Goal: Communication & Community: Participate in discussion

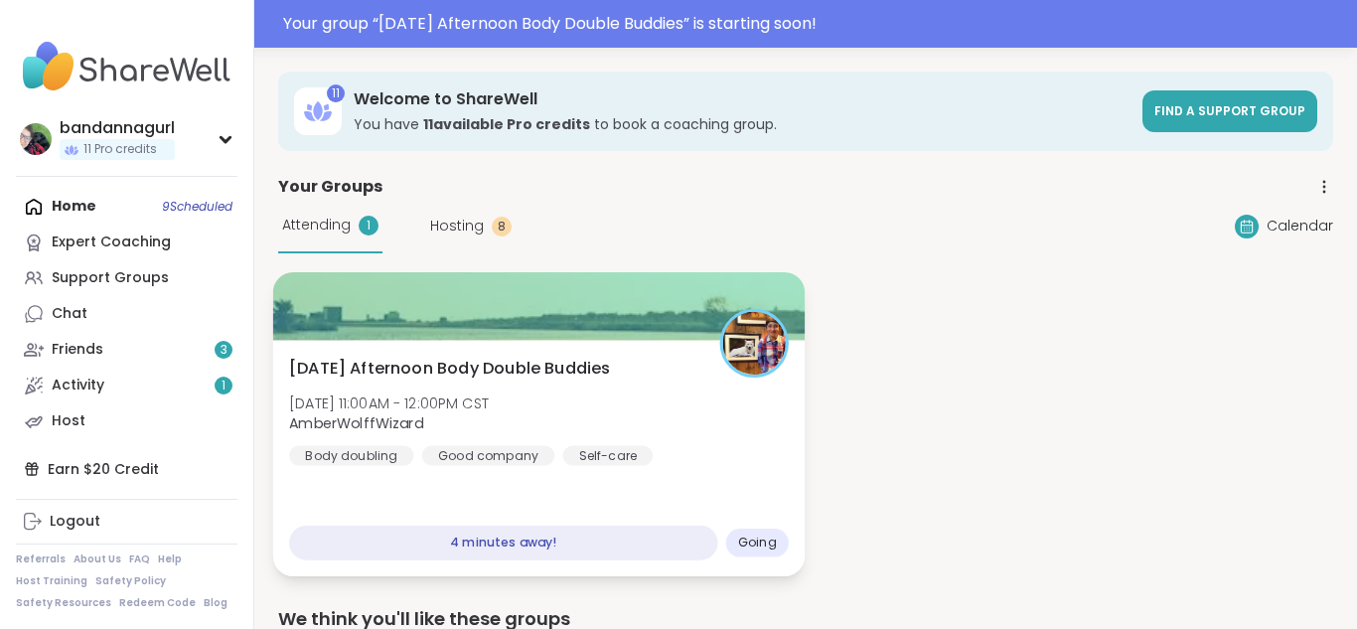
click at [462, 374] on span "[DATE] Afternoon Body Double Buddies" at bounding box center [449, 369] width 321 height 24
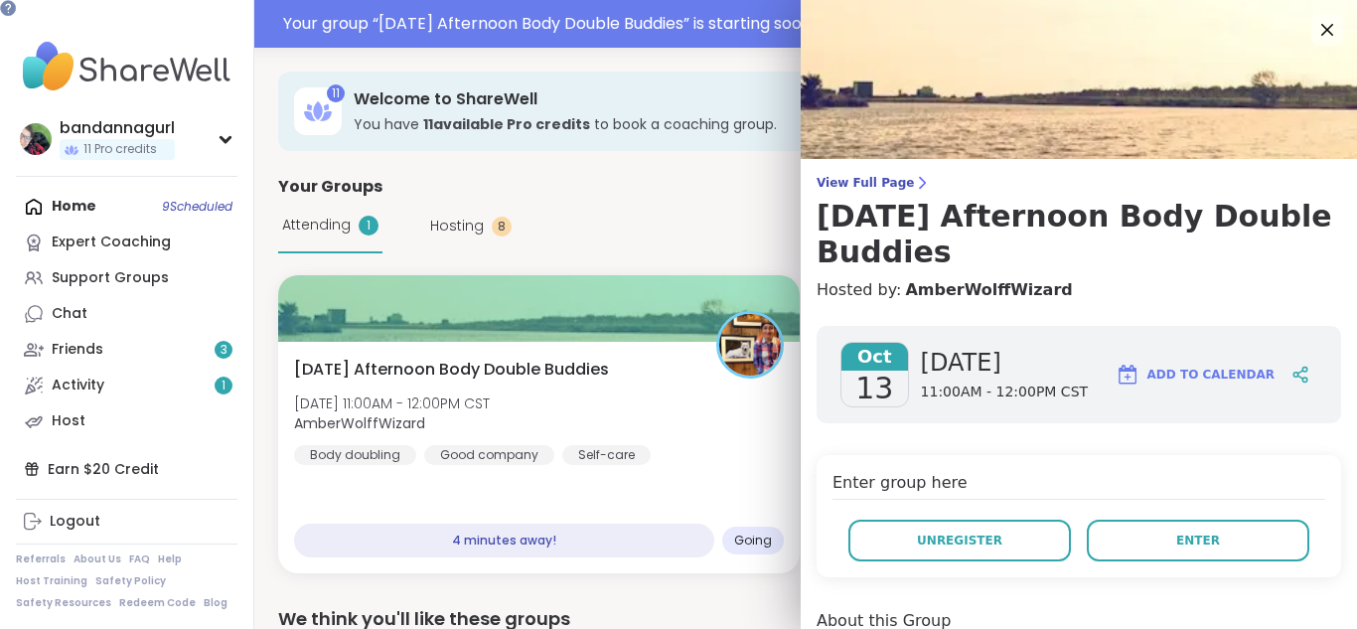
click at [1230, 517] on div "Enter group here Unregister Enter" at bounding box center [1079, 516] width 525 height 122
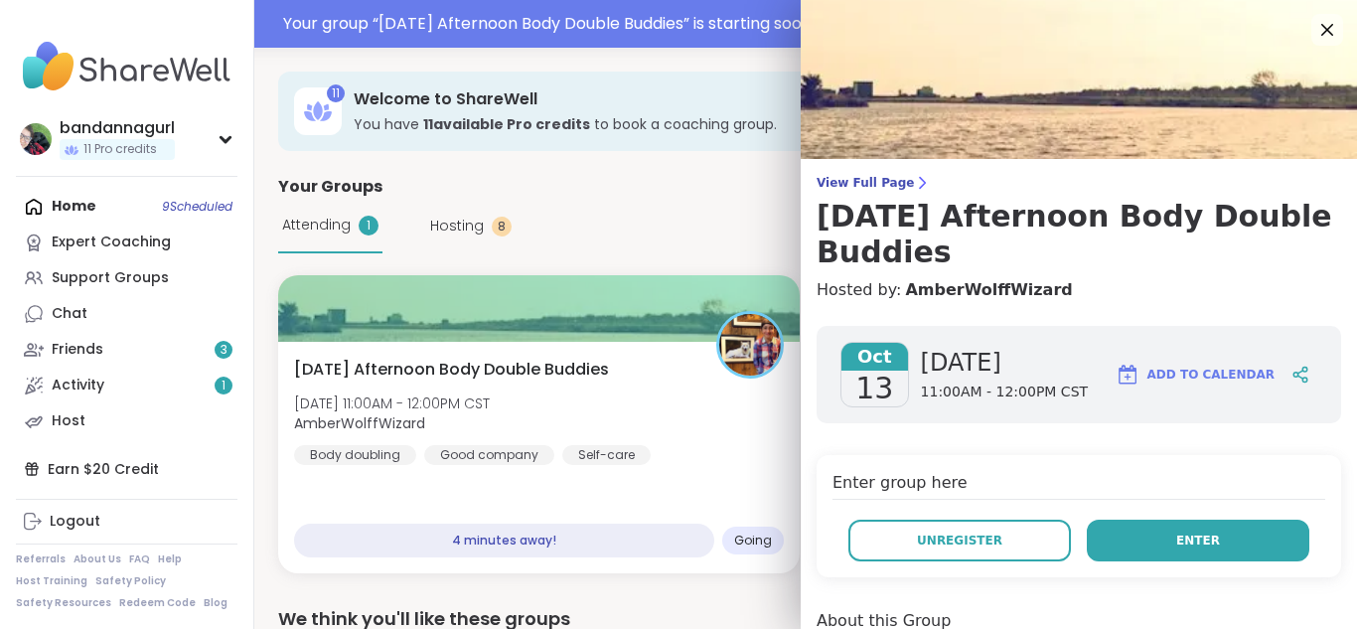
click at [1202, 538] on span "Enter" at bounding box center [1198, 540] width 44 height 18
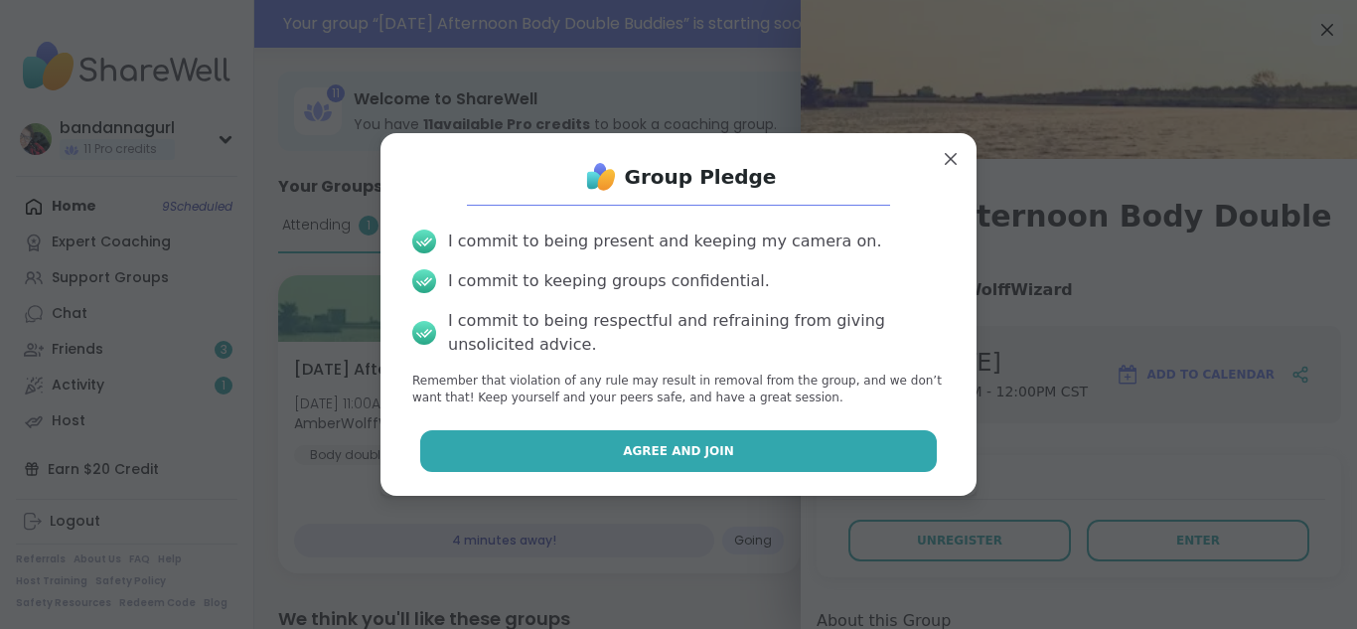
click at [575, 434] on button "Agree and Join" at bounding box center [679, 451] width 518 height 42
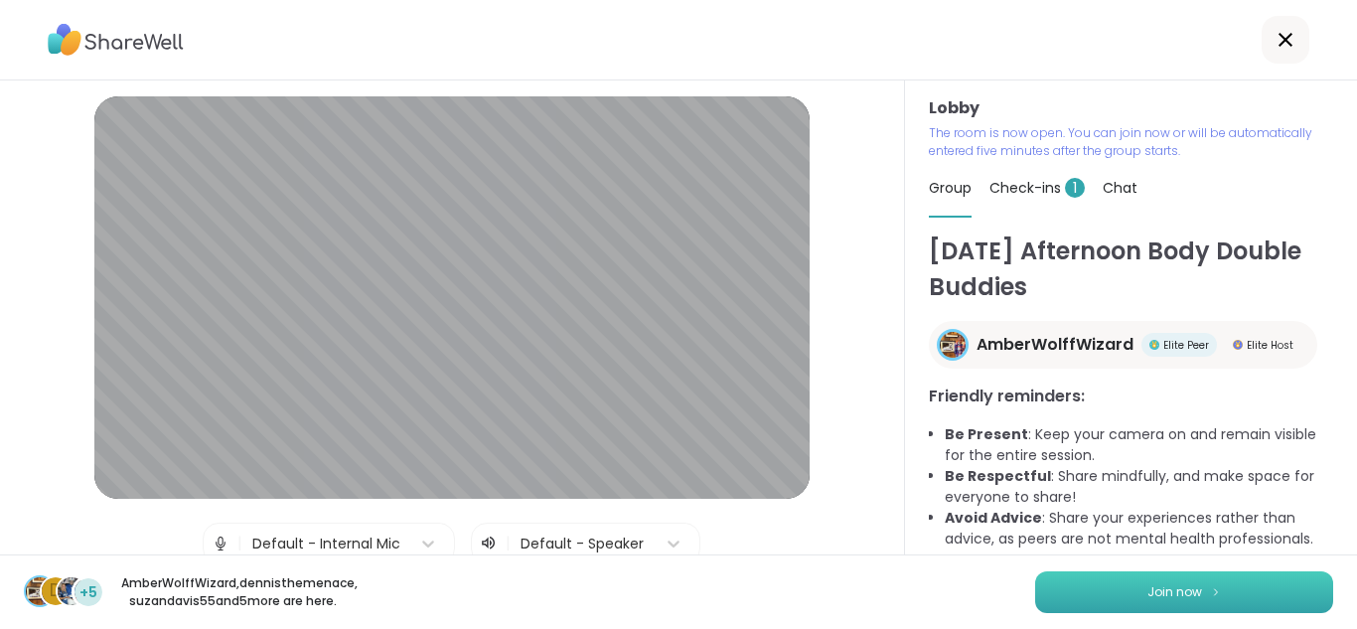
click at [1139, 588] on button "Join now" at bounding box center [1184, 592] width 298 height 42
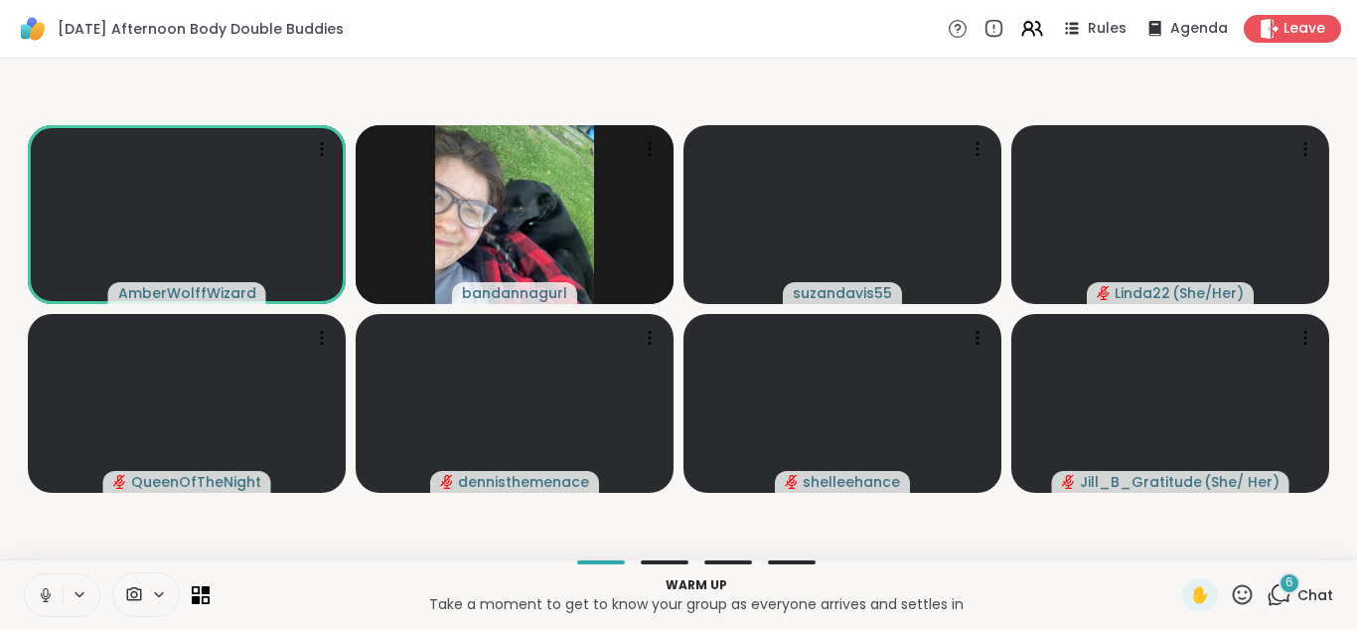
click at [30, 586] on button at bounding box center [44, 595] width 38 height 42
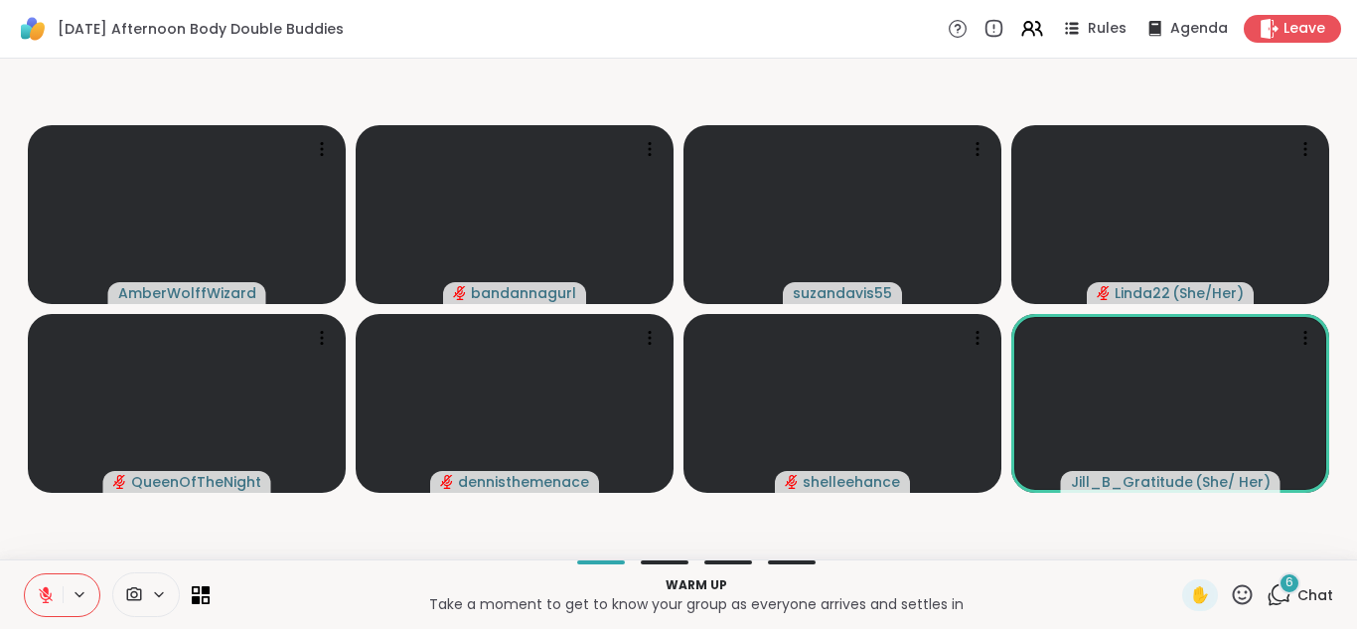
click at [1277, 587] on icon at bounding box center [1279, 594] width 25 height 25
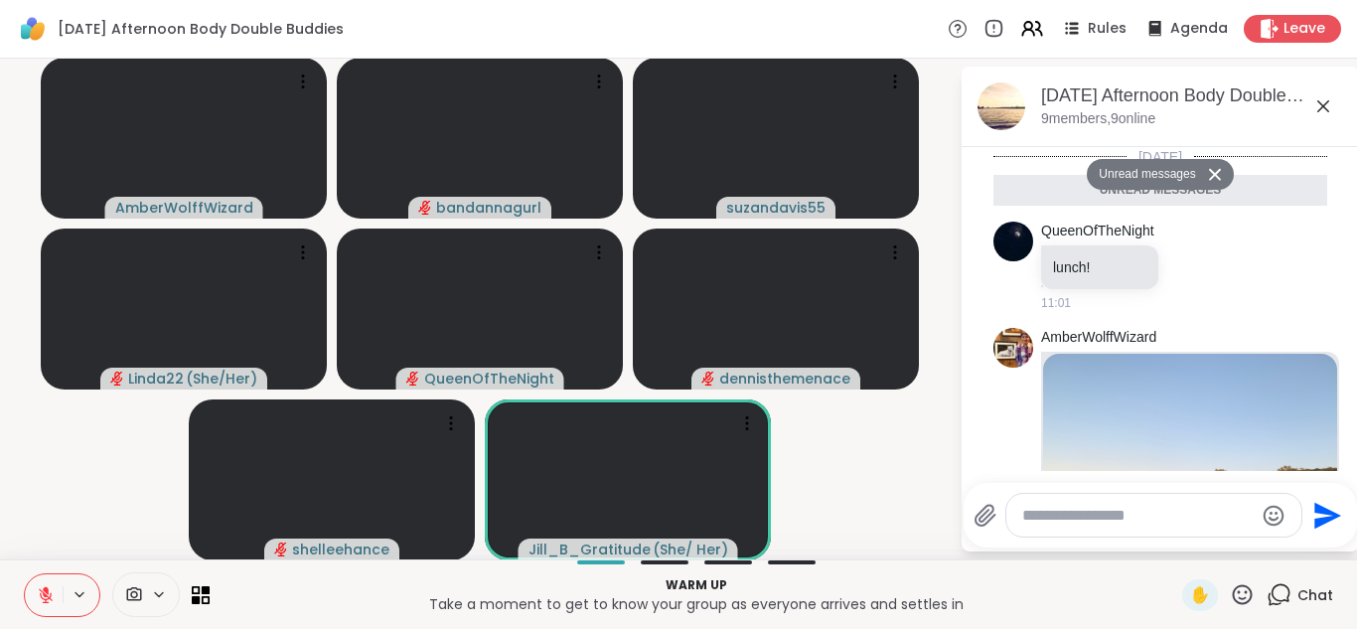
scroll to position [910, 0]
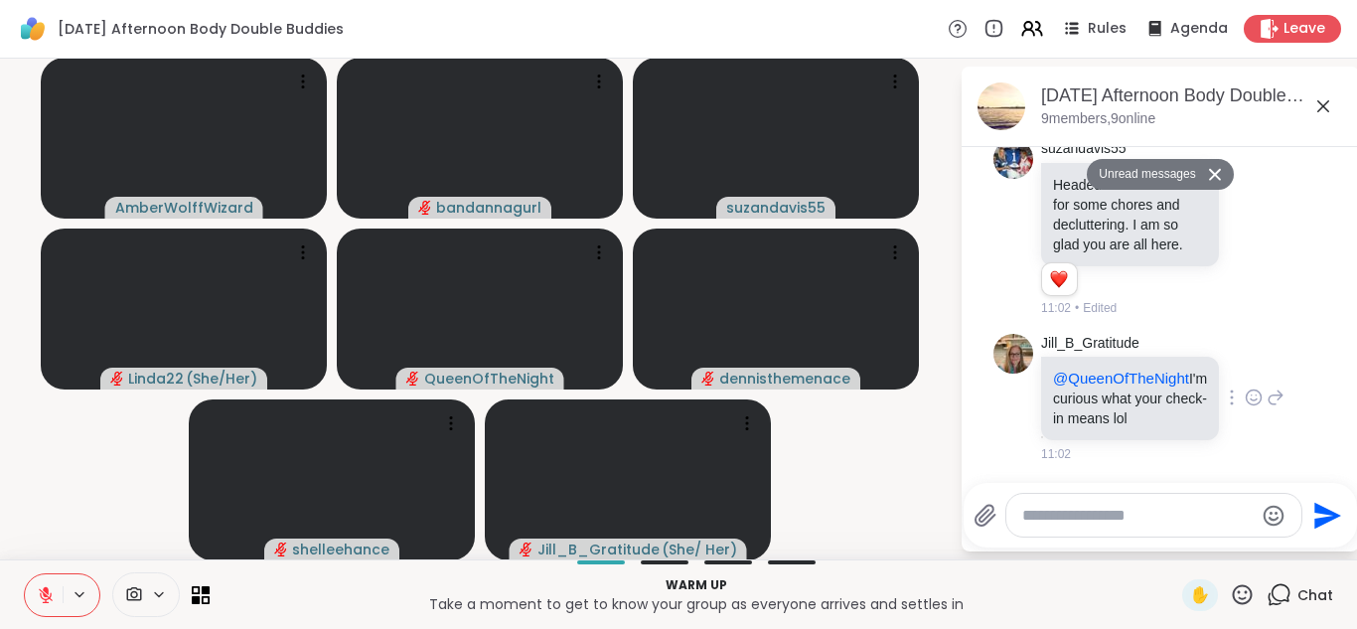
click at [1255, 398] on icon at bounding box center [1254, 397] width 18 height 20
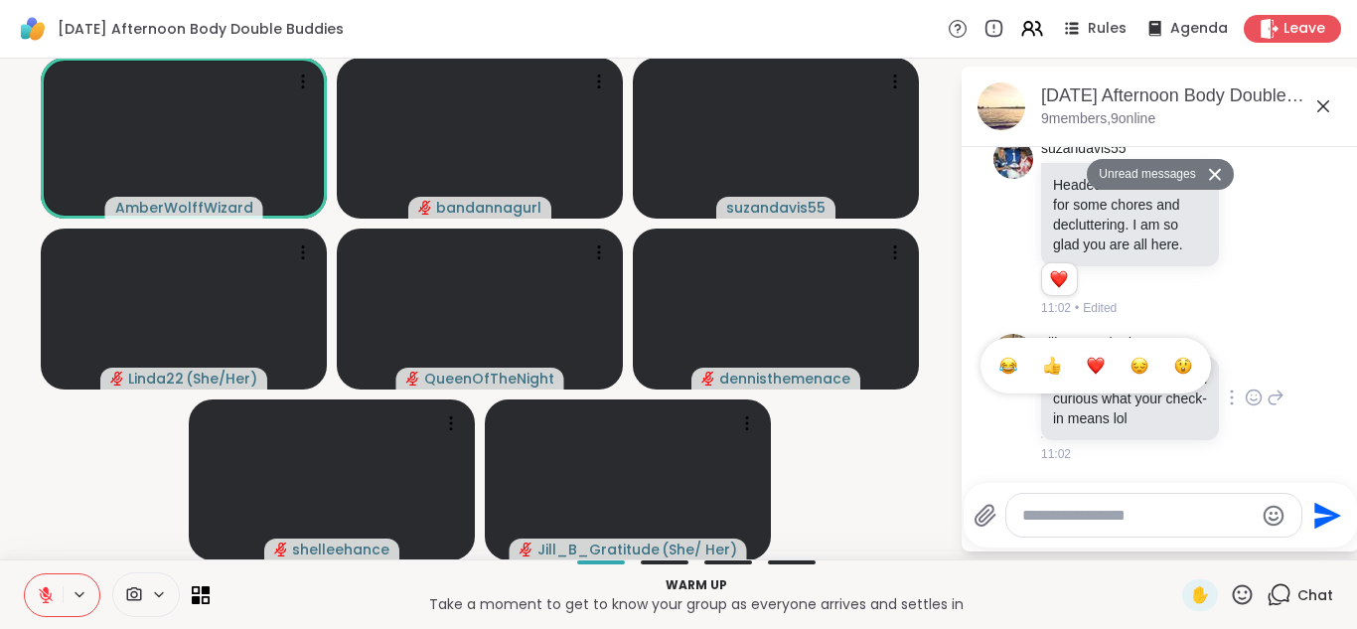
click at [1105, 372] on button "Select Reaction: Heart" at bounding box center [1096, 366] width 40 height 40
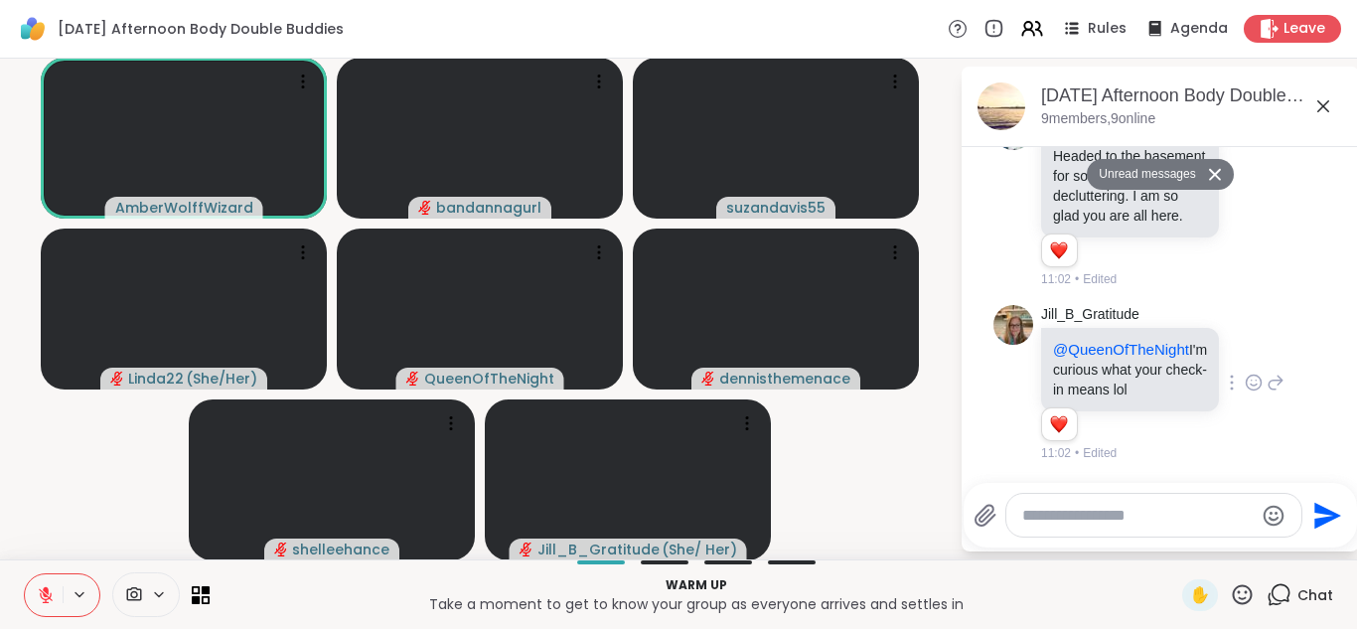
scroll to position [939, 0]
click at [1079, 517] on textarea "Type your message" at bounding box center [1137, 516] width 231 height 20
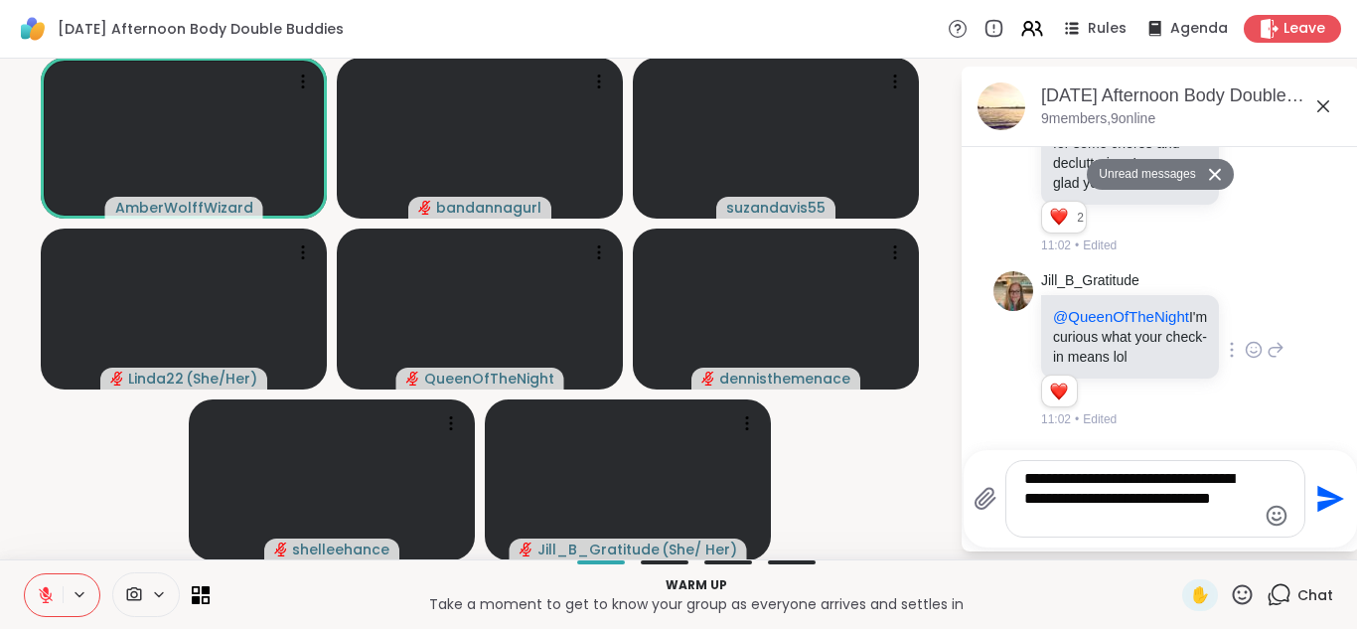
type textarea "**********"
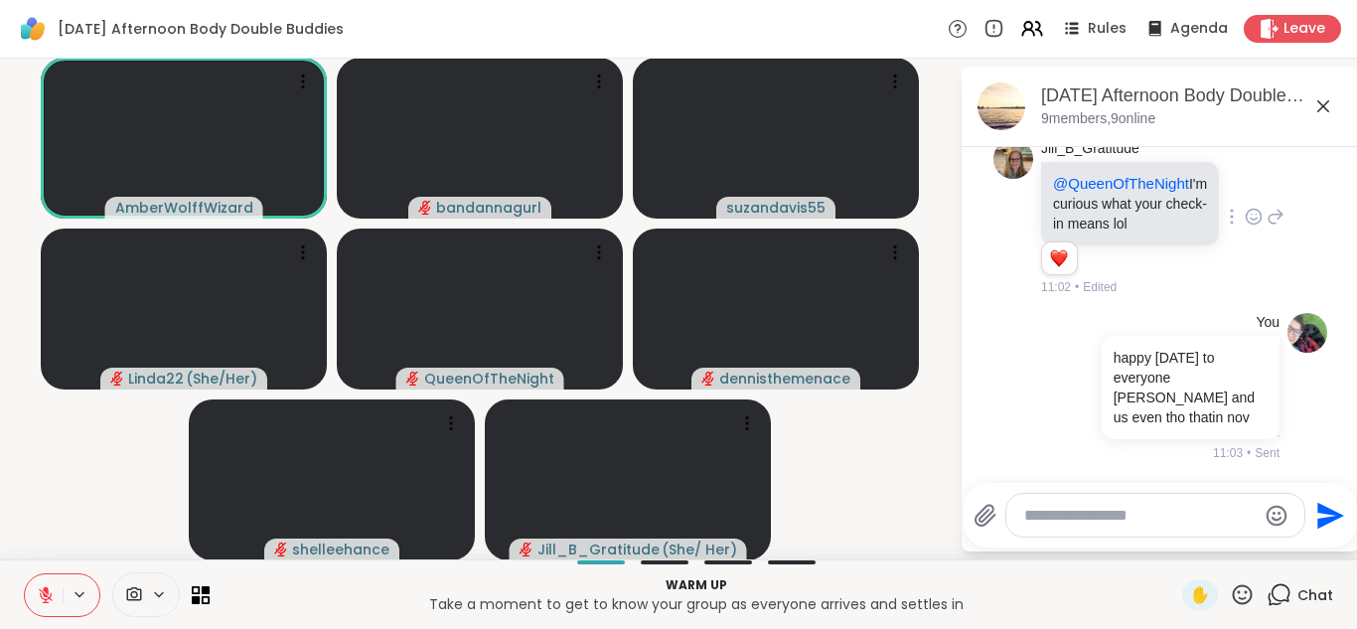
scroll to position [1066, 0]
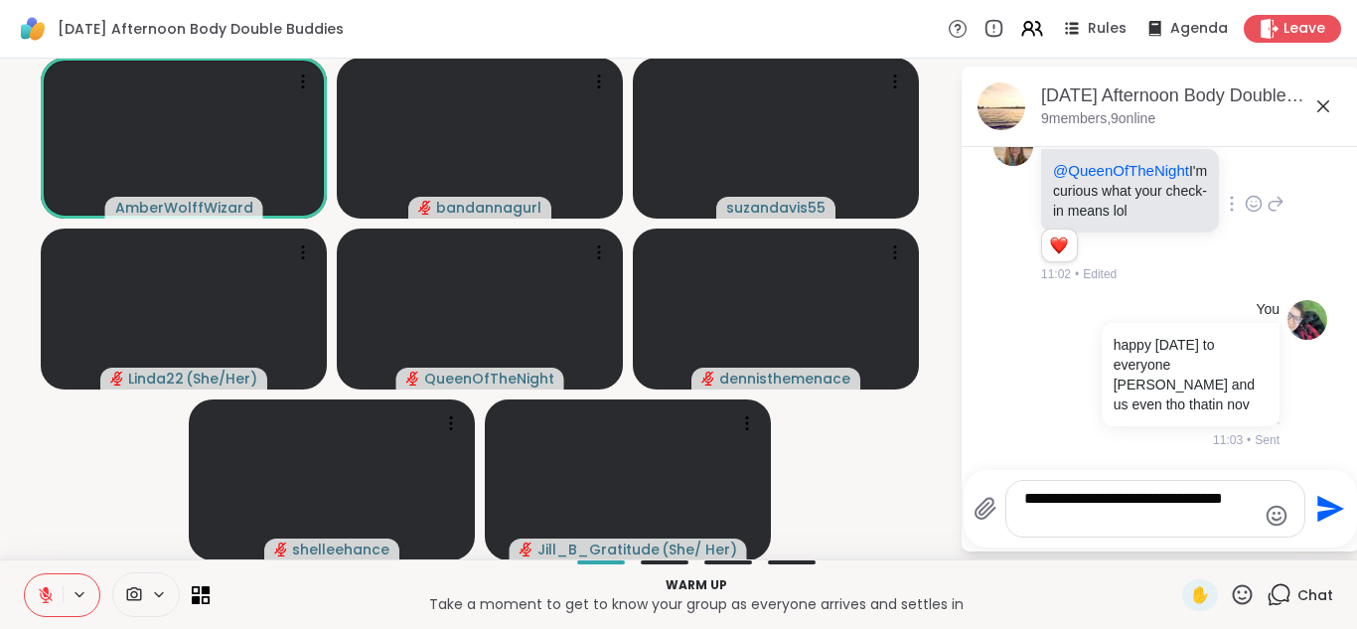
type textarea "**********"
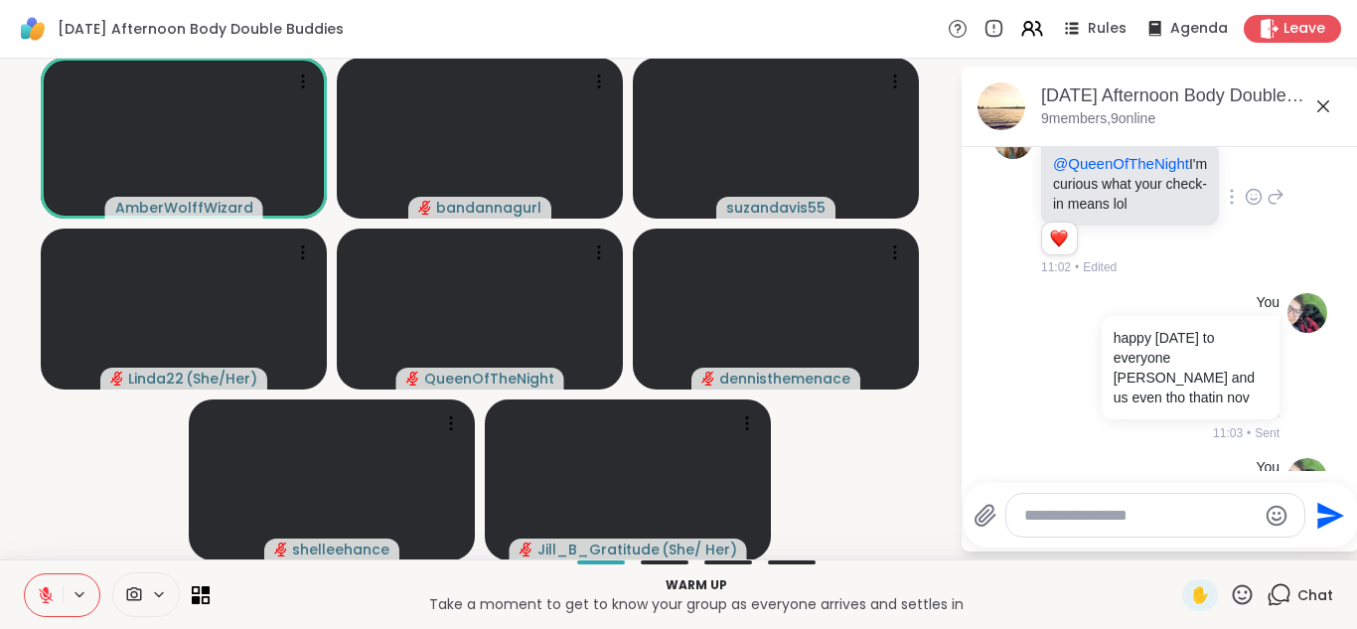
scroll to position [1191, 0]
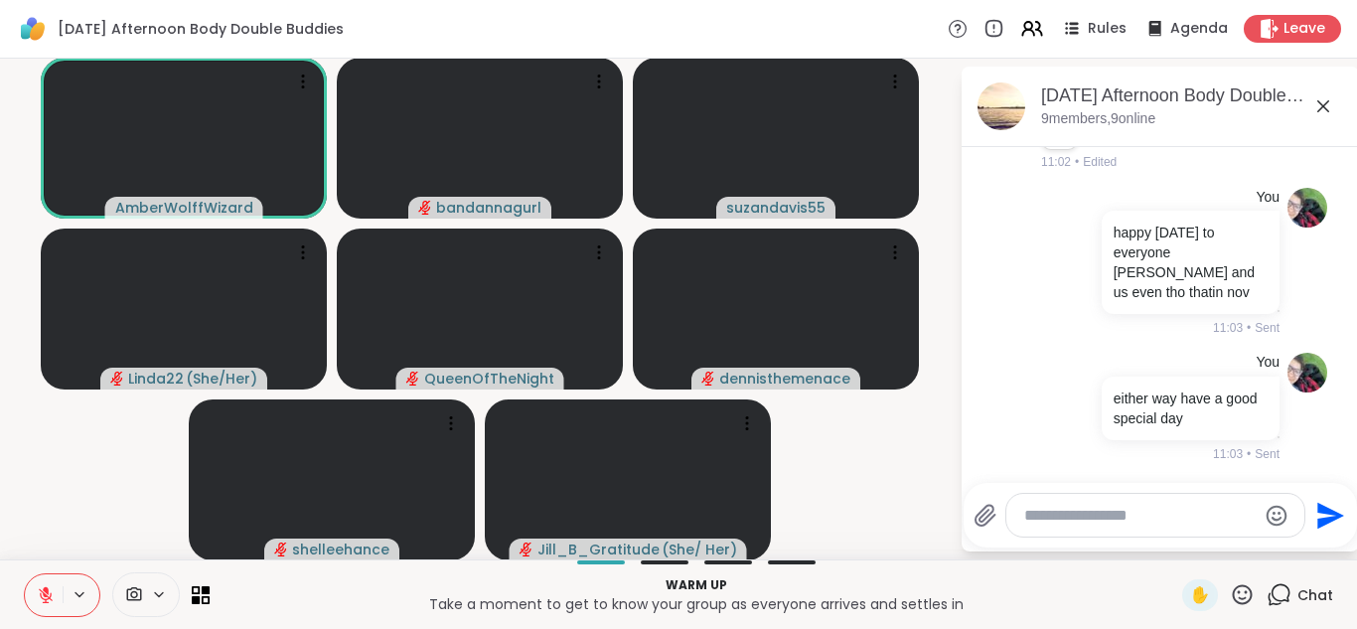
click at [31, 604] on button at bounding box center [44, 595] width 38 height 42
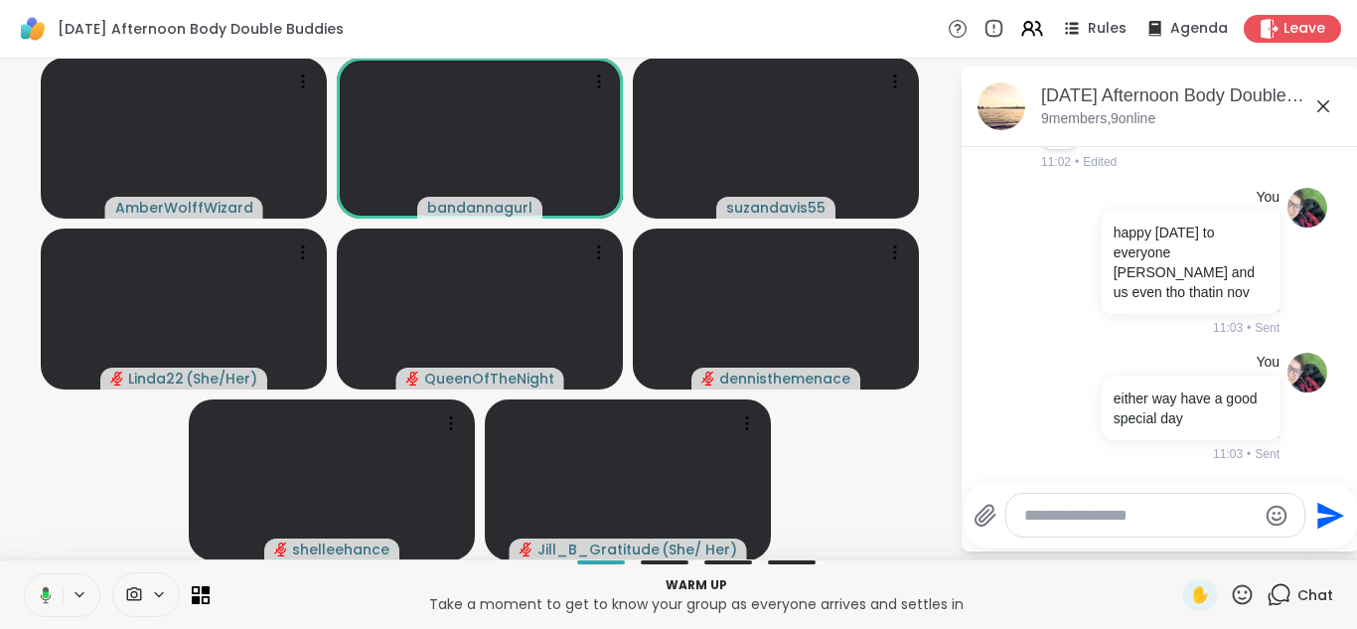
click at [1328, 113] on icon at bounding box center [1323, 106] width 24 height 24
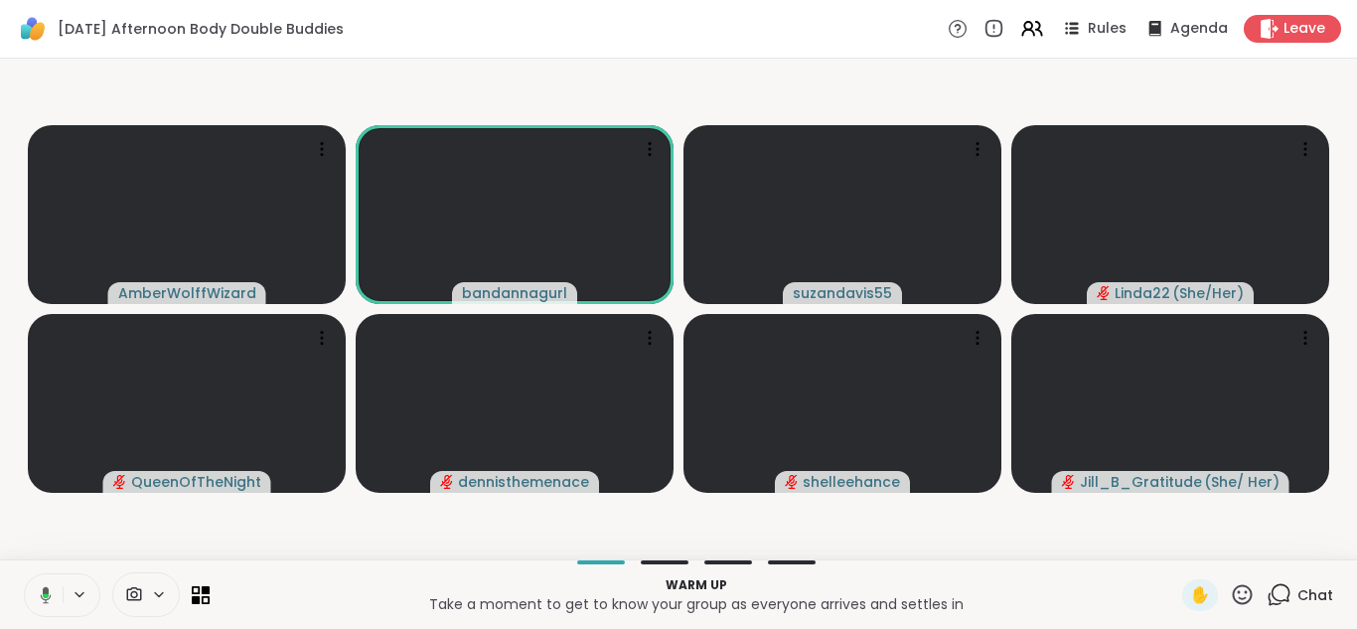
click at [1275, 595] on icon at bounding box center [1281, 593] width 19 height 18
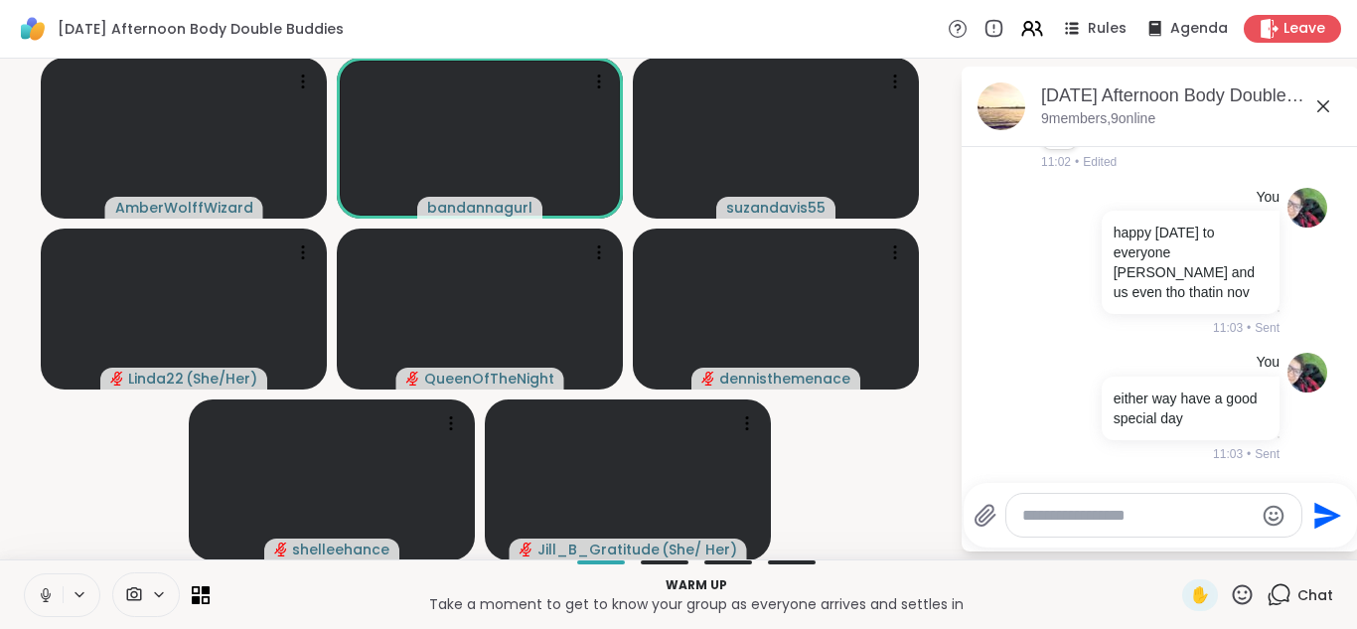
click at [1322, 103] on icon at bounding box center [1323, 106] width 24 height 24
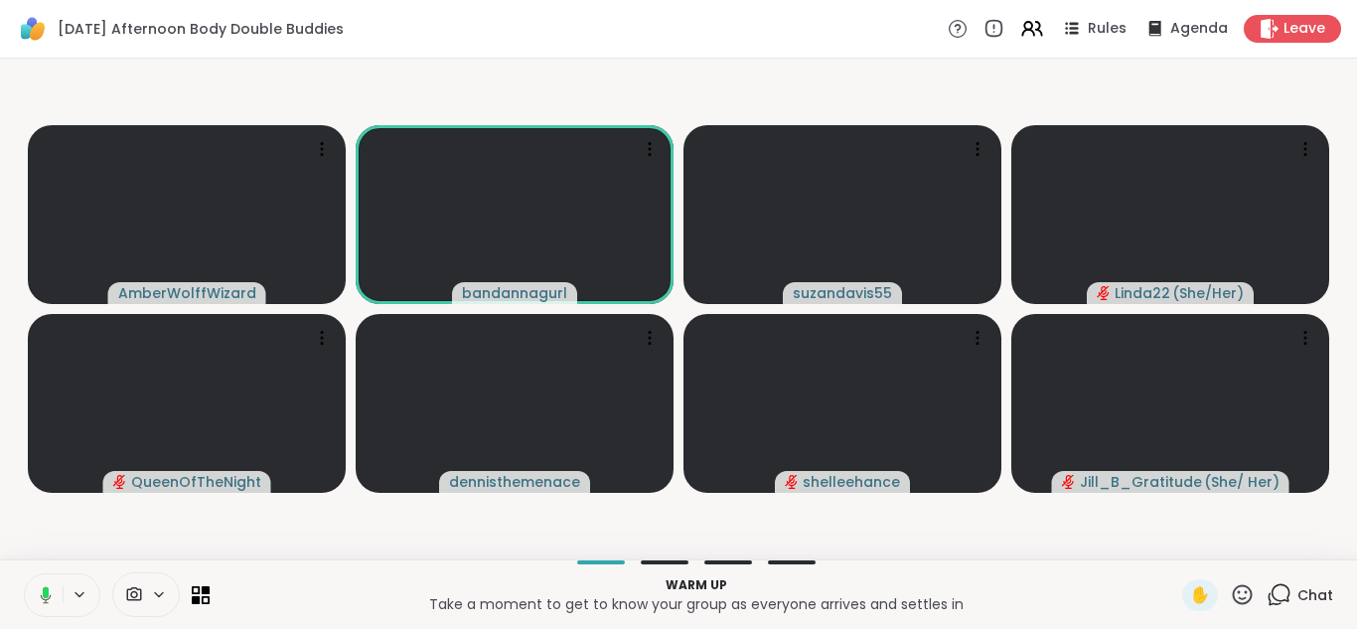
click at [71, 550] on video-player-container "AmberWolffWizard bandannagurl suzandavis55 Linda22 ( She/Her ) QueenOfTheNight …" at bounding box center [678, 309] width 1333 height 485
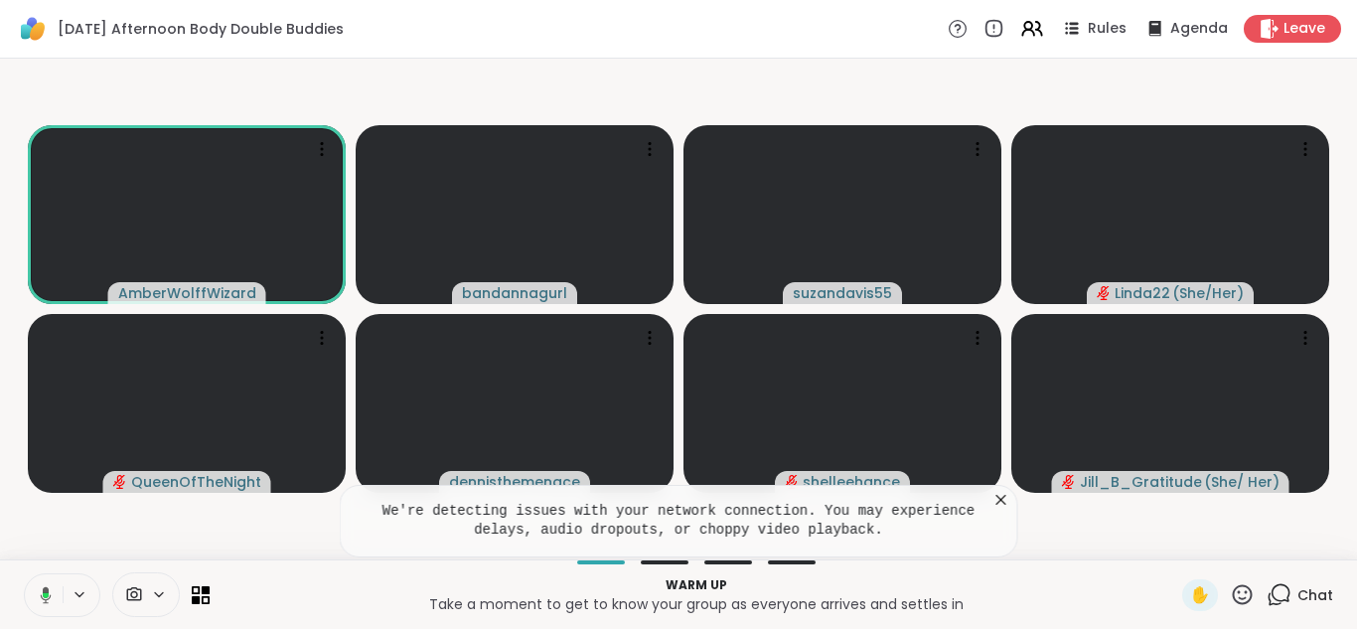
click at [999, 502] on icon at bounding box center [1001, 500] width 20 height 20
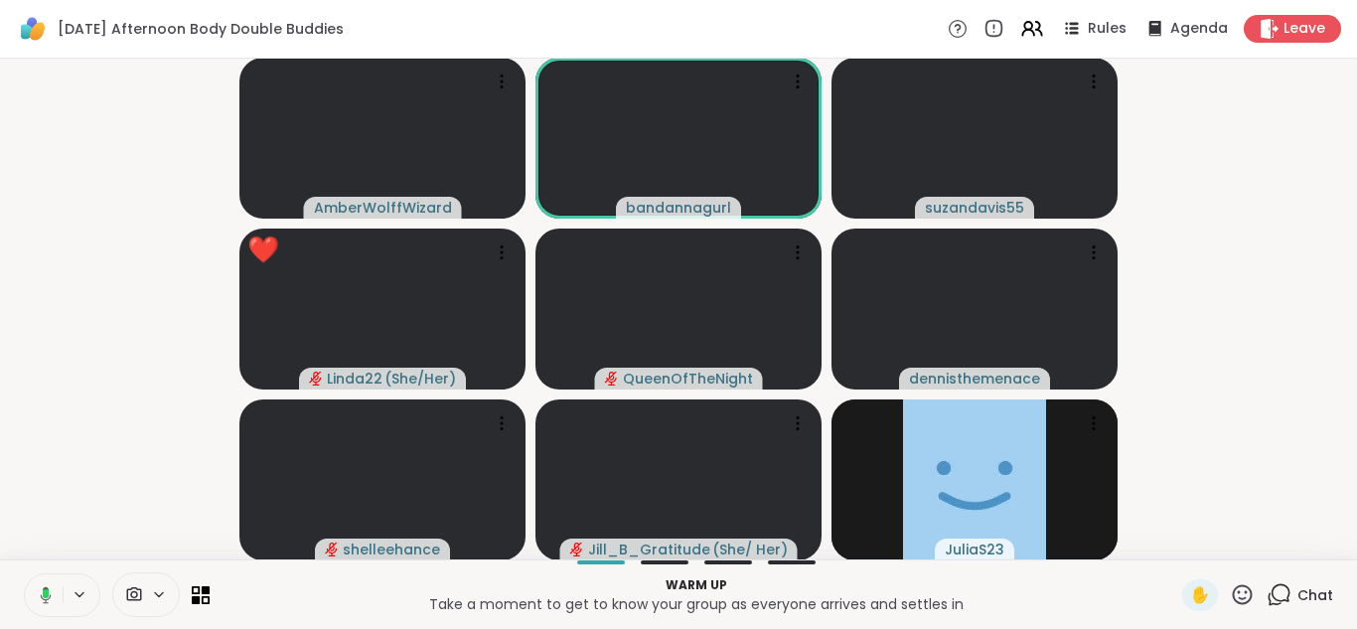
click at [1252, 590] on icon at bounding box center [1243, 594] width 20 height 20
click at [1190, 539] on span "❤️" at bounding box center [1184, 542] width 20 height 24
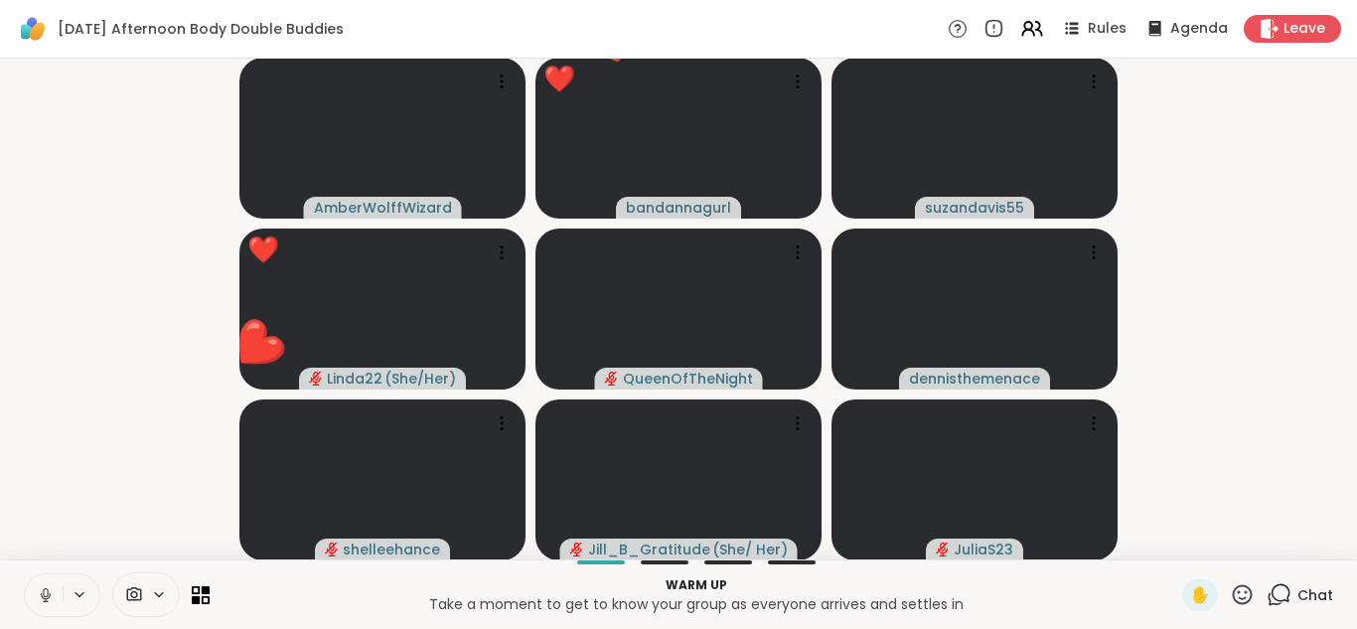
click at [39, 593] on icon at bounding box center [46, 595] width 18 height 18
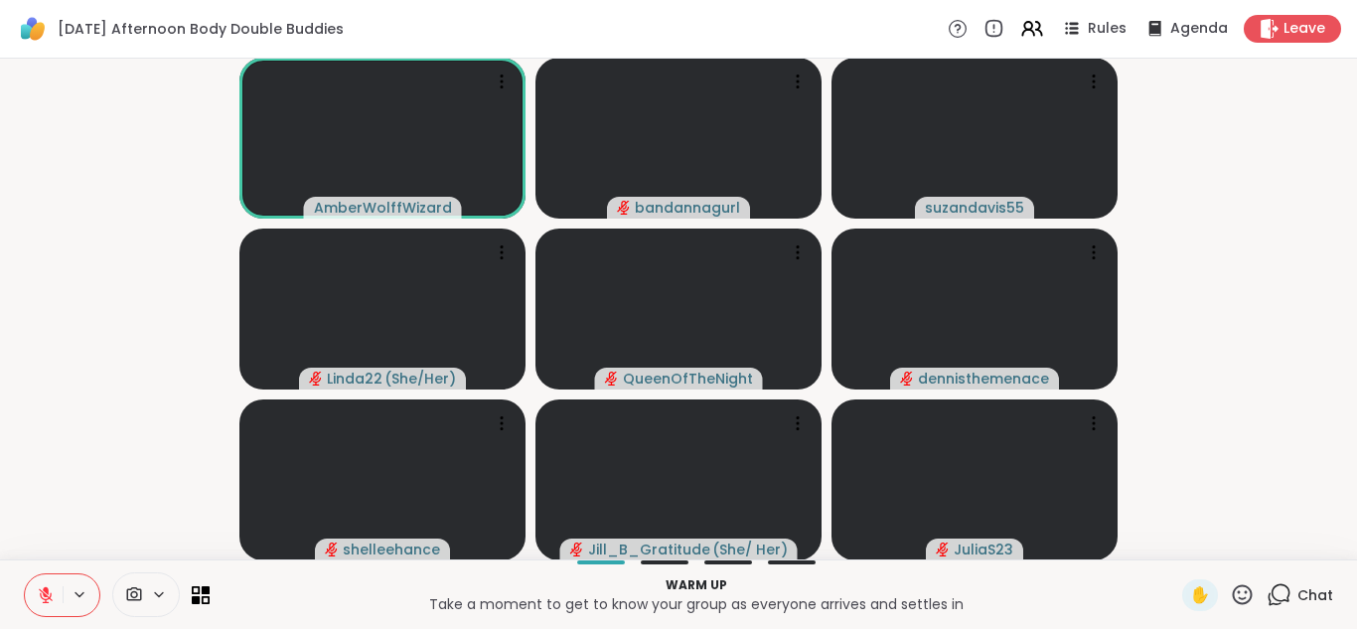
click at [34, 578] on button at bounding box center [44, 595] width 38 height 42
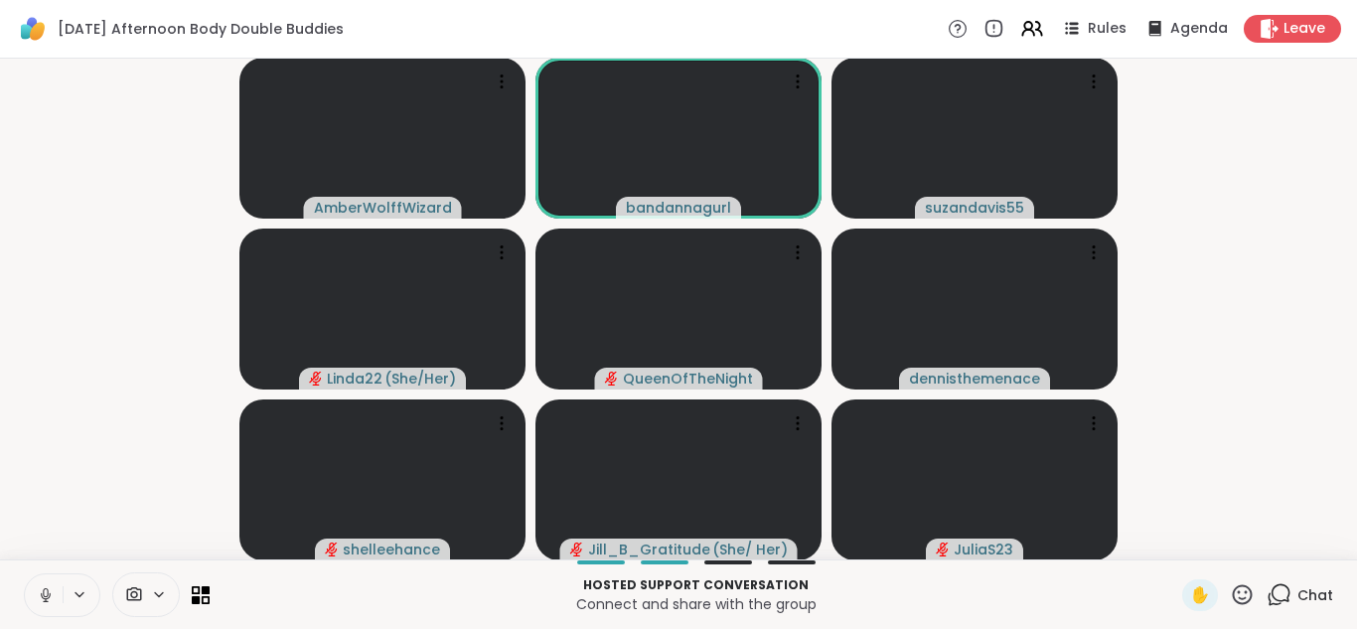
click at [34, 578] on button at bounding box center [44, 595] width 38 height 42
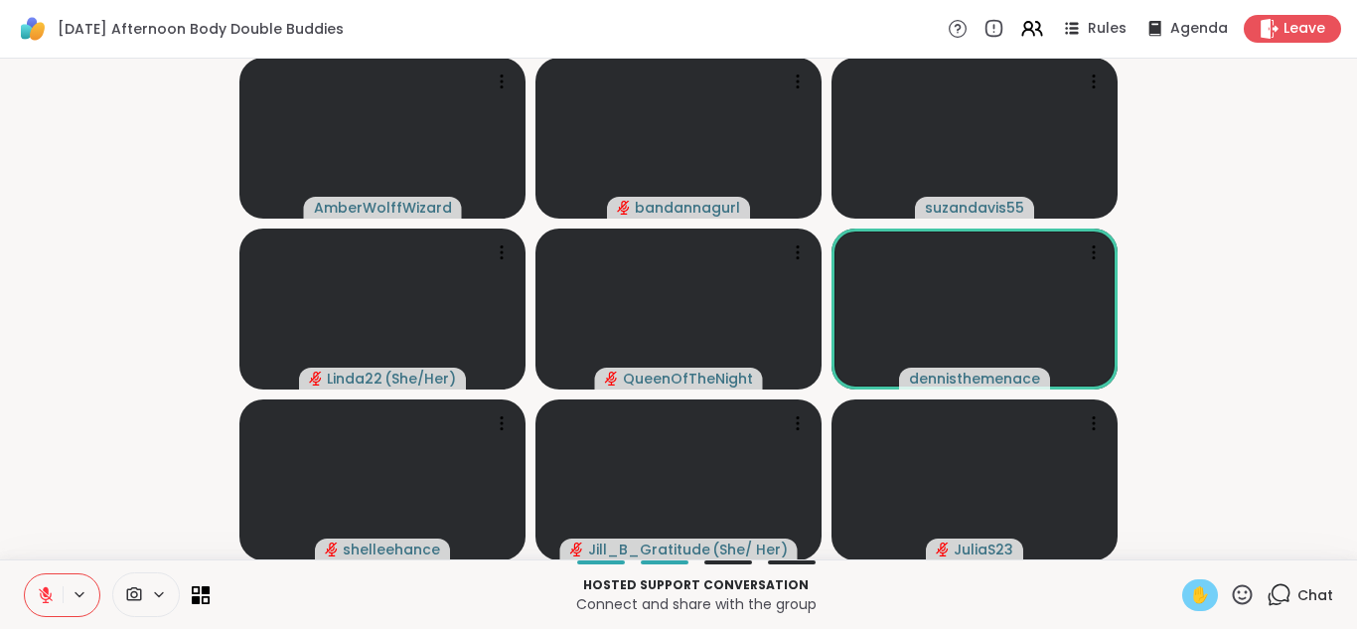
click at [1206, 583] on span "✋" at bounding box center [1200, 595] width 20 height 24
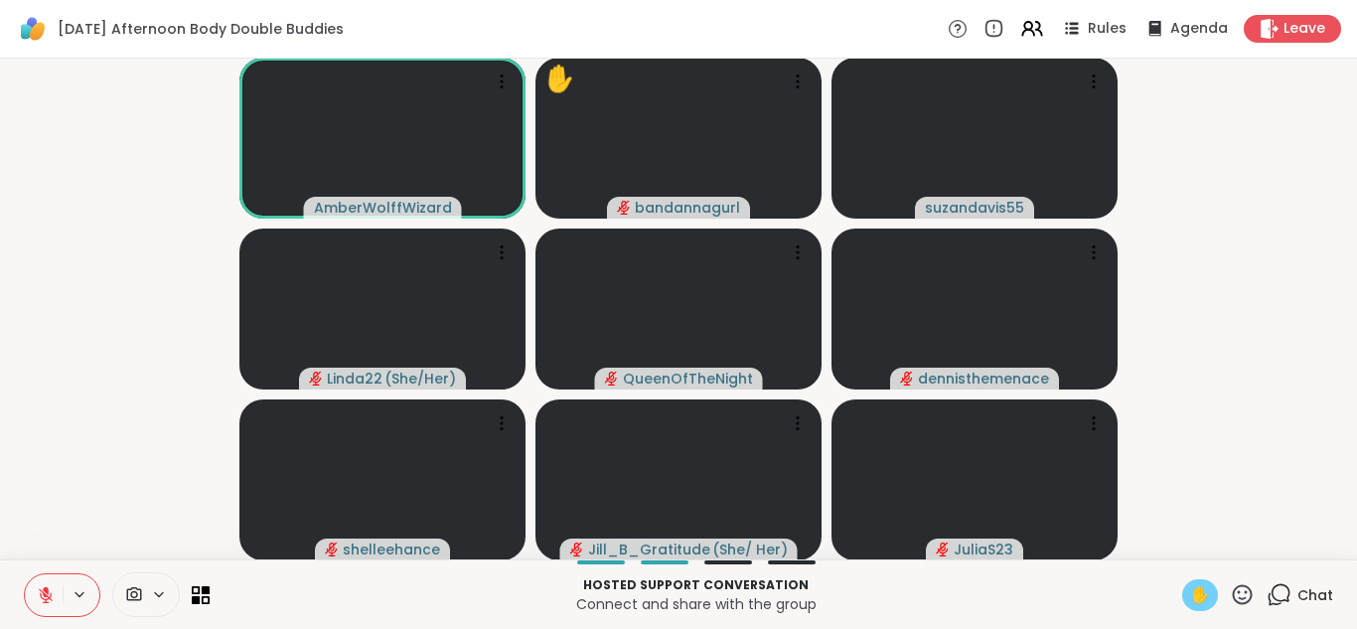
click at [41, 601] on icon at bounding box center [46, 595] width 18 height 18
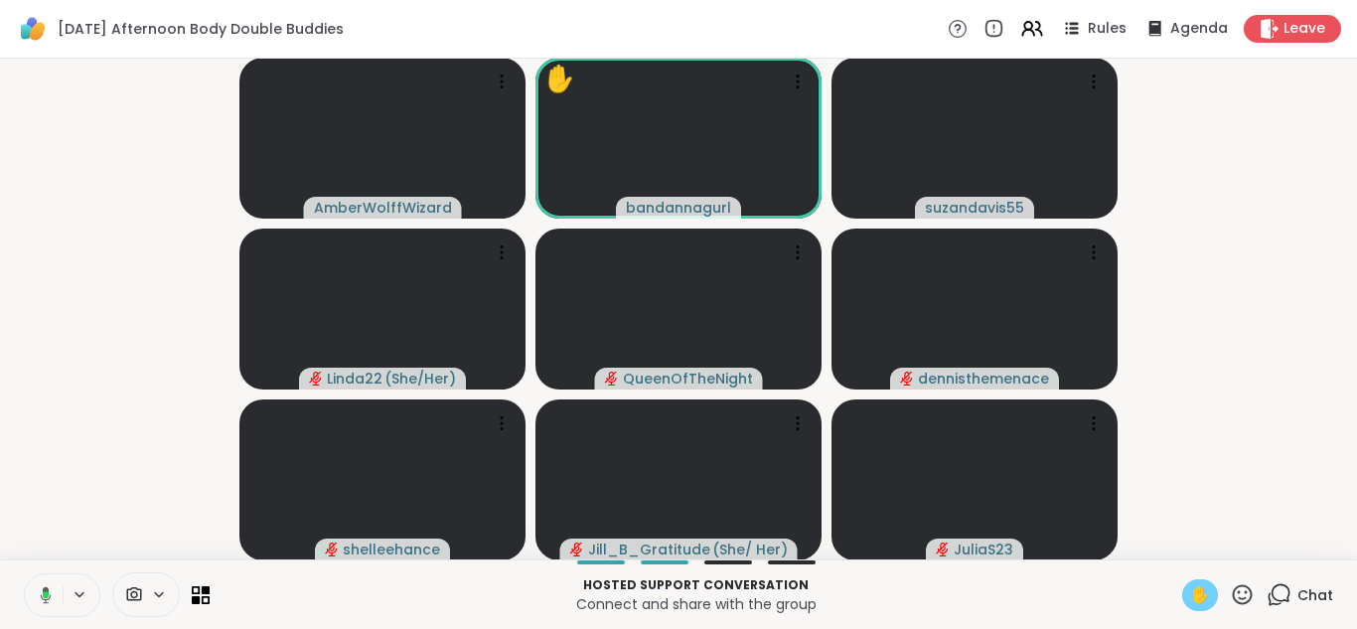
click at [37, 587] on icon at bounding box center [43, 595] width 18 height 18
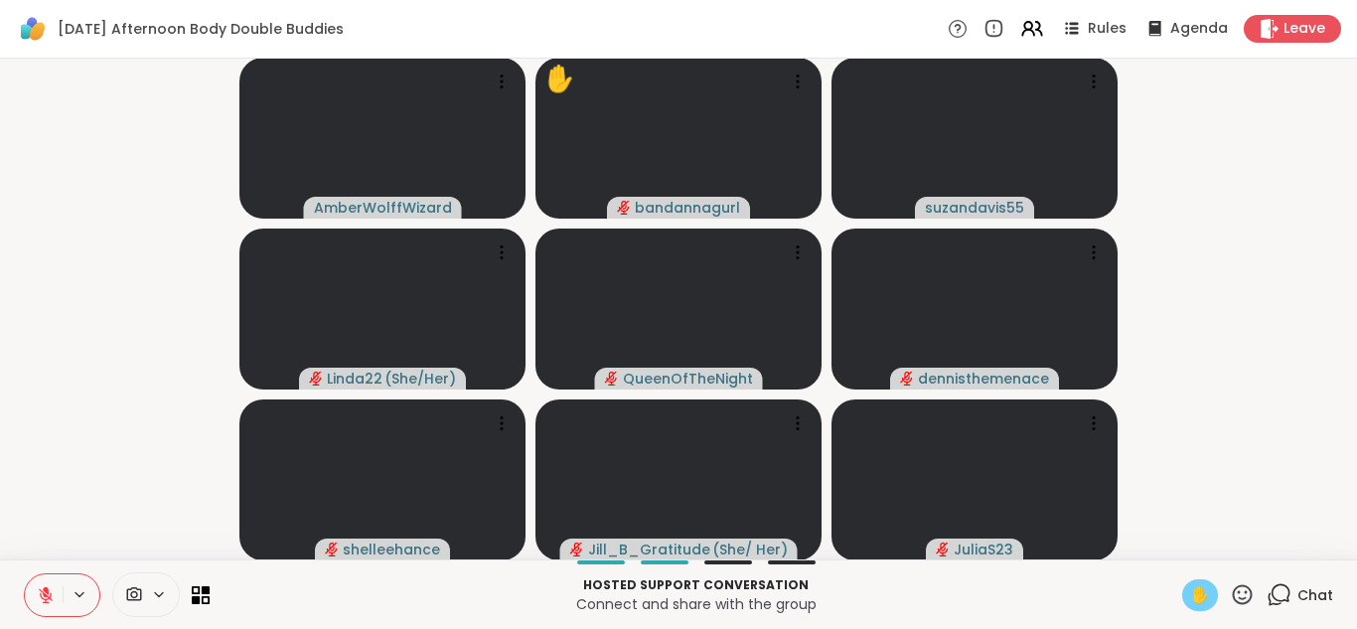
click at [1280, 594] on icon at bounding box center [1279, 594] width 25 height 25
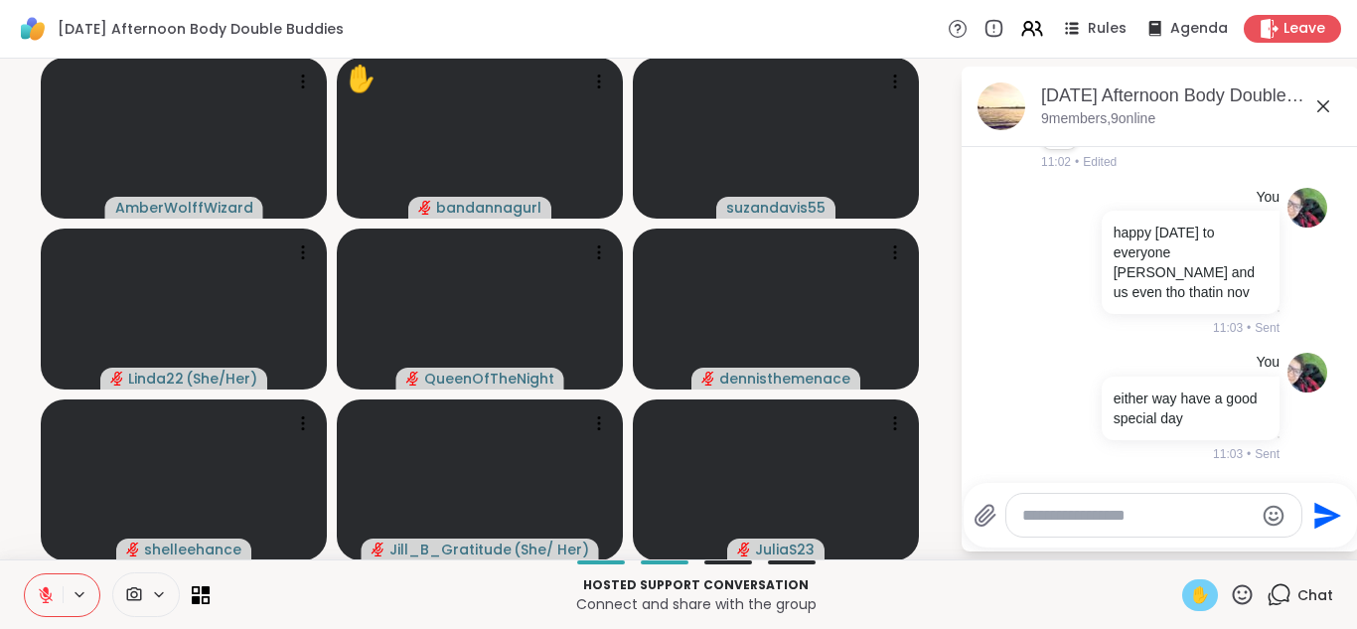
click at [1101, 513] on textarea "Type your message" at bounding box center [1137, 516] width 231 height 20
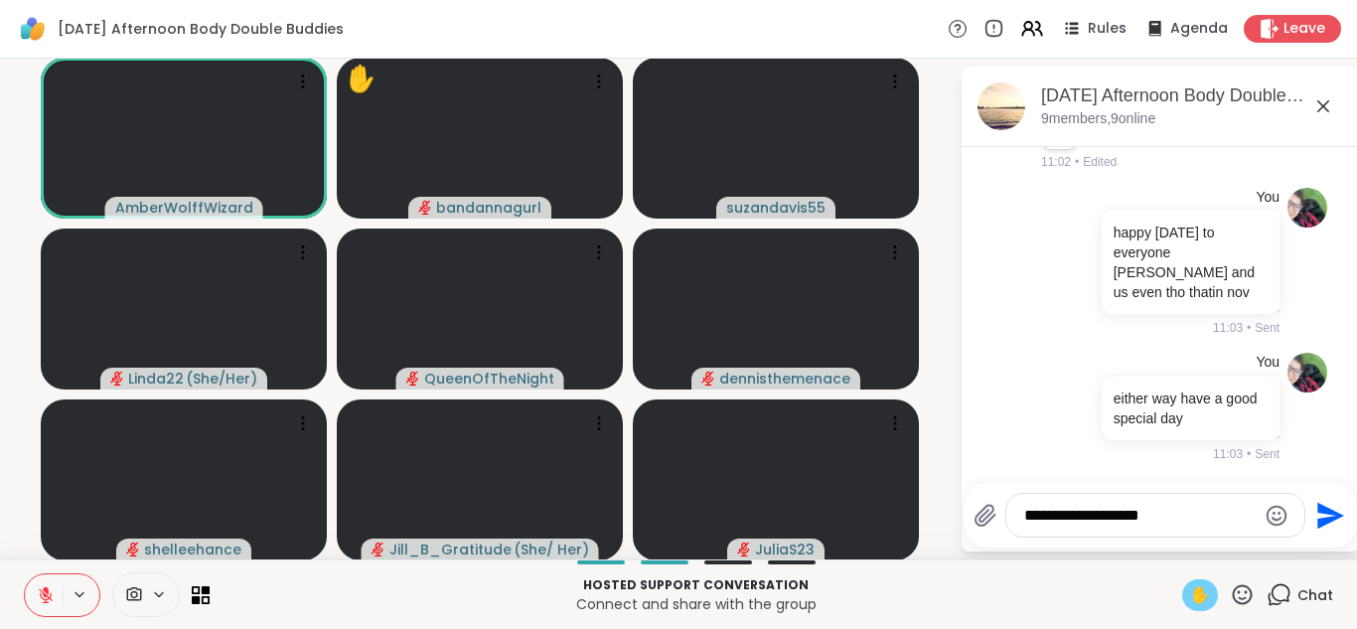
type textarea "**********"
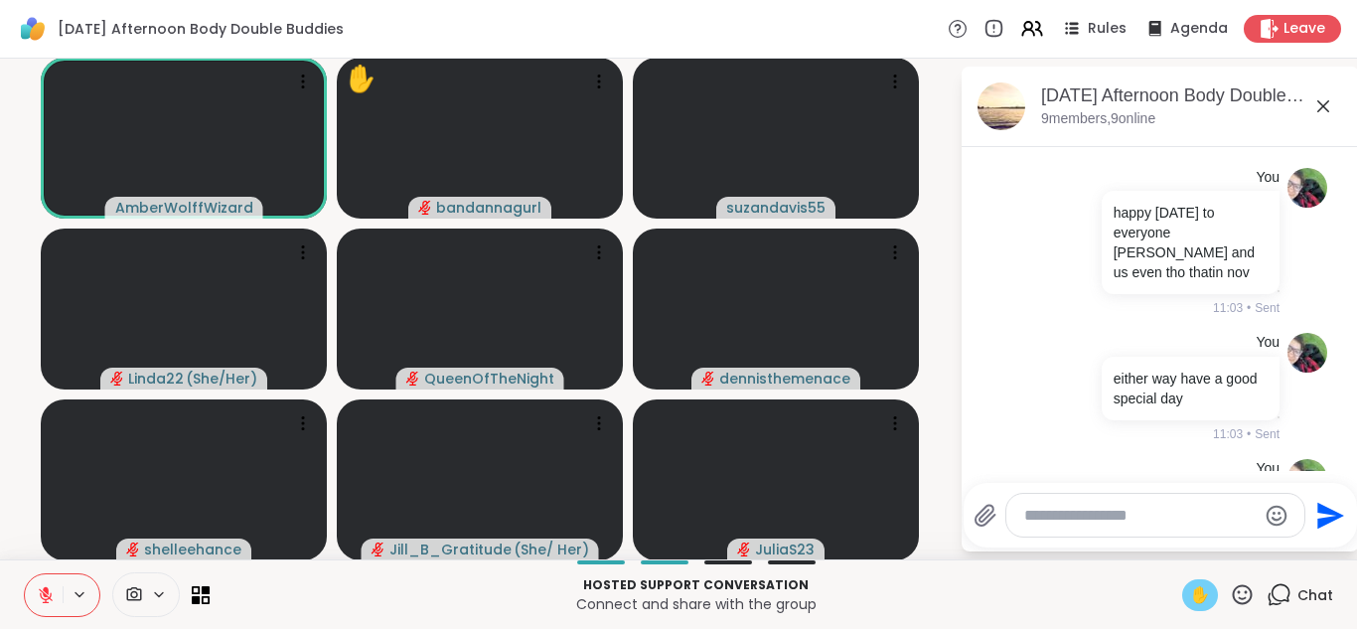
scroll to position [1297, 0]
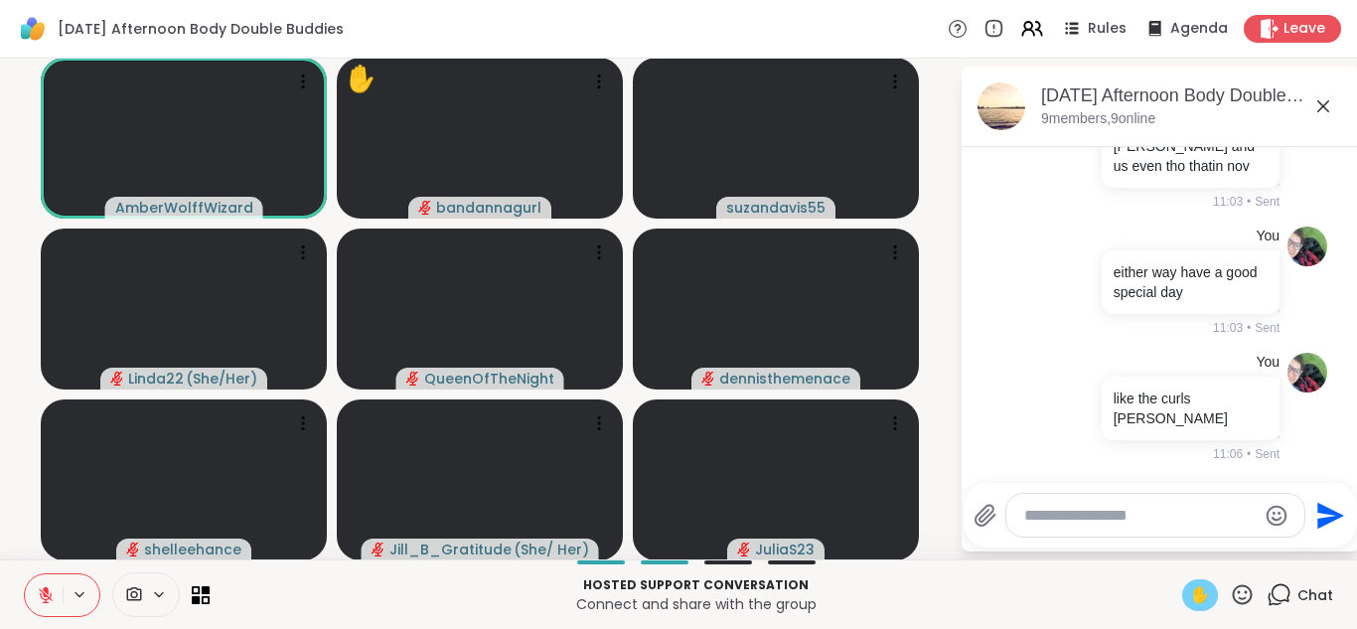
click at [1333, 104] on icon at bounding box center [1323, 106] width 24 height 24
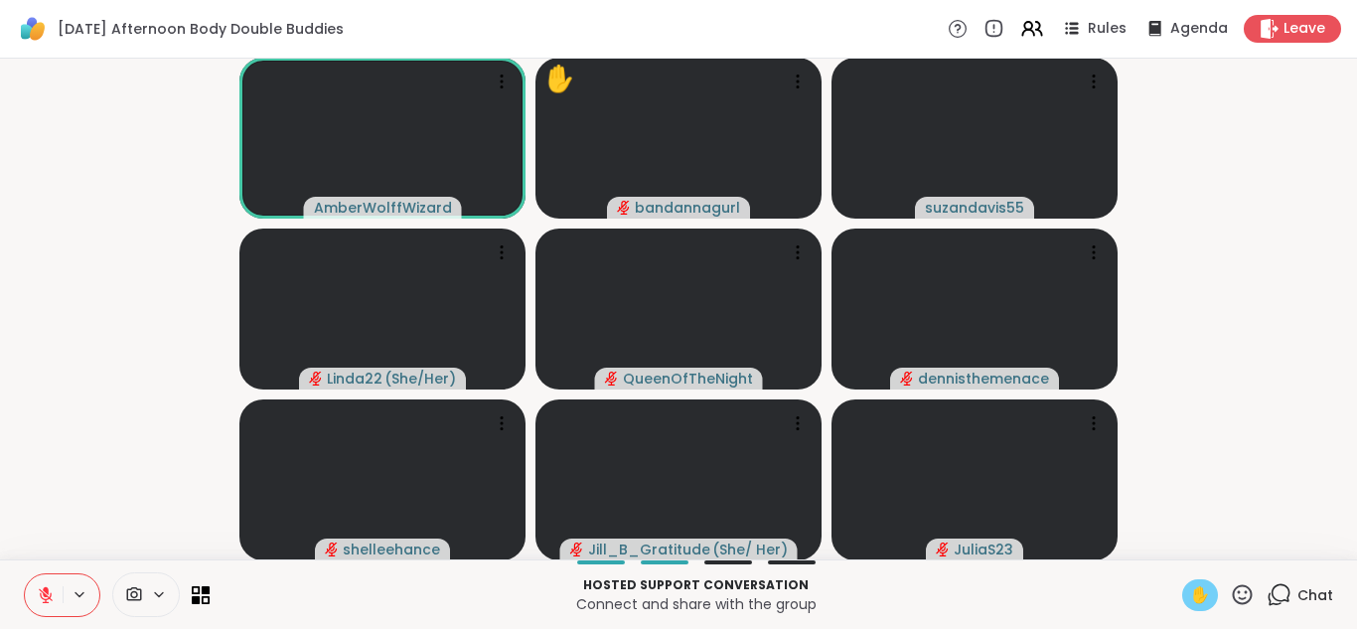
click at [1199, 590] on span "✋" at bounding box center [1200, 595] width 20 height 24
click at [34, 590] on button at bounding box center [44, 595] width 38 height 42
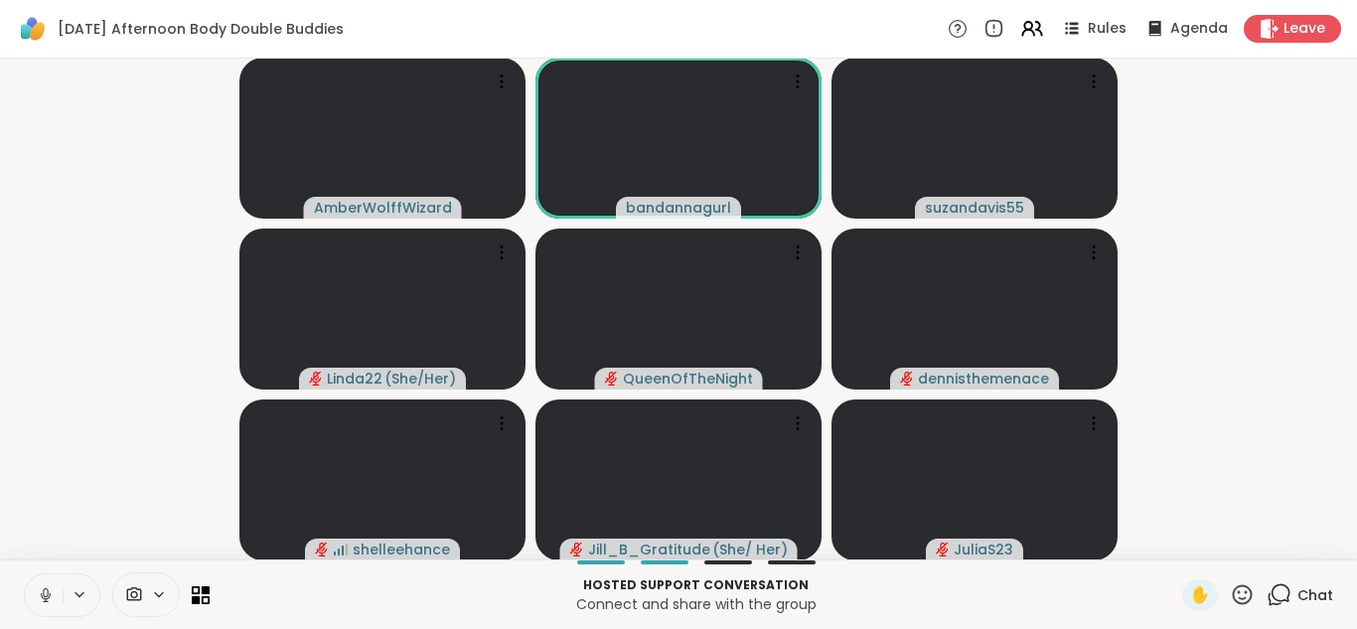
click at [38, 590] on icon at bounding box center [46, 595] width 18 height 18
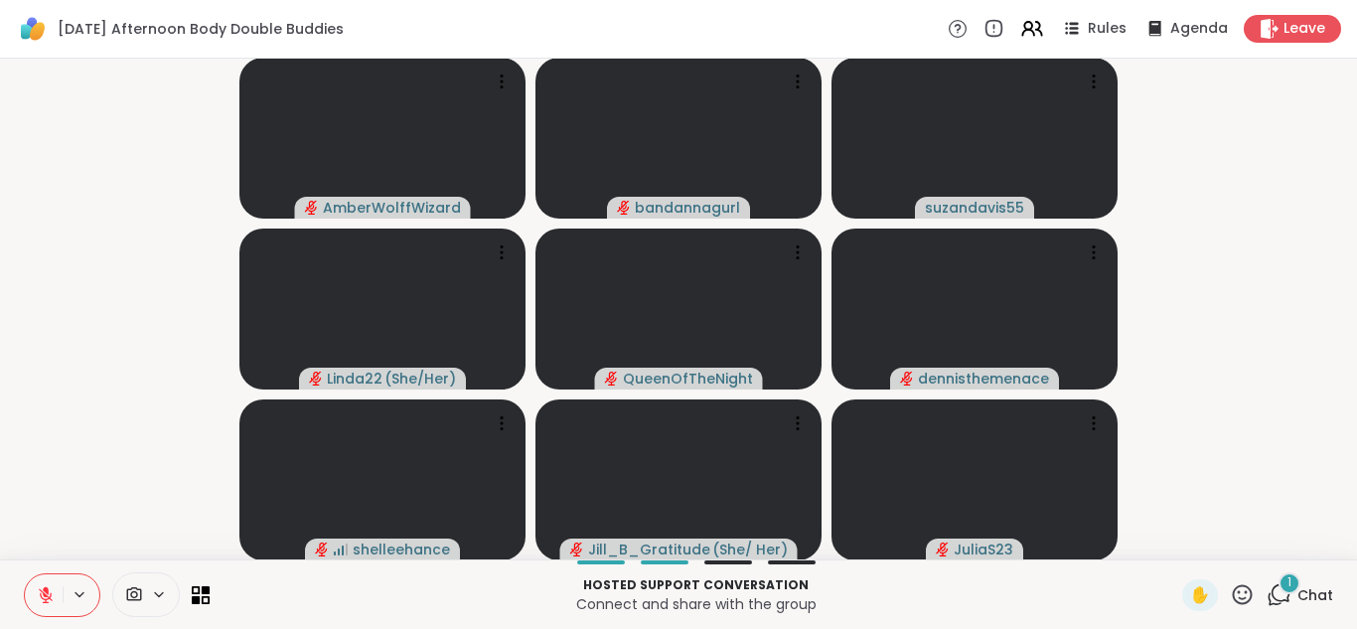
click at [1284, 583] on div "1" at bounding box center [1289, 583] width 22 height 22
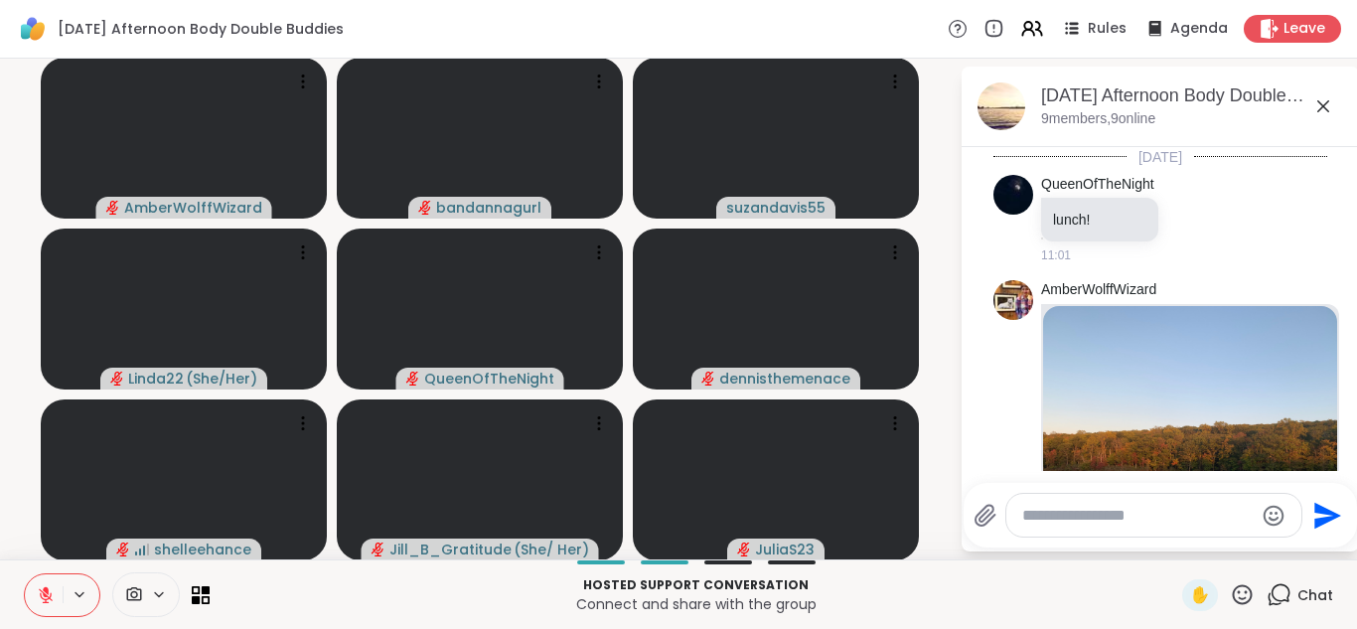
scroll to position [1605, 0]
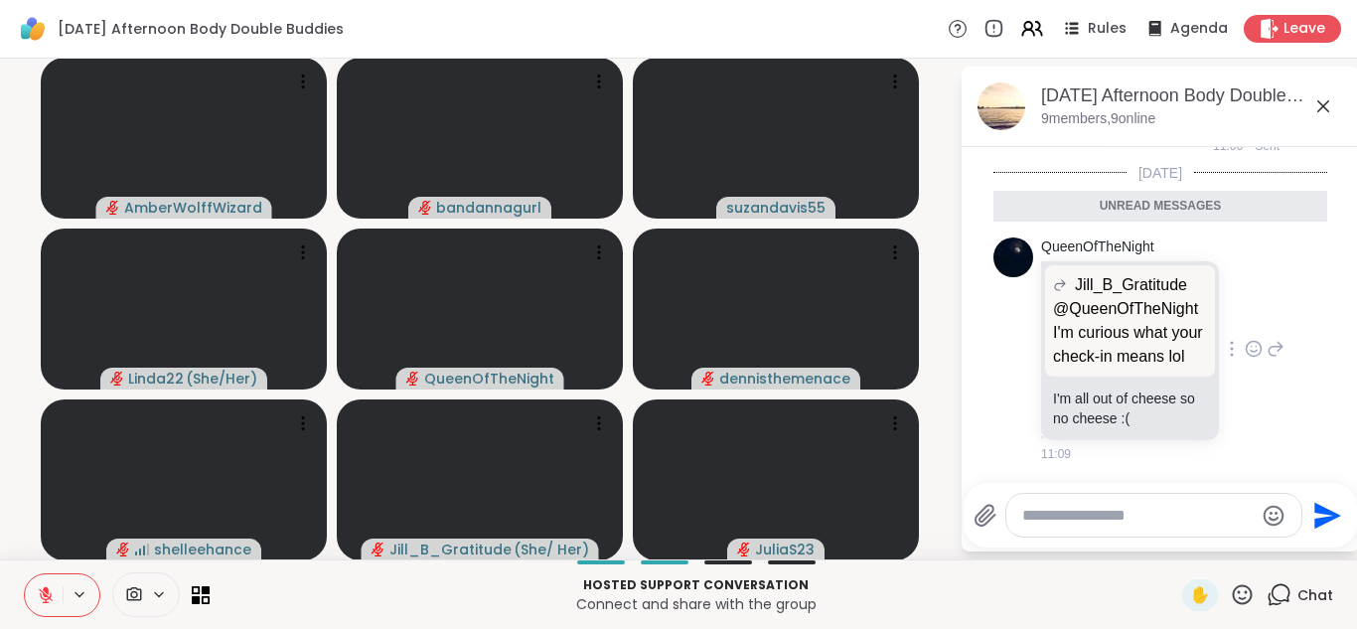
click at [1251, 351] on icon at bounding box center [1254, 352] width 6 height 2
click at [1106, 322] on button "Select Reaction: Heart" at bounding box center [1096, 317] width 40 height 40
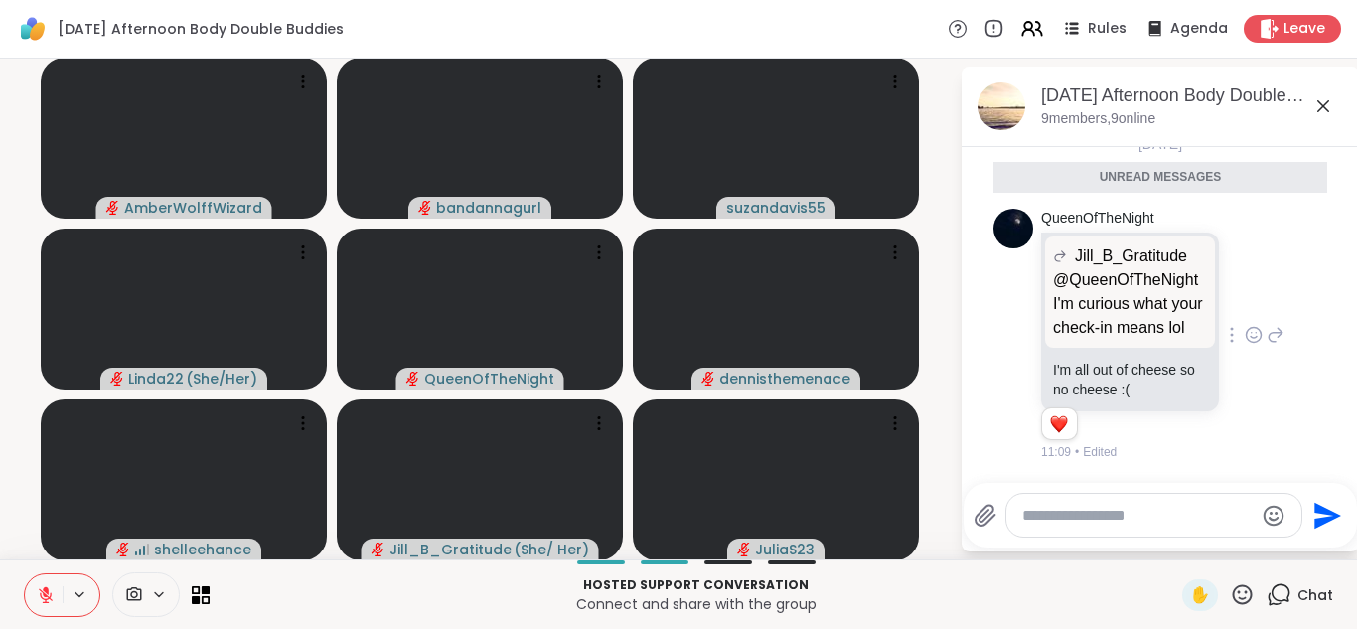
click at [1320, 102] on icon at bounding box center [1323, 106] width 12 height 12
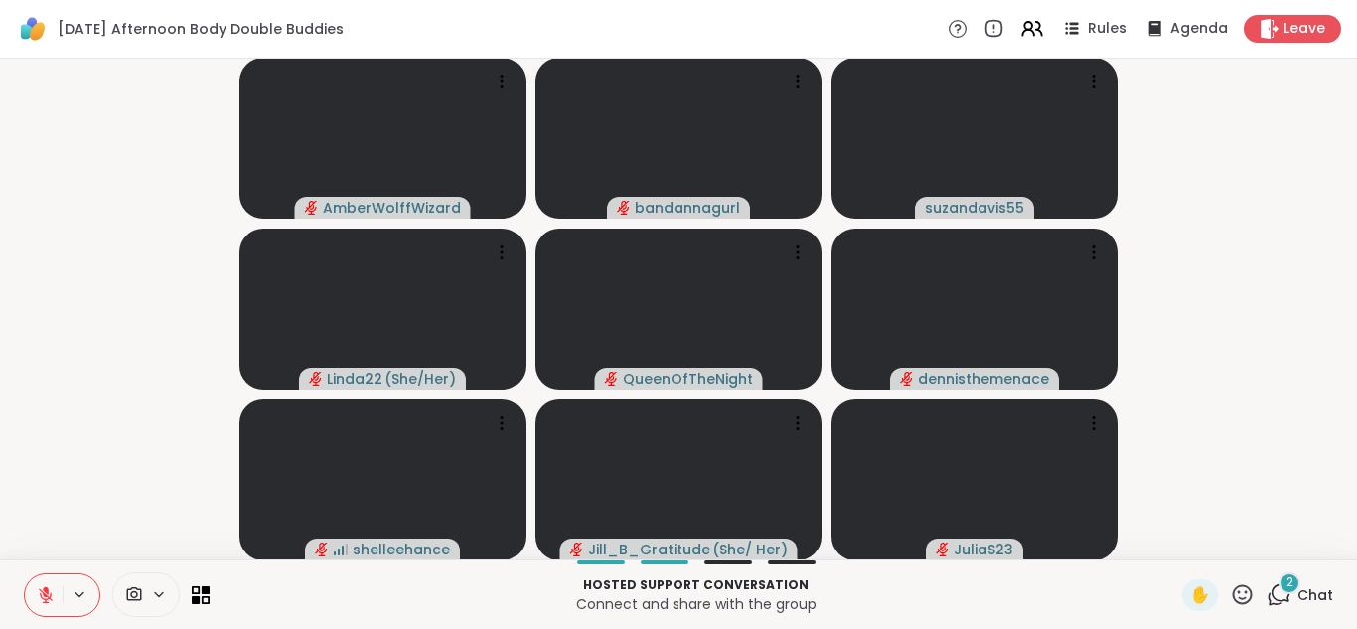
click at [1290, 597] on icon at bounding box center [1279, 594] width 25 height 25
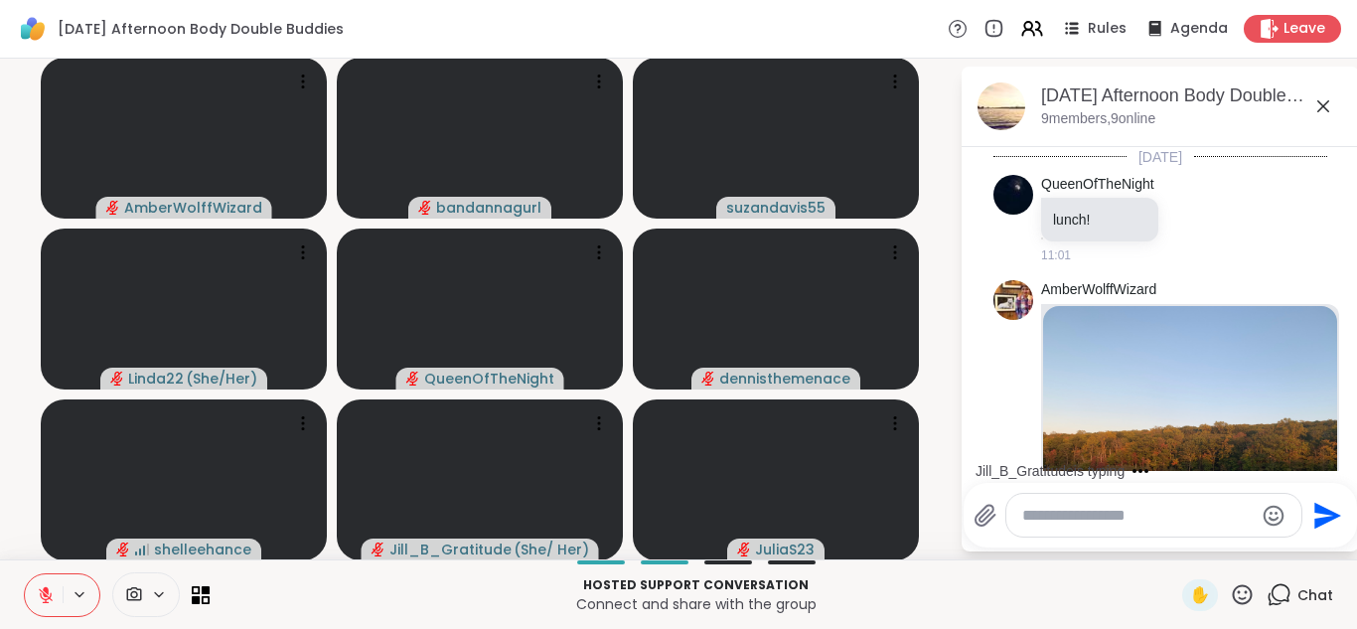
scroll to position [2048, 0]
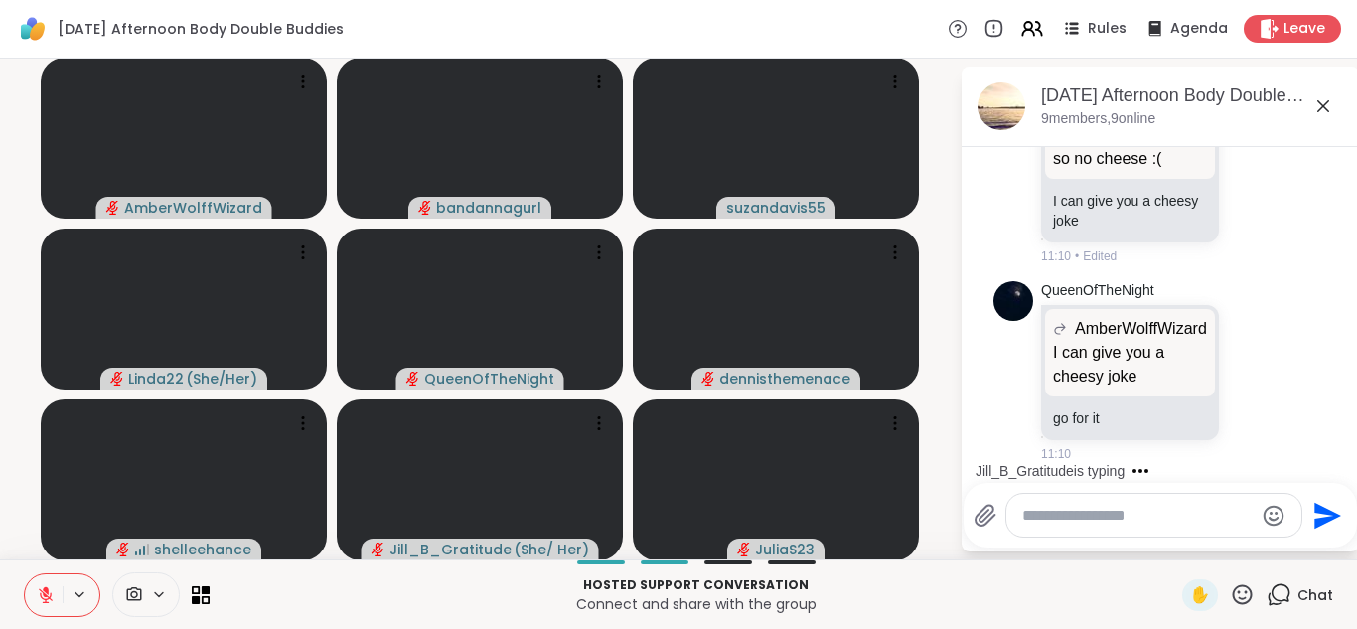
click at [1135, 524] on textarea "Type your message" at bounding box center [1137, 516] width 231 height 20
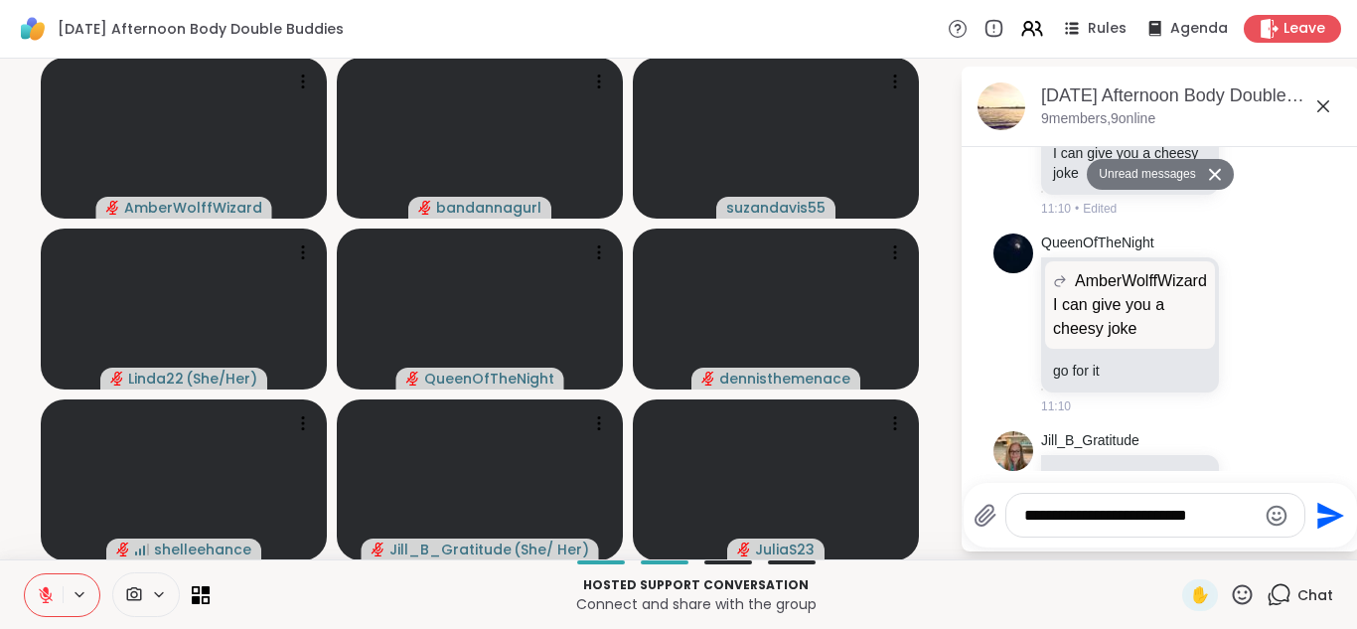
scroll to position [2147, 0]
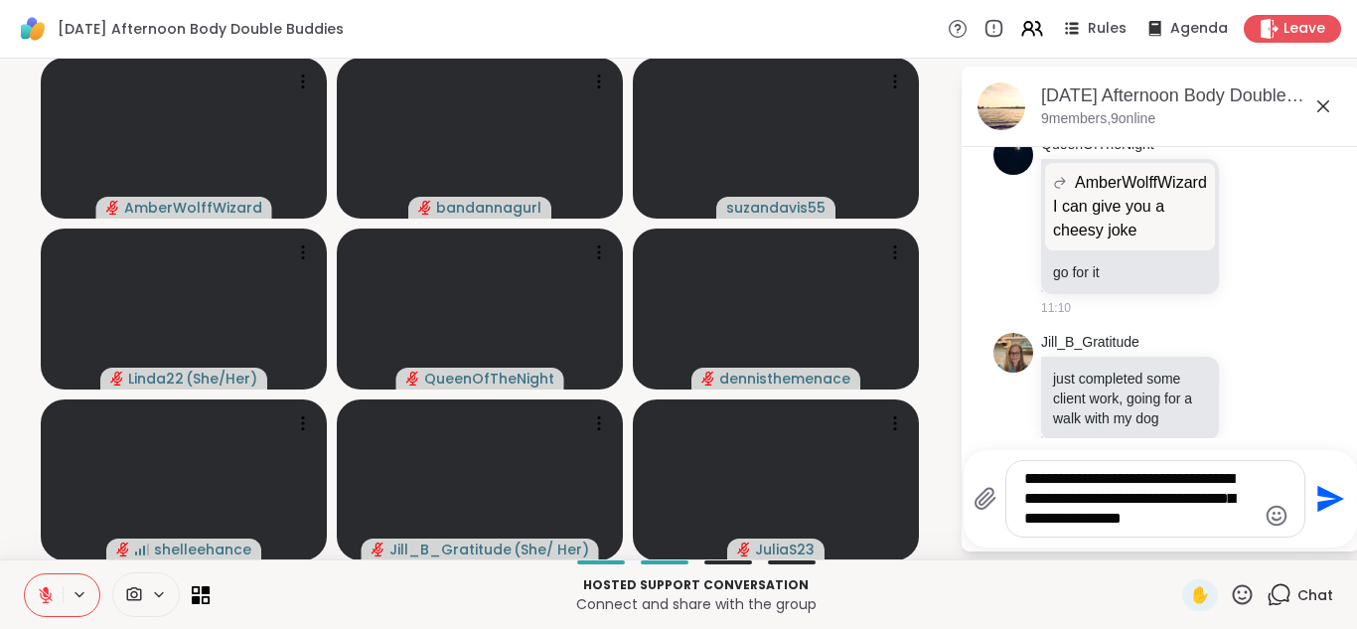
type textarea "**********"
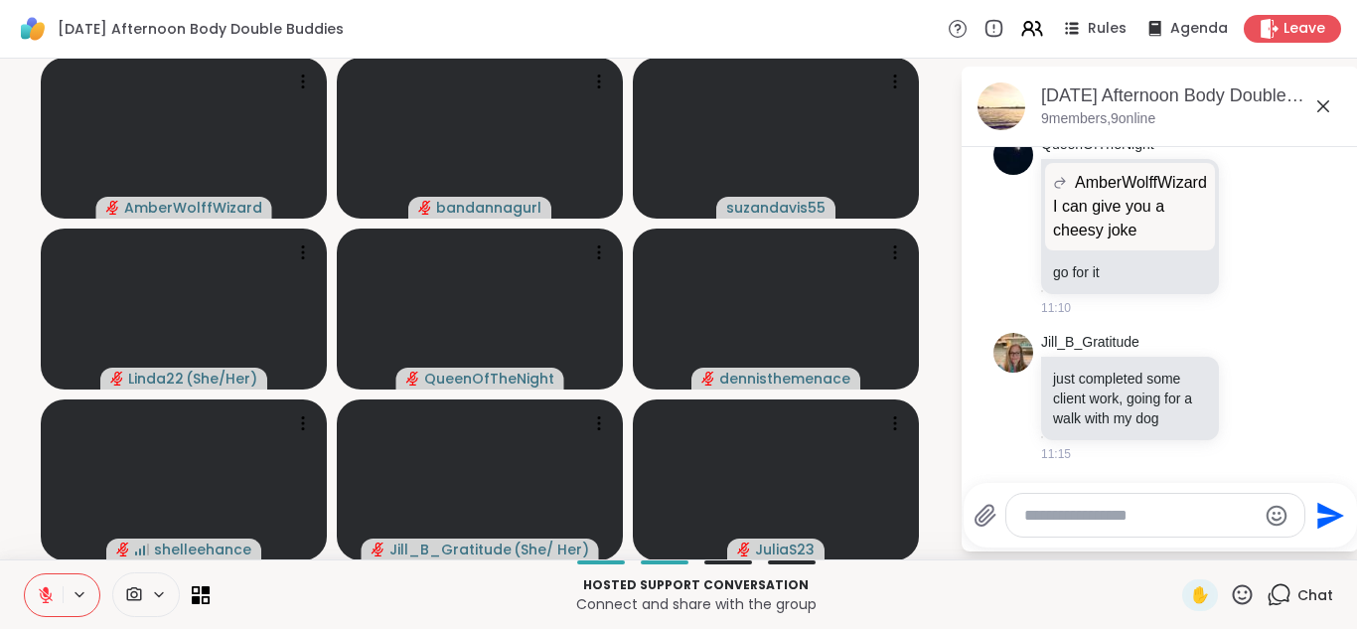
scroll to position [2312, 0]
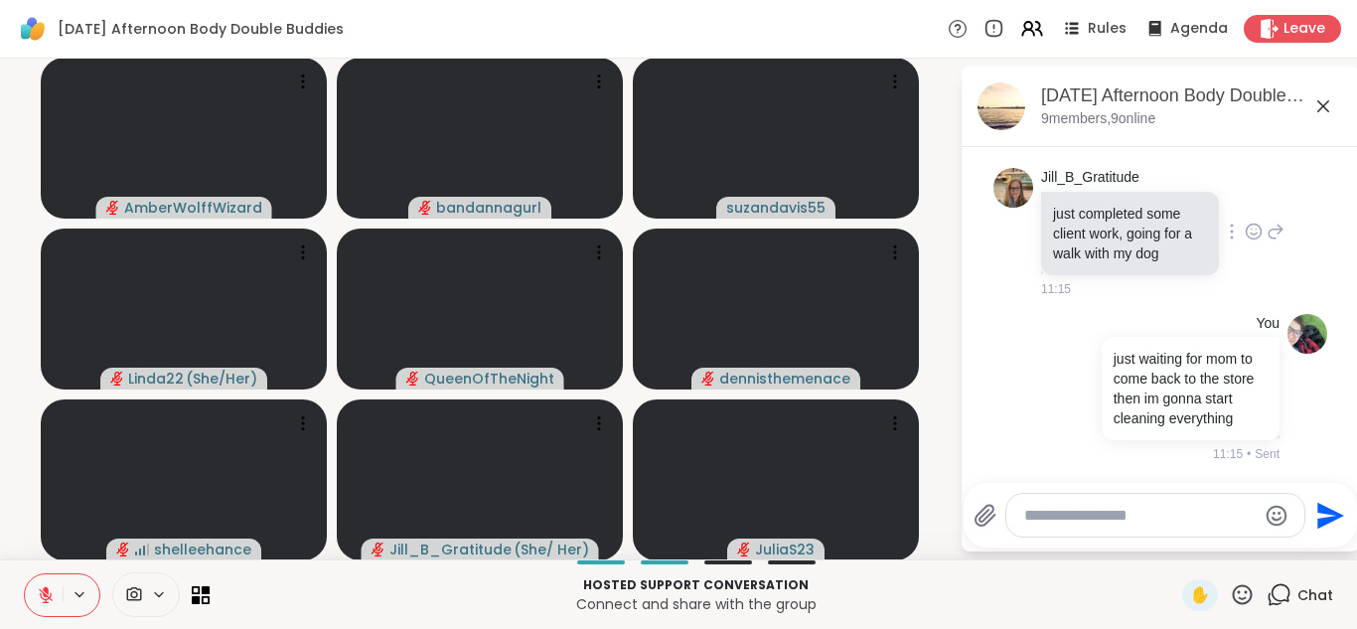
click at [1256, 231] on icon at bounding box center [1254, 232] width 18 height 20
click at [1101, 208] on div "Select Reaction: Heart" at bounding box center [1096, 200] width 18 height 18
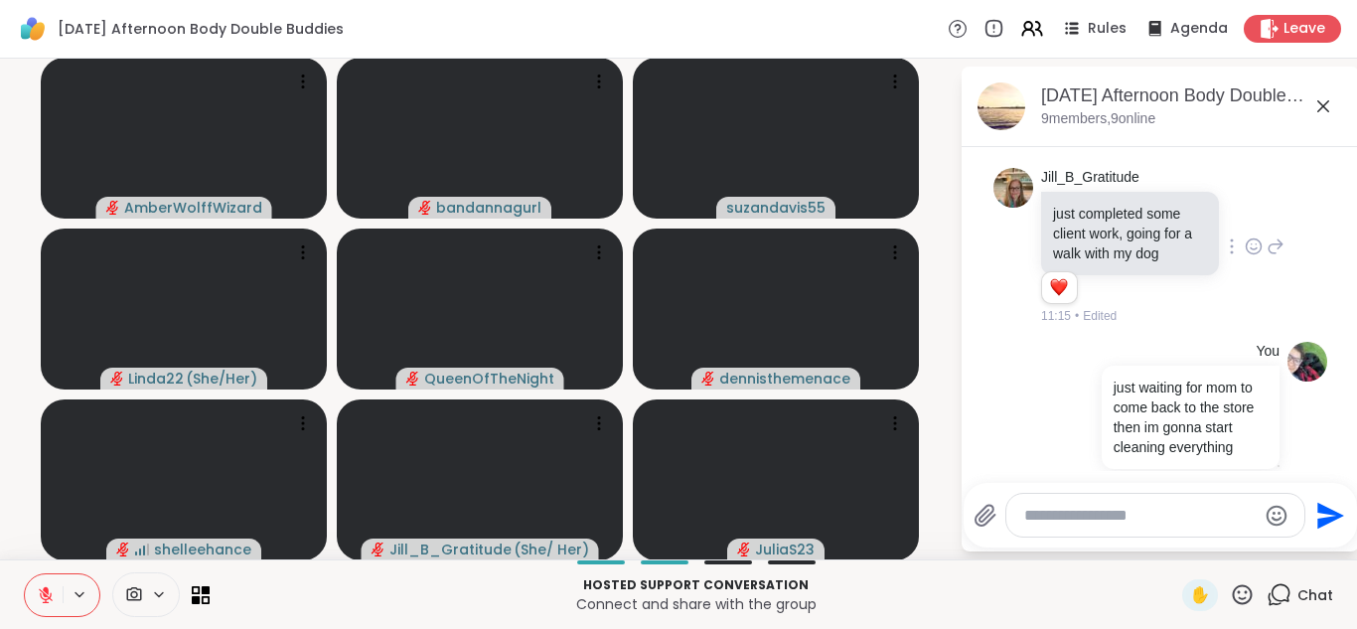
click at [1321, 92] on div "[DATE] Afternoon Body Double Buddies, [DATE]" at bounding box center [1192, 95] width 302 height 25
click at [1319, 107] on icon at bounding box center [1323, 106] width 24 height 24
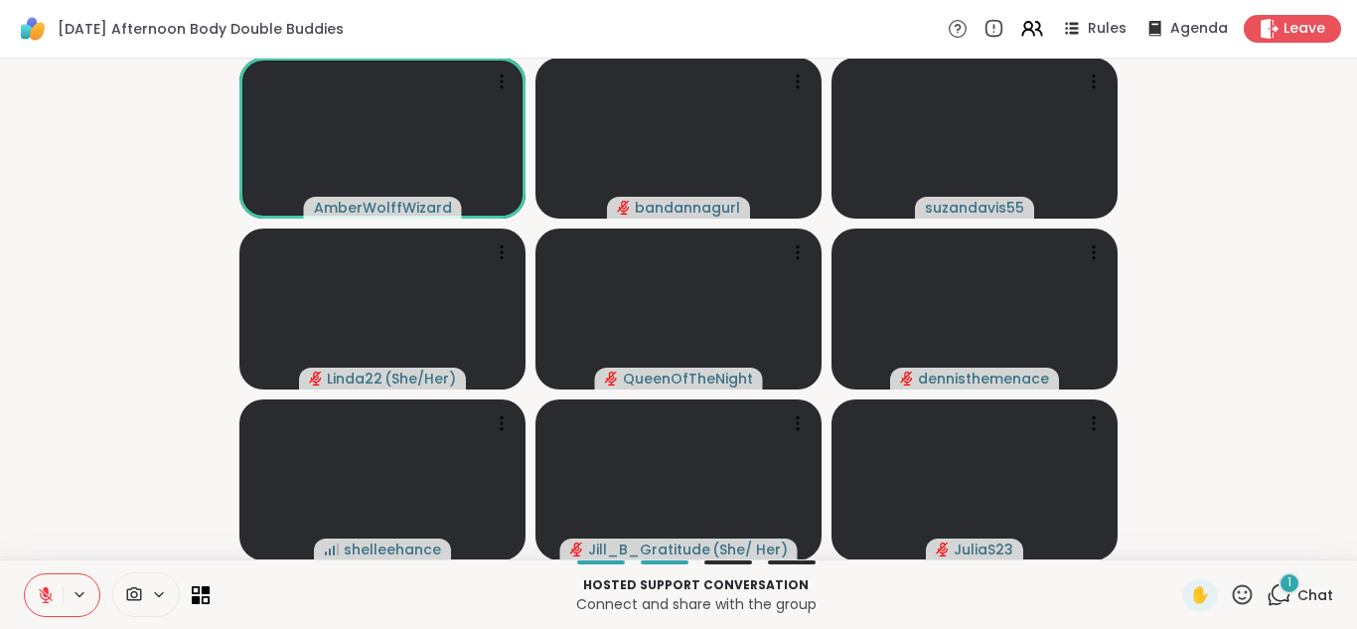
click at [34, 594] on button at bounding box center [44, 595] width 38 height 42
click at [1279, 596] on icon at bounding box center [1279, 594] width 25 height 25
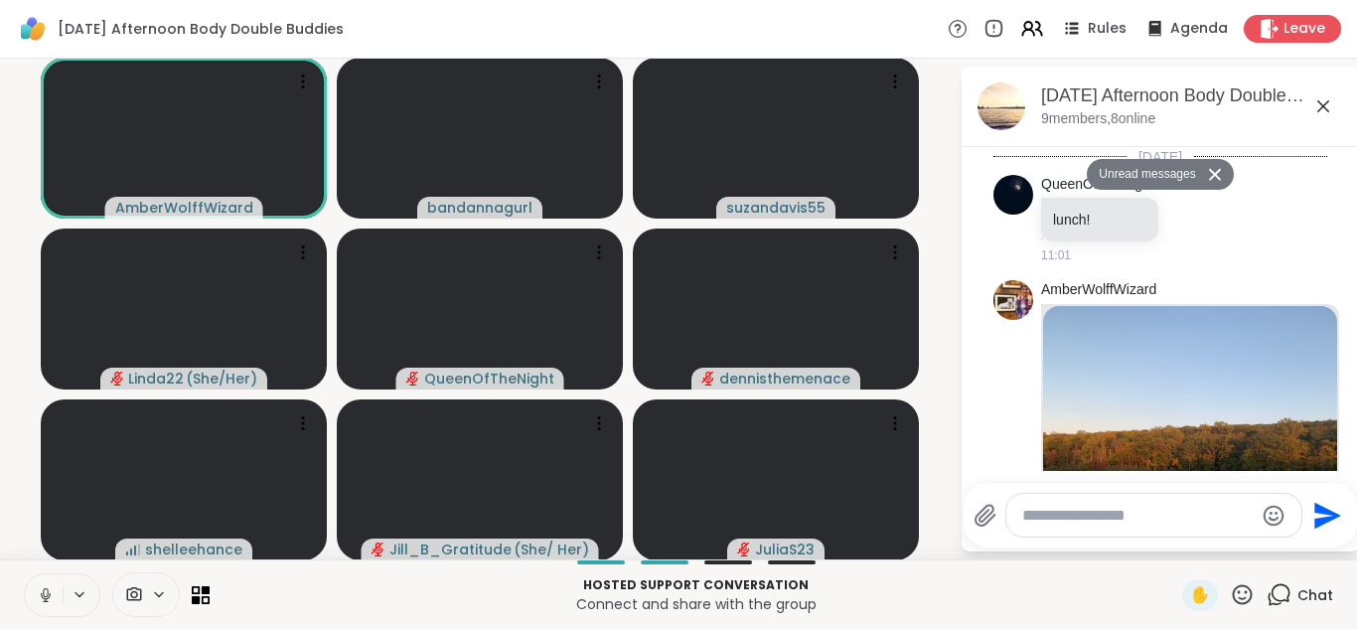
scroll to position [2878, 0]
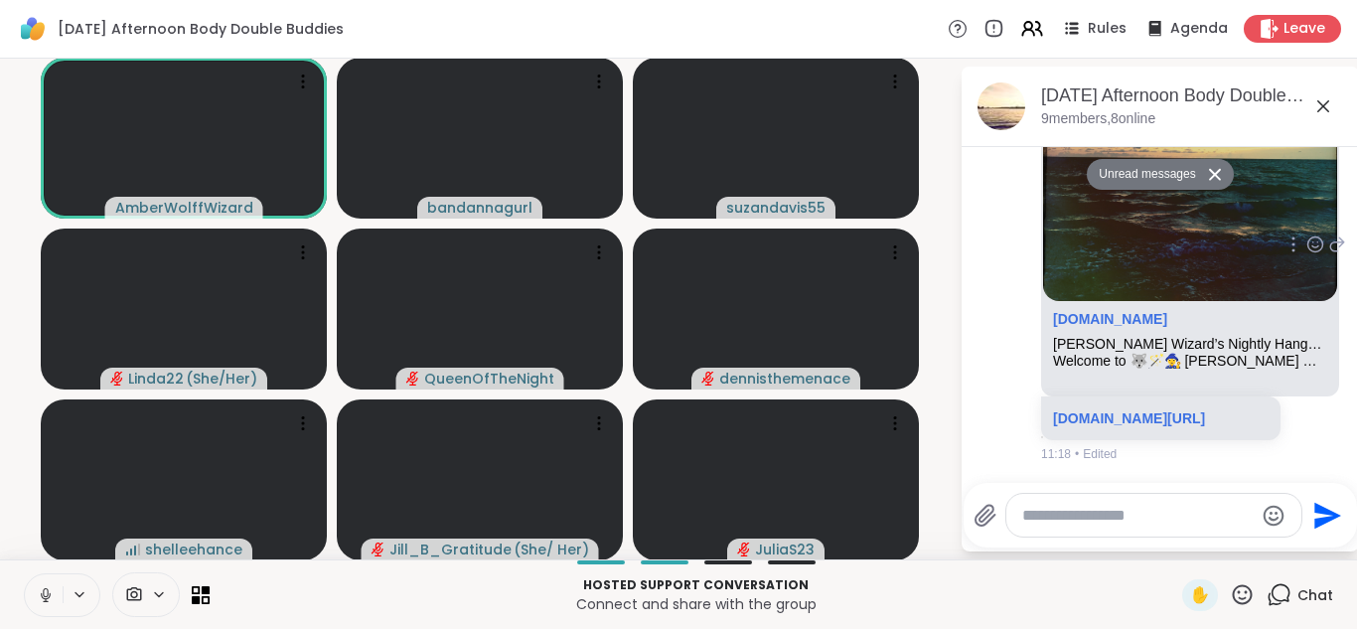
click at [1021, 363] on div "AmberWolffWizard [DOMAIN_NAME] [PERSON_NAME] Wizard’s Nightly Hangout Den 🐺🪄 We…" at bounding box center [1160, 245] width 334 height 450
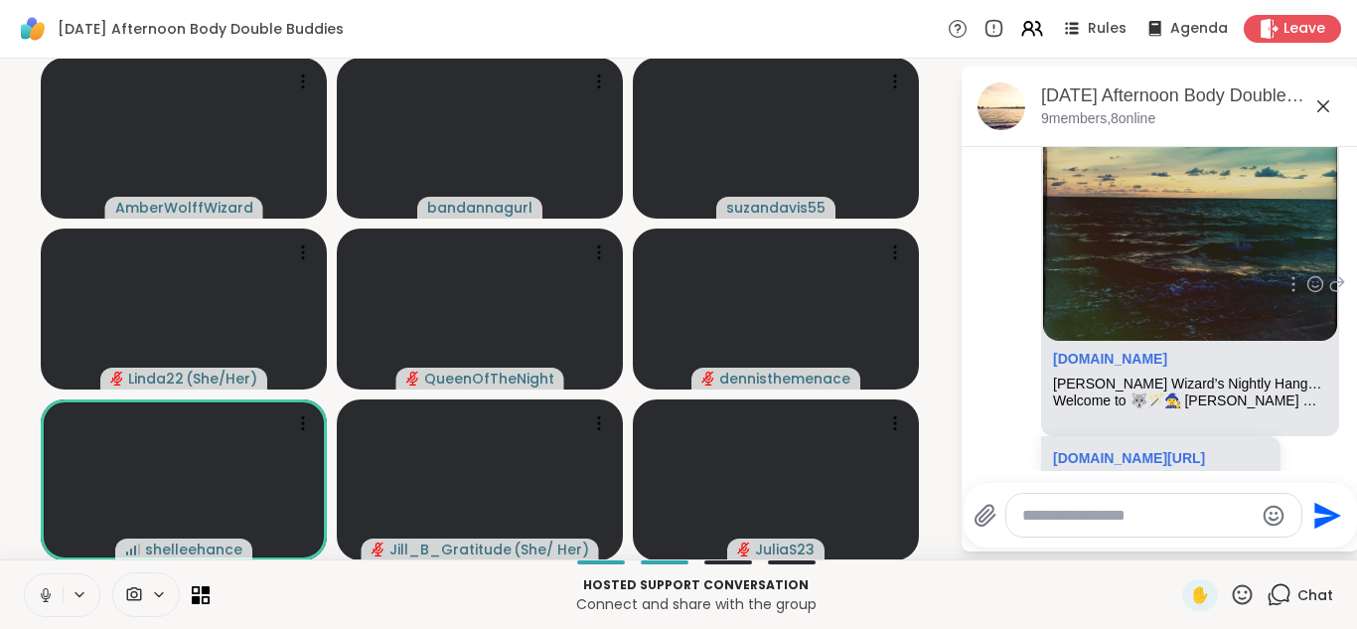
scroll to position [2838, 0]
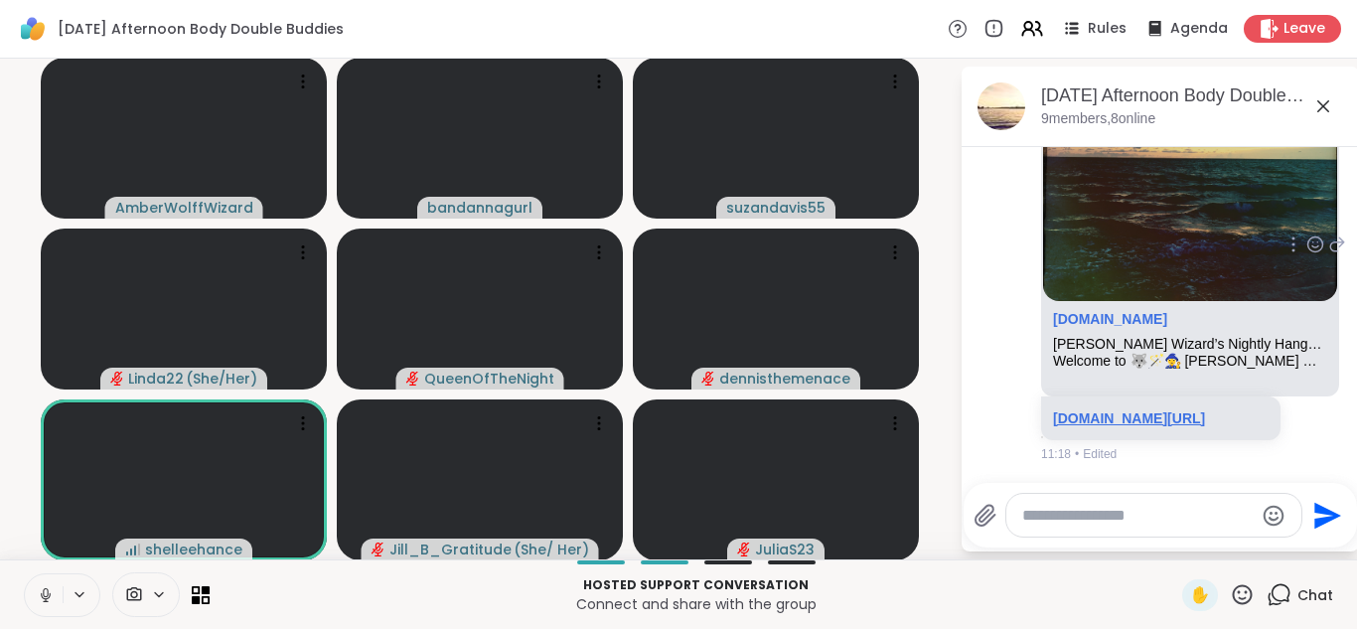
click at [1164, 426] on link "[DOMAIN_NAME][URL]" at bounding box center [1129, 418] width 152 height 16
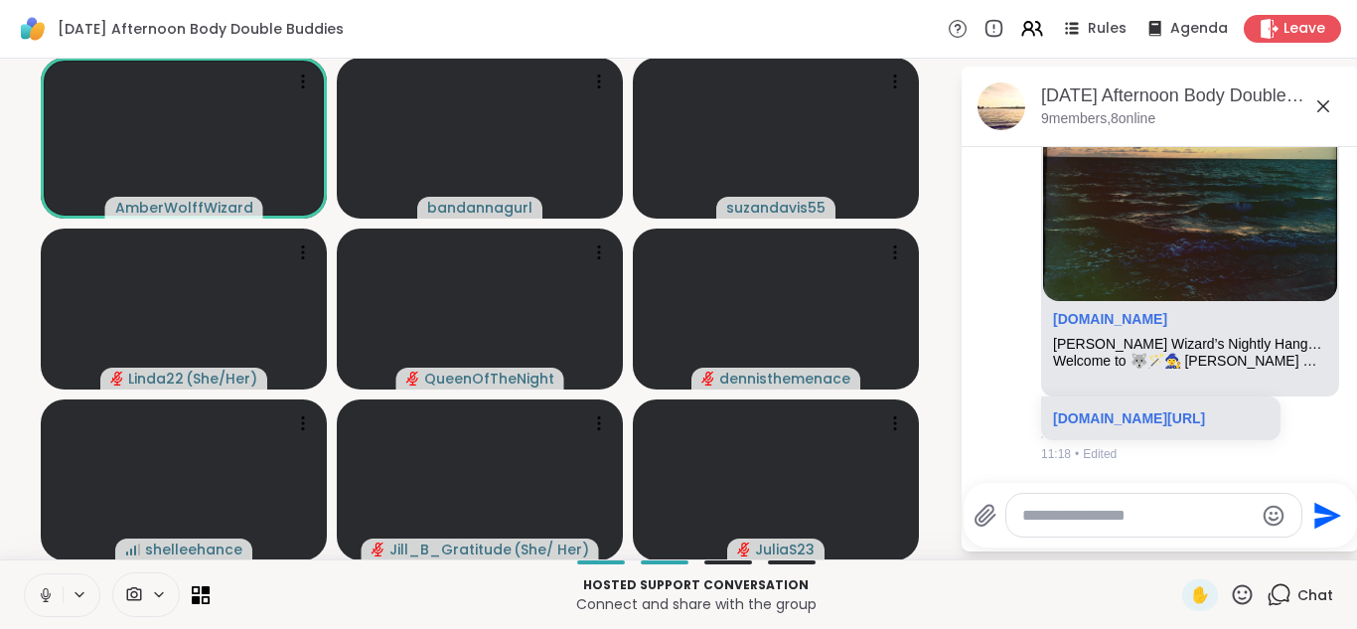
click at [34, 581] on button at bounding box center [44, 595] width 38 height 42
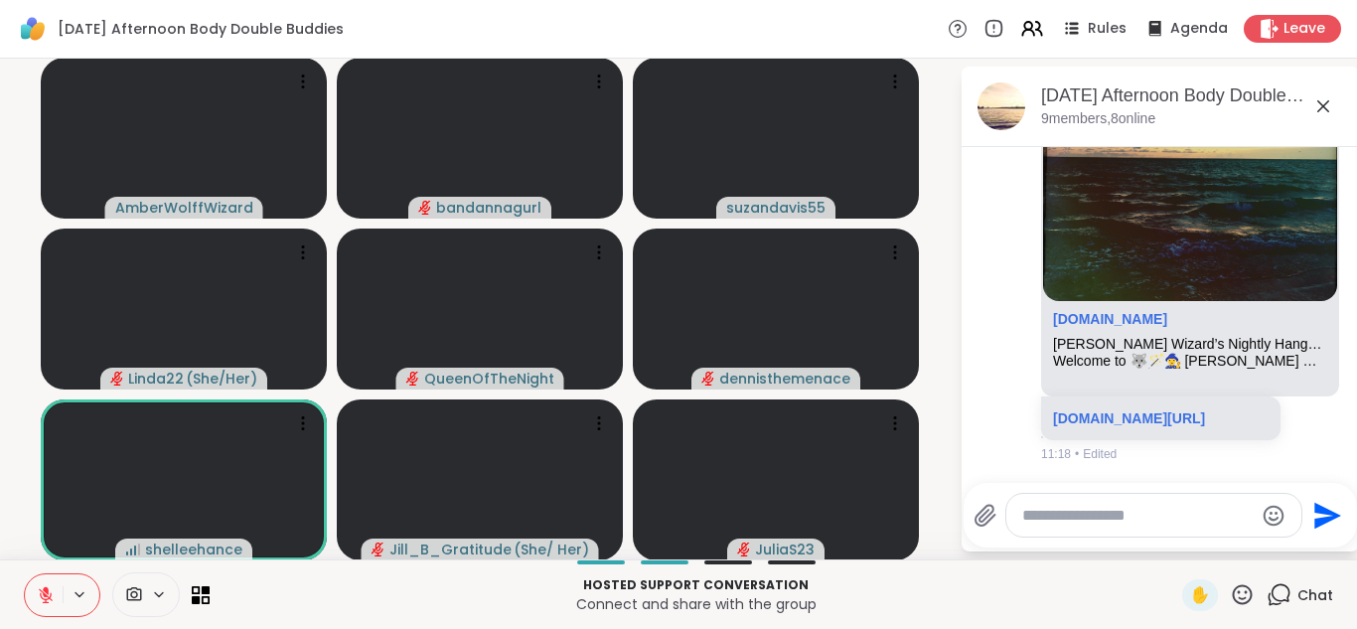
click at [1335, 106] on div "[DATE] Afternoon Body Double Buddies, [DATE]" at bounding box center [1192, 95] width 302 height 25
click at [1321, 108] on icon at bounding box center [1323, 106] width 24 height 24
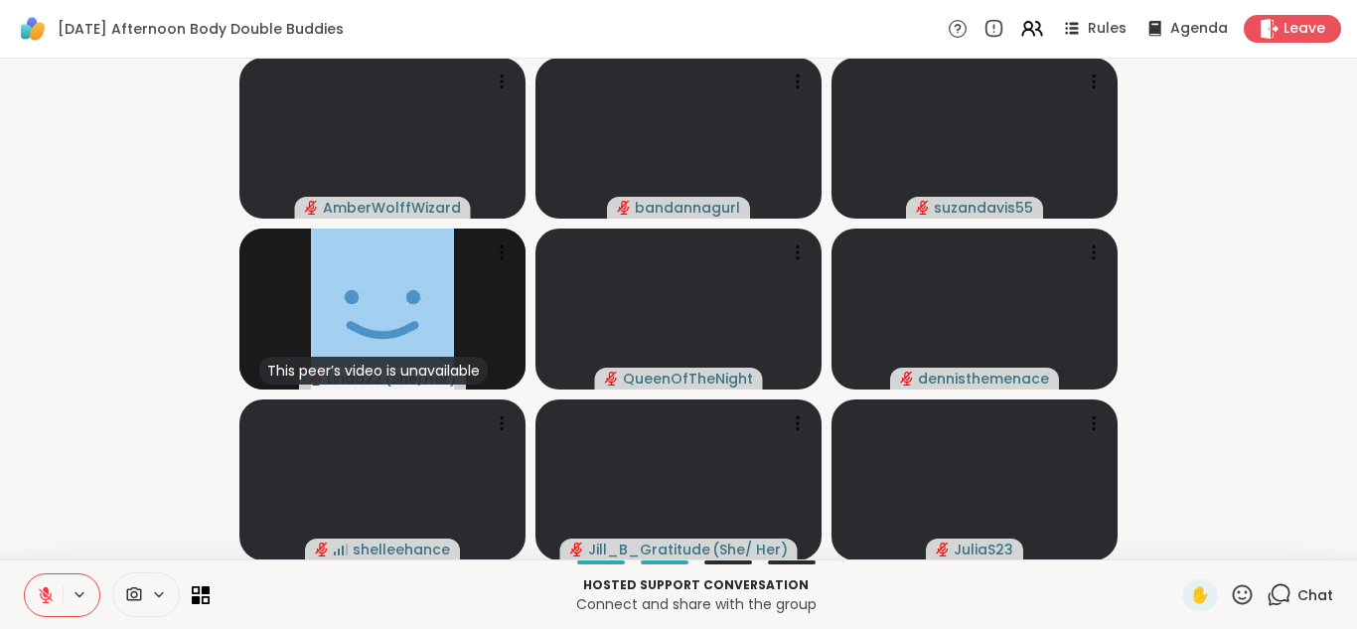
click at [1276, 604] on icon at bounding box center [1279, 594] width 25 height 25
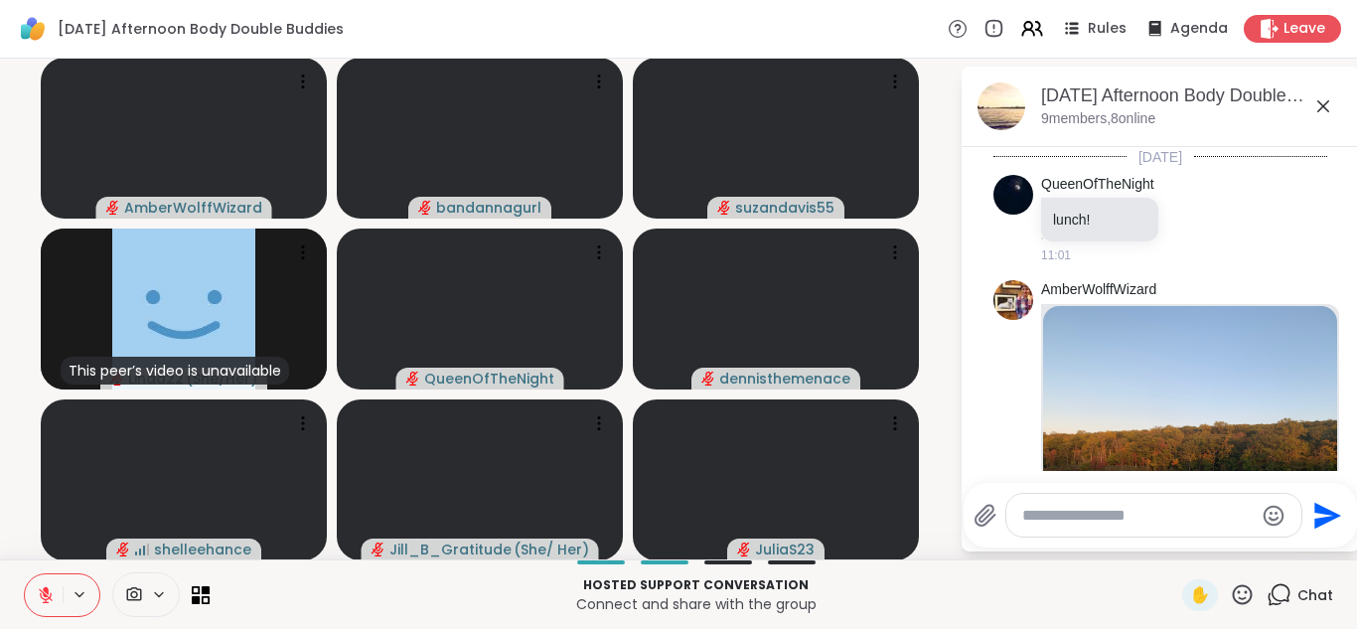
scroll to position [2810, 0]
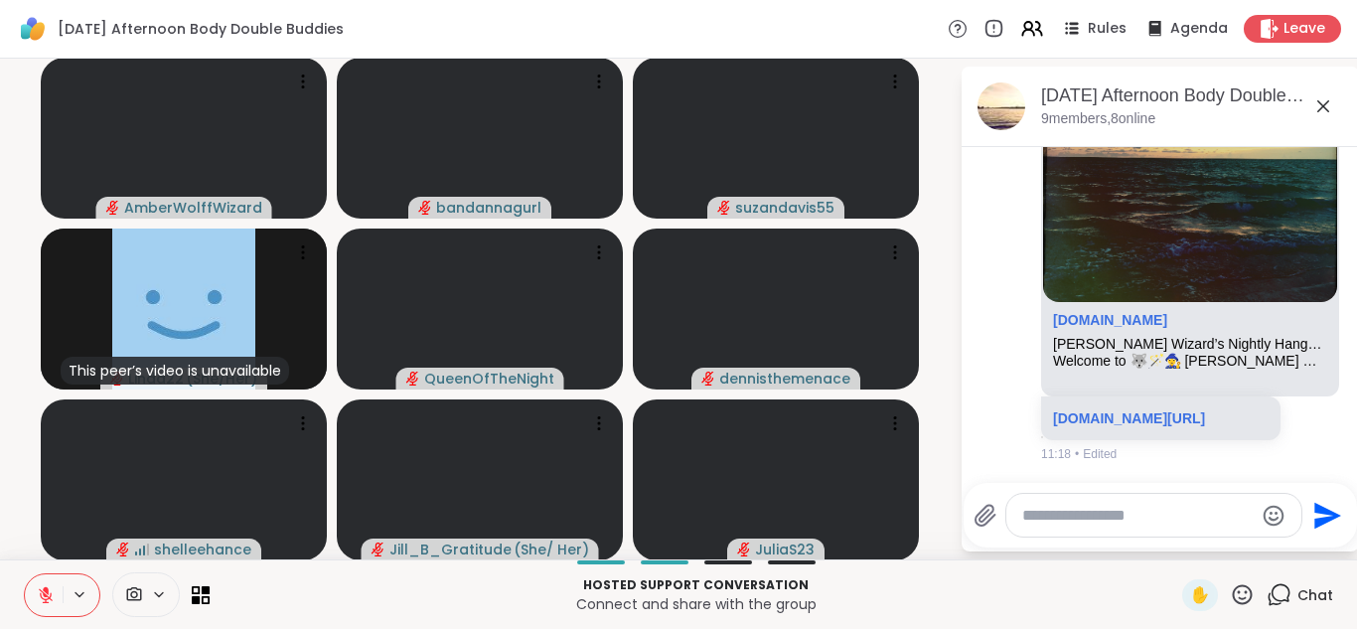
click at [1069, 517] on textarea "Type your message" at bounding box center [1137, 516] width 231 height 20
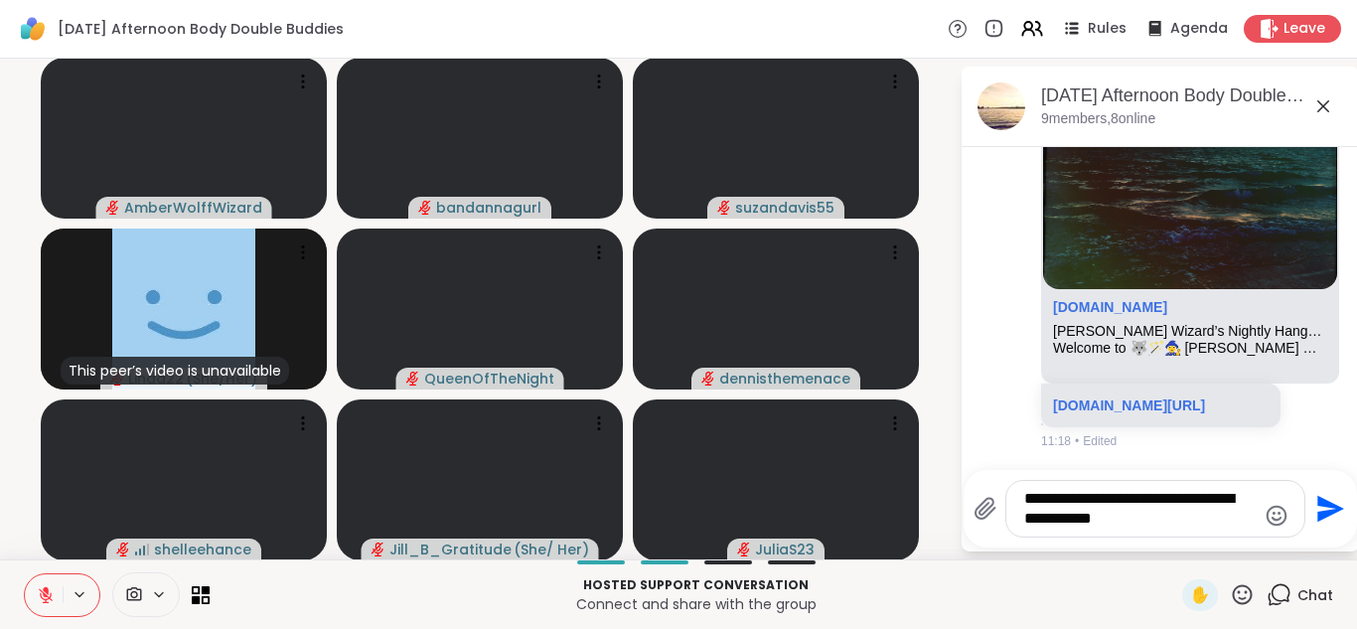
type textarea "**********"
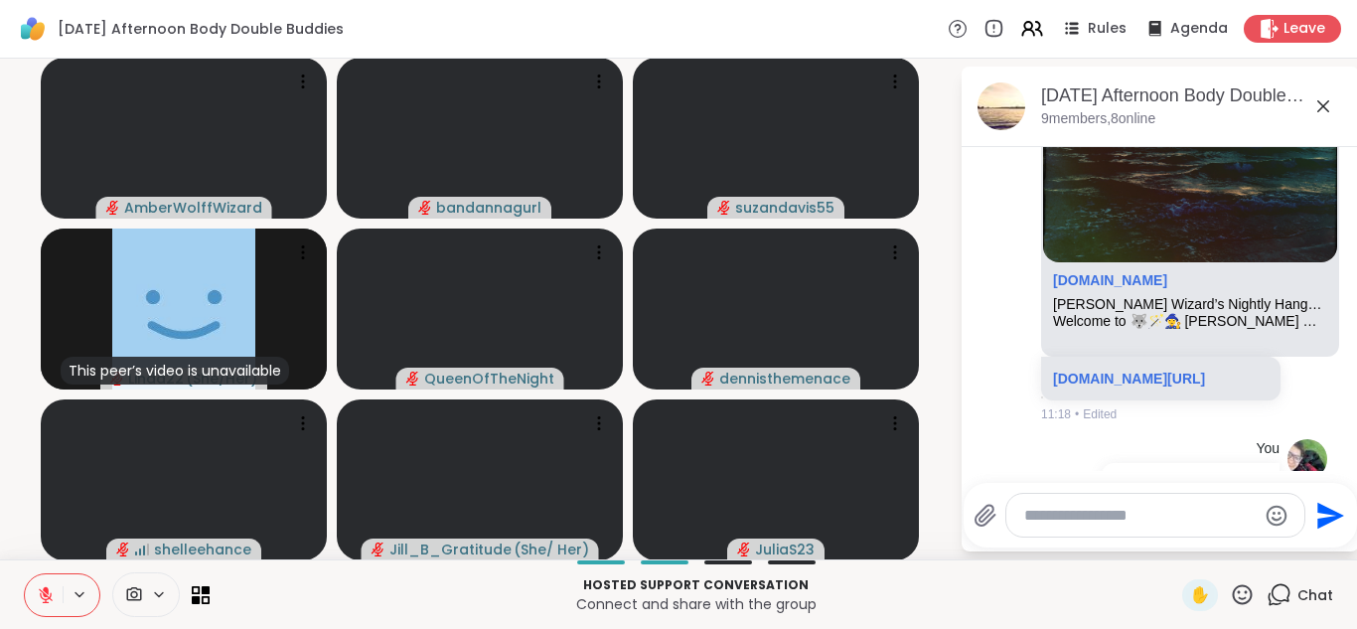
scroll to position [2936, 0]
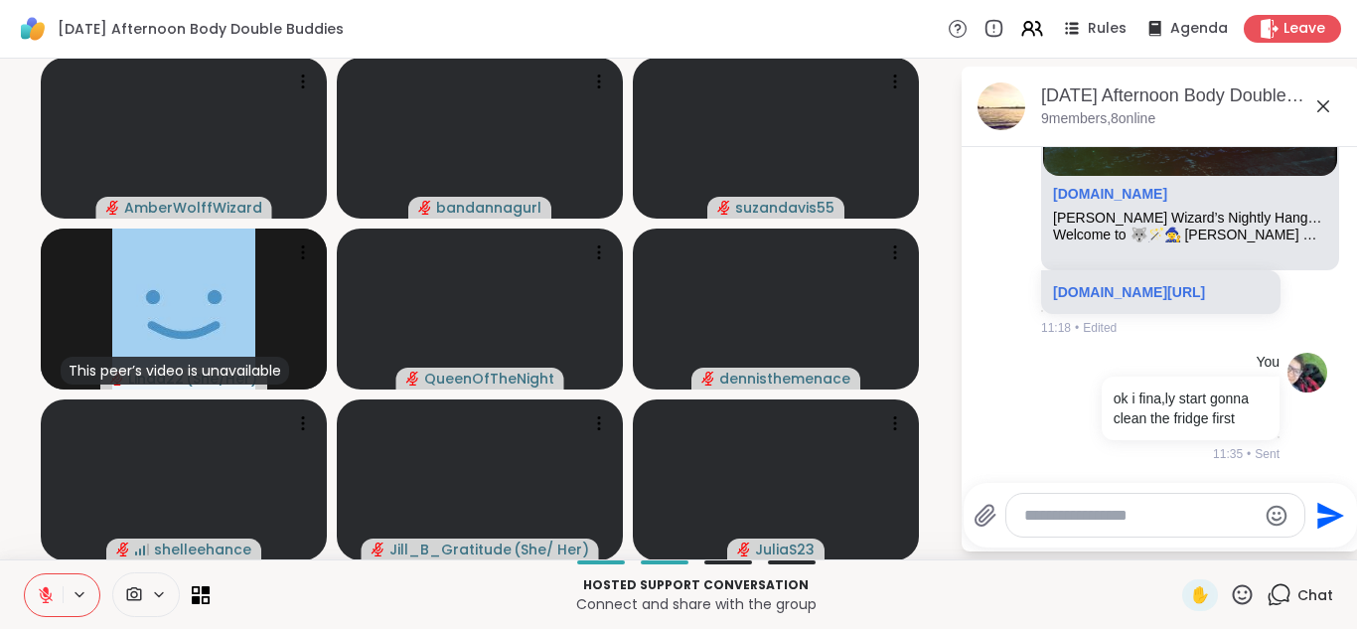
click at [1327, 99] on icon at bounding box center [1323, 106] width 24 height 24
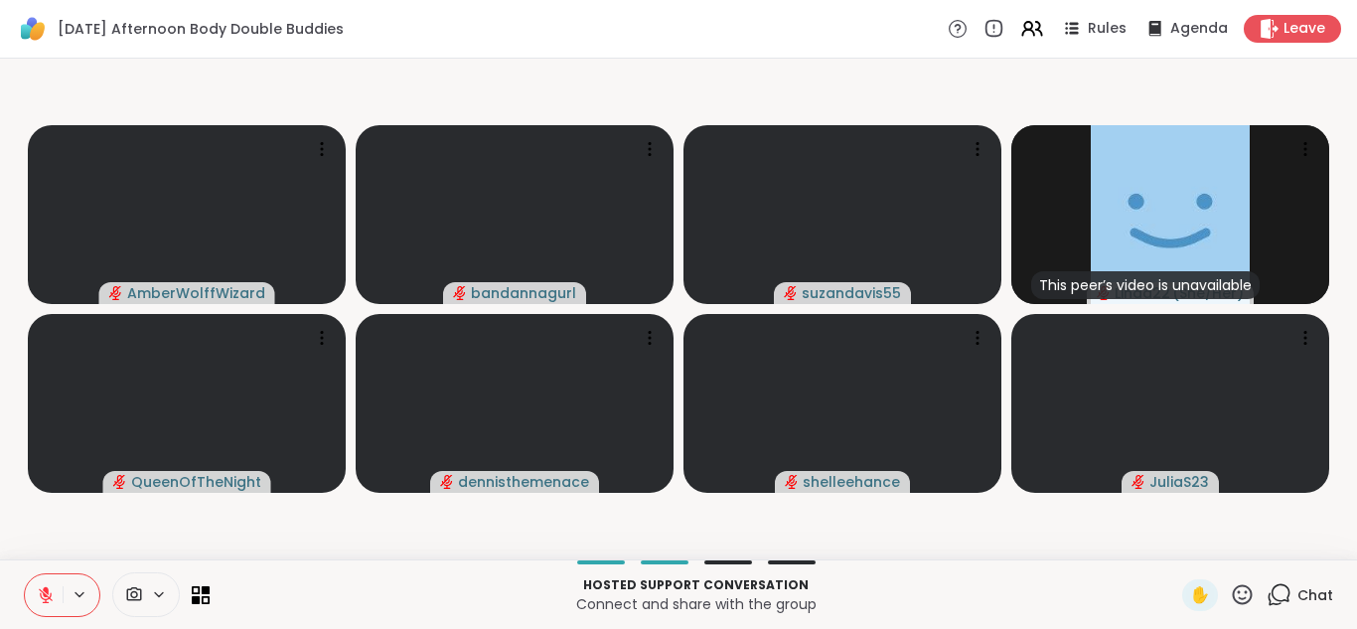
click at [1267, 595] on icon at bounding box center [1279, 594] width 25 height 25
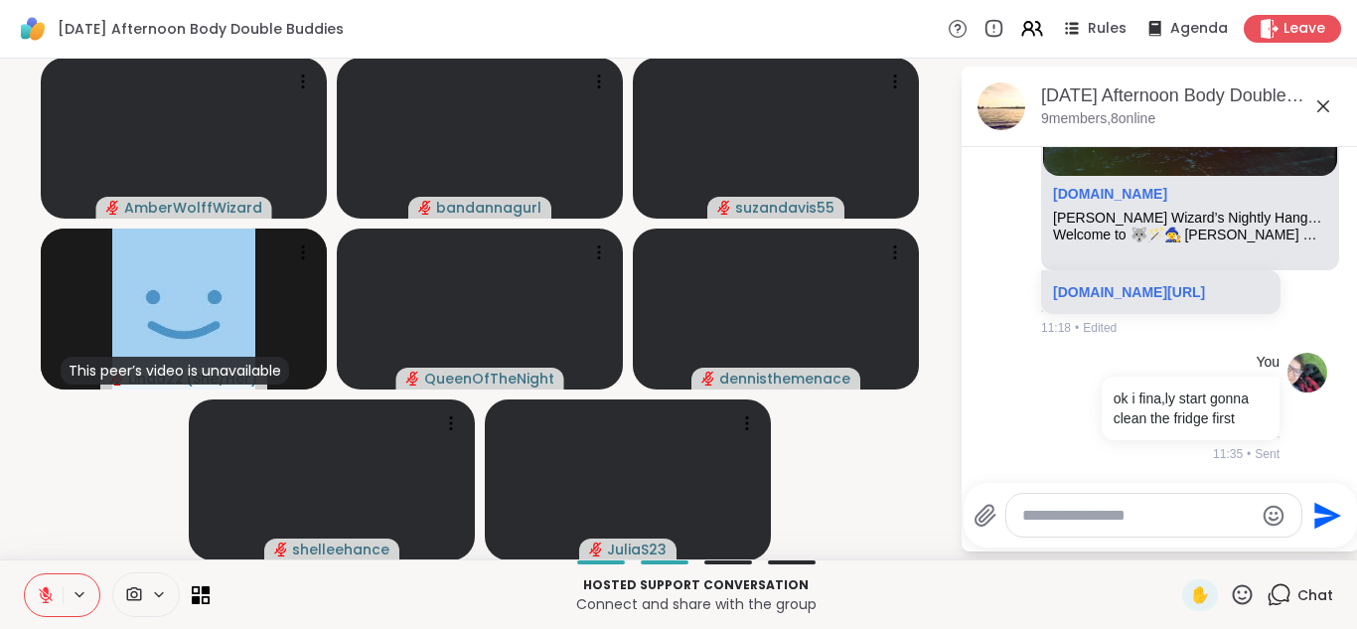
click at [1060, 525] on textarea "Type your message" at bounding box center [1137, 516] width 231 height 20
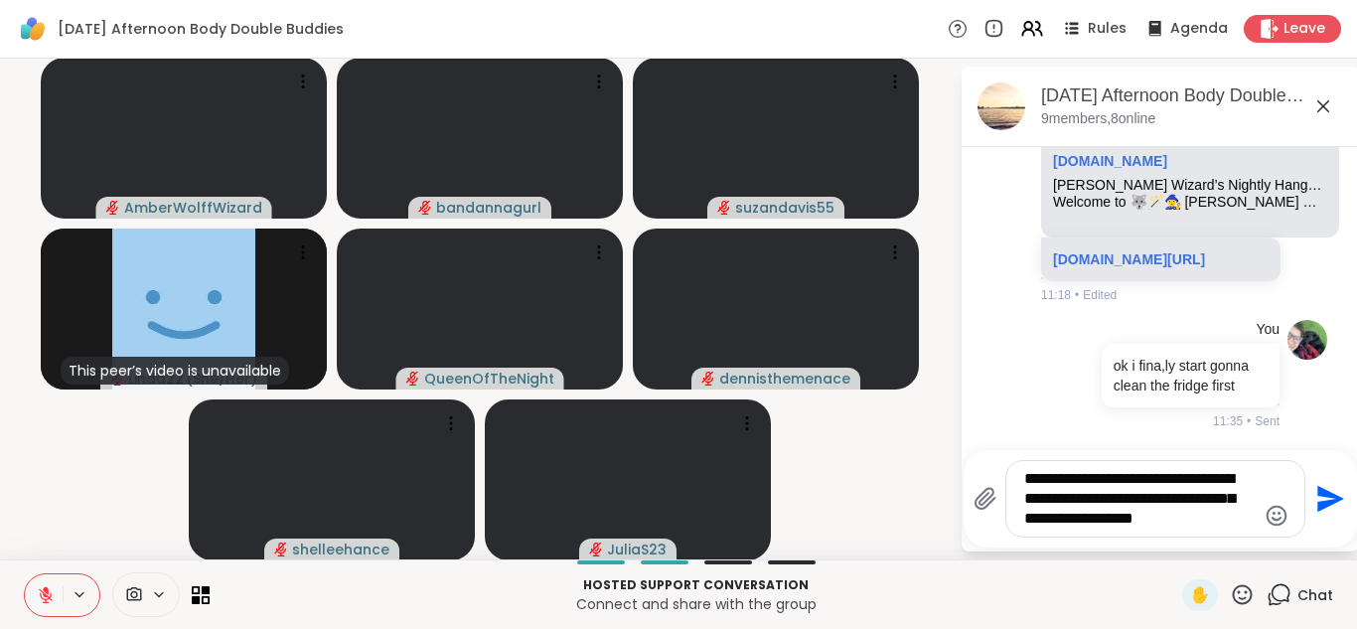
type textarea "**********"
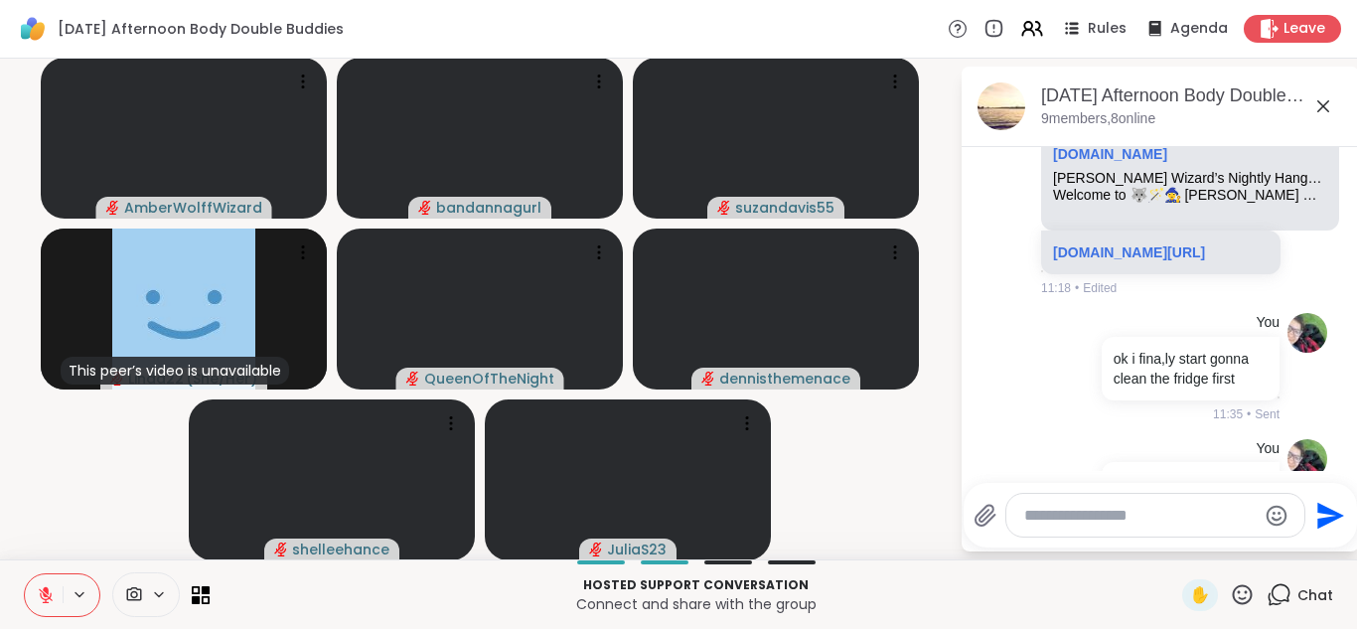
scroll to position [3101, 0]
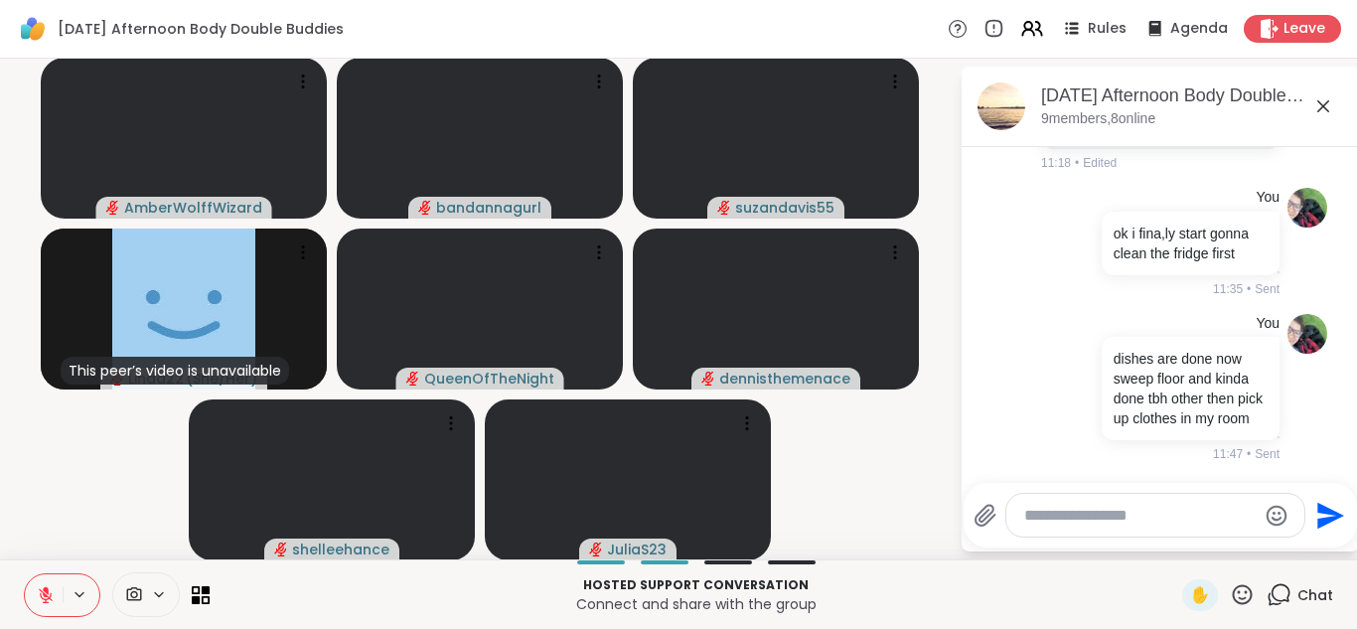
click at [1331, 103] on icon at bounding box center [1323, 106] width 24 height 24
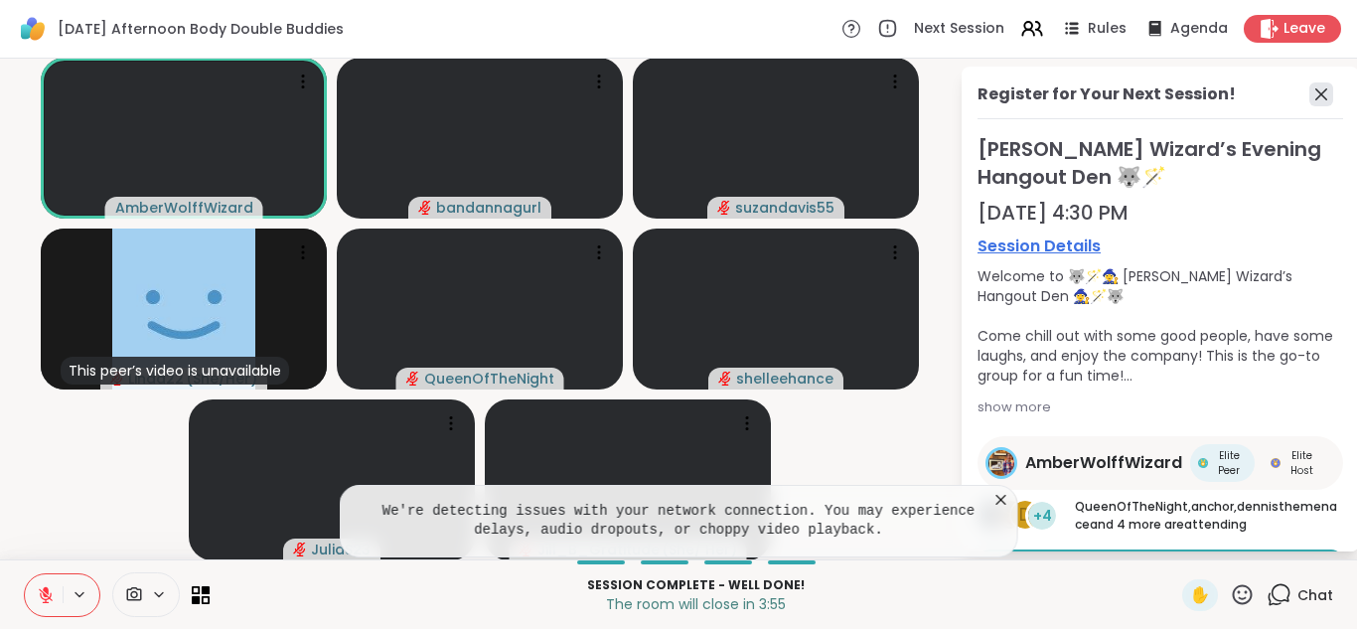
click at [1327, 93] on icon at bounding box center [1321, 94] width 24 height 24
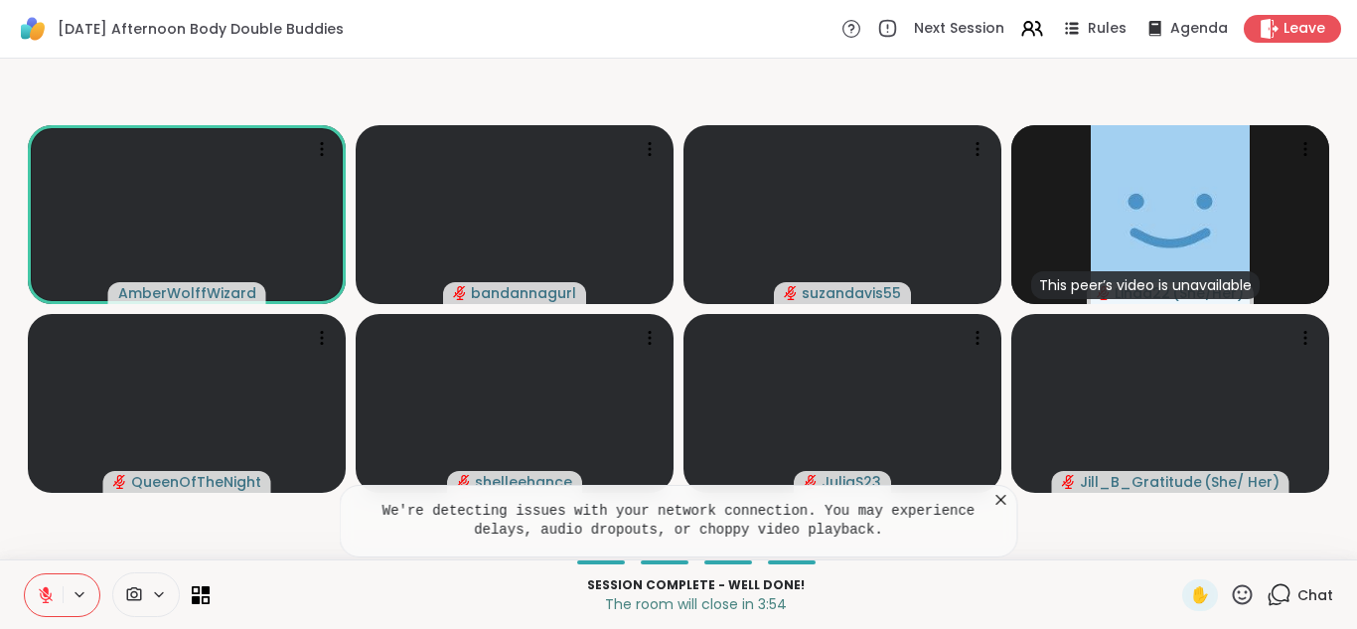
click at [999, 501] on icon at bounding box center [1001, 500] width 20 height 20
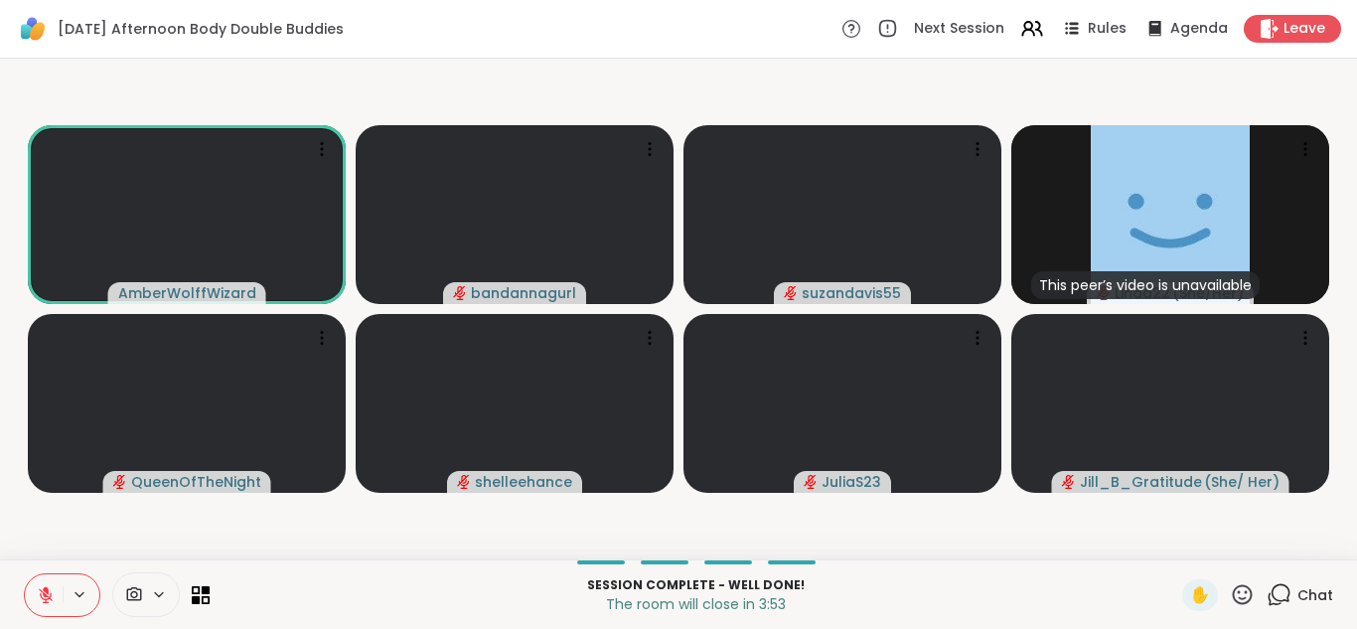
click at [1276, 595] on icon at bounding box center [1279, 594] width 25 height 25
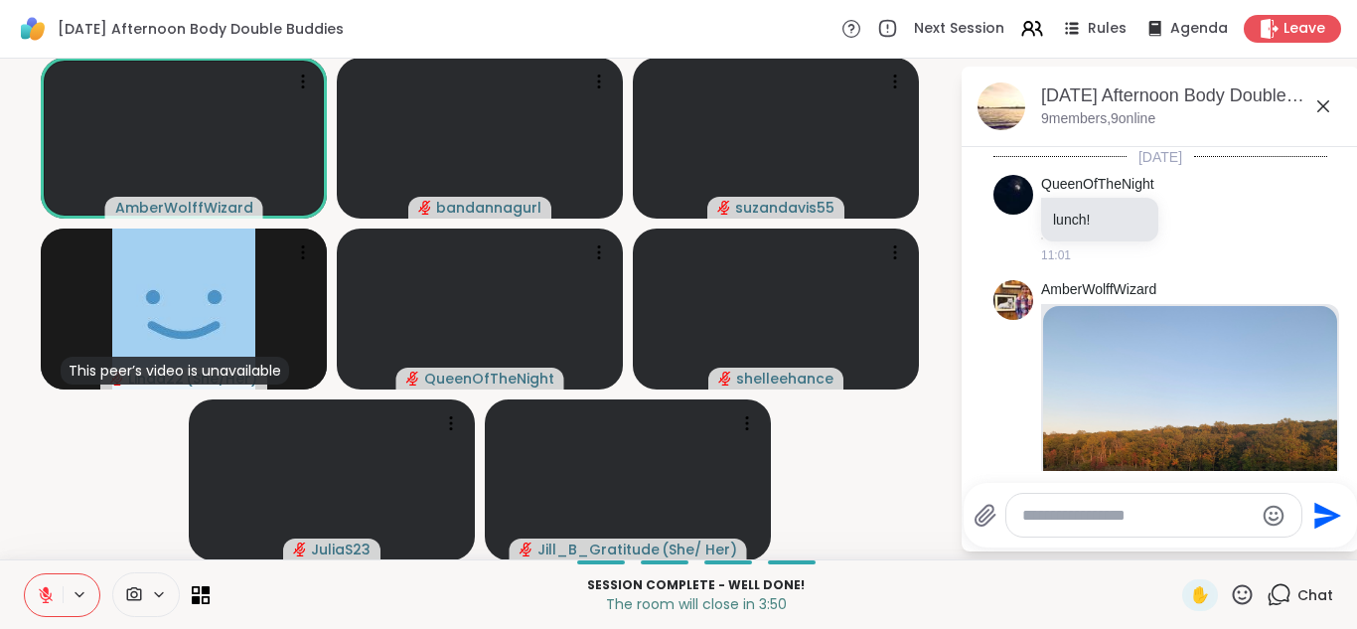
scroll to position [3158, 0]
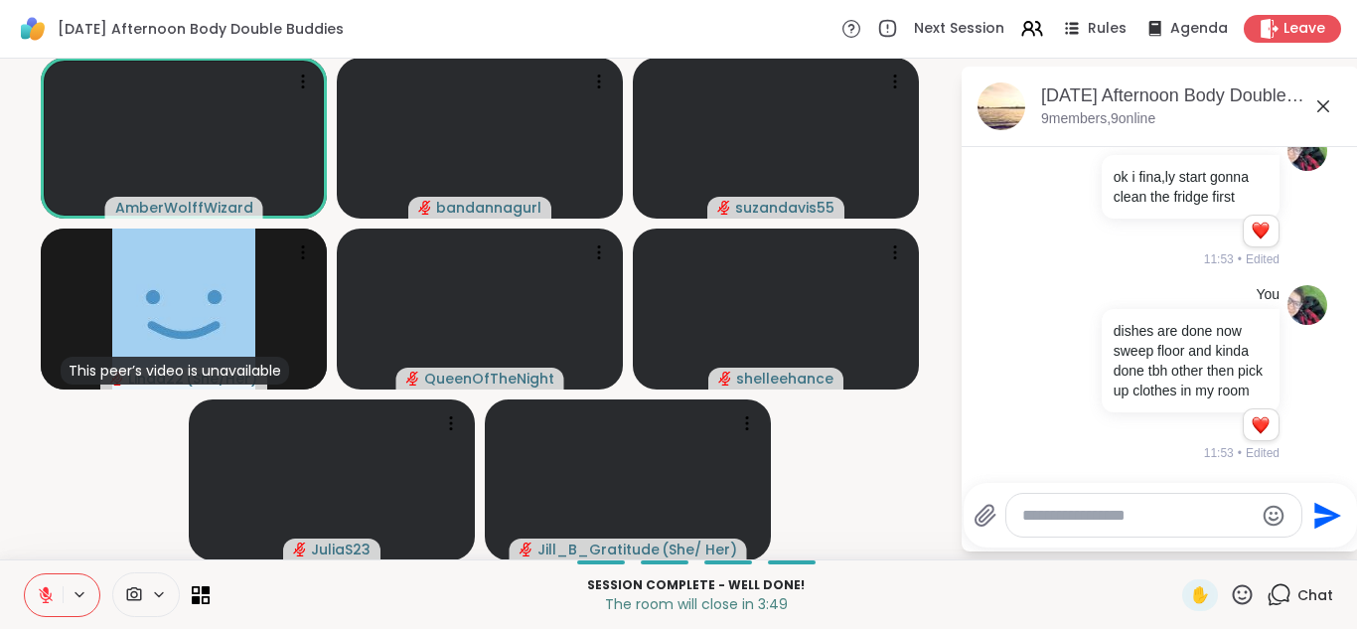
click at [1046, 519] on textarea "Type your message" at bounding box center [1137, 516] width 231 height 20
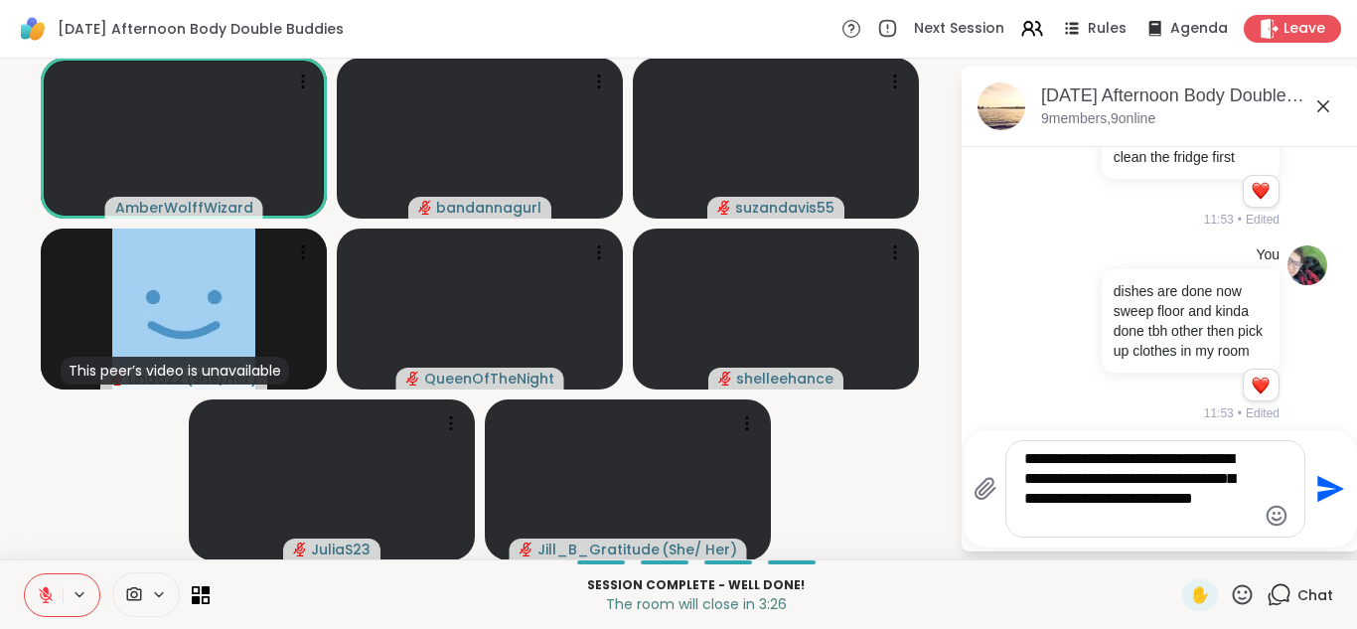
type textarea "**********"
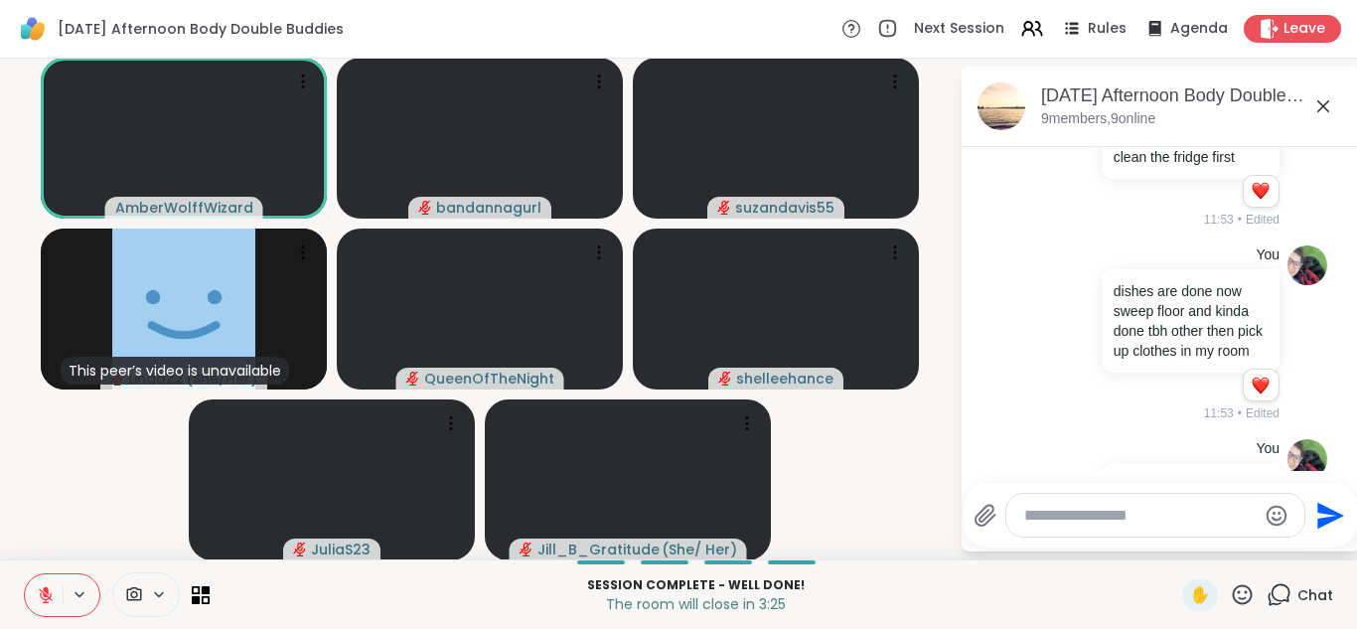
scroll to position [3344, 0]
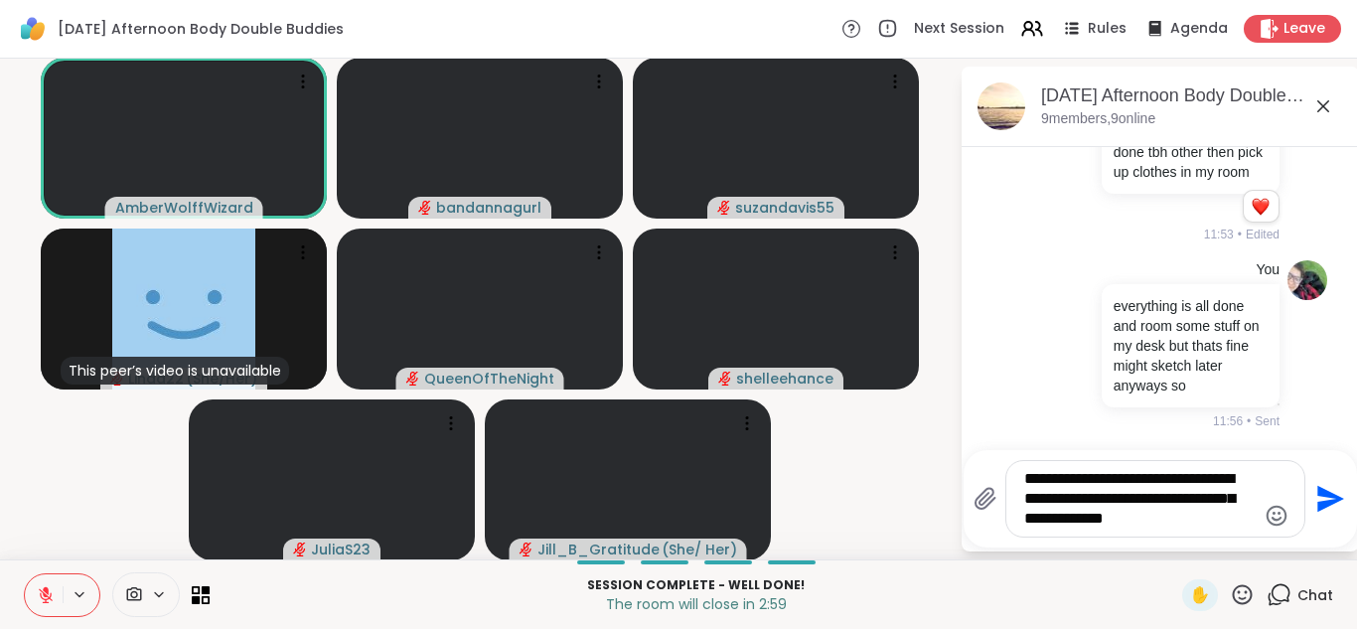
type textarea "**********"
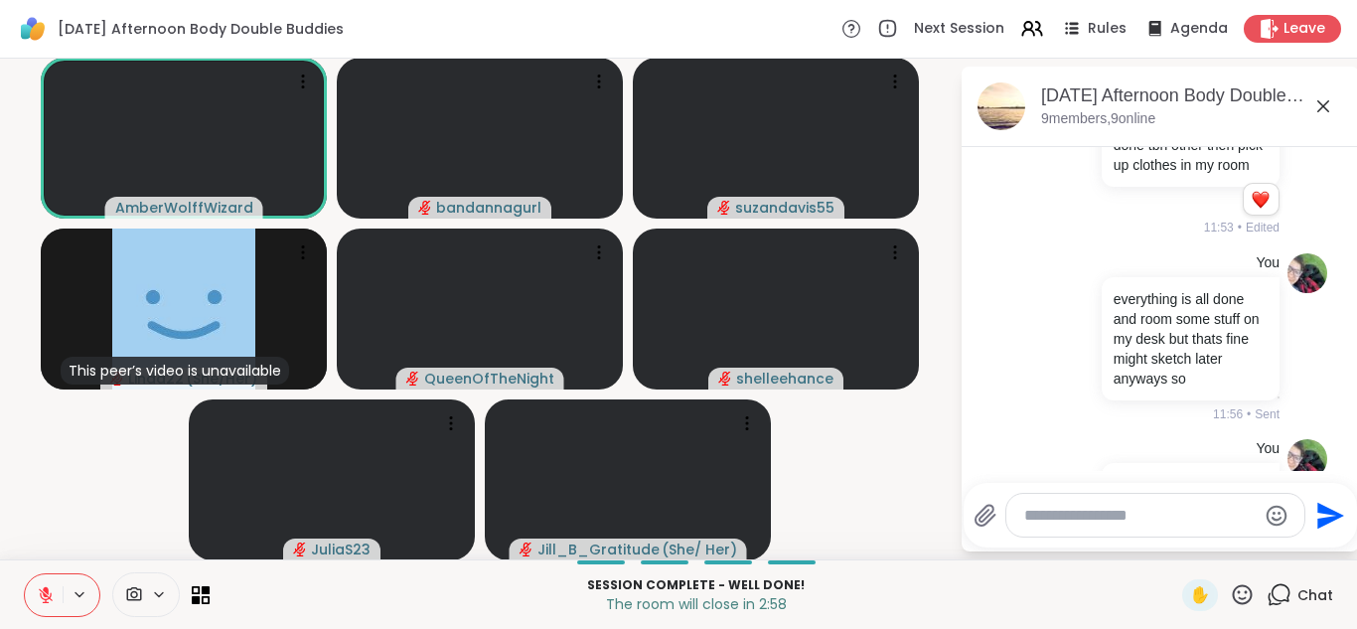
scroll to position [3510, 0]
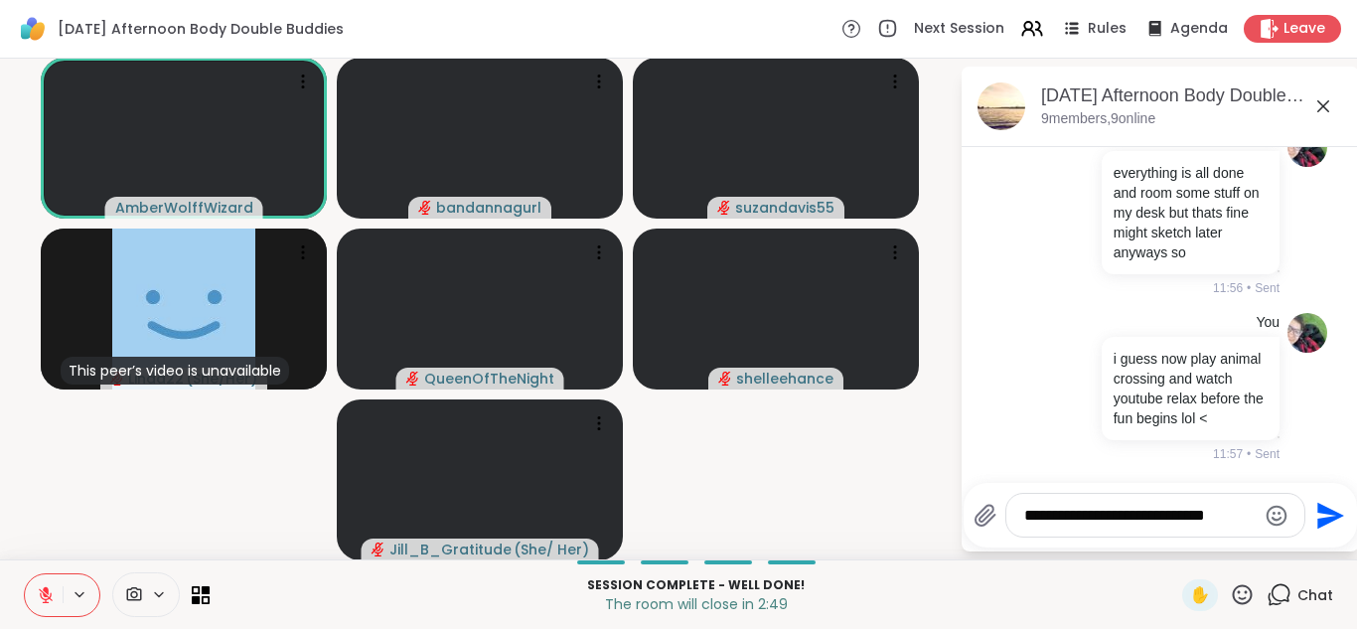
type textarea "**********"
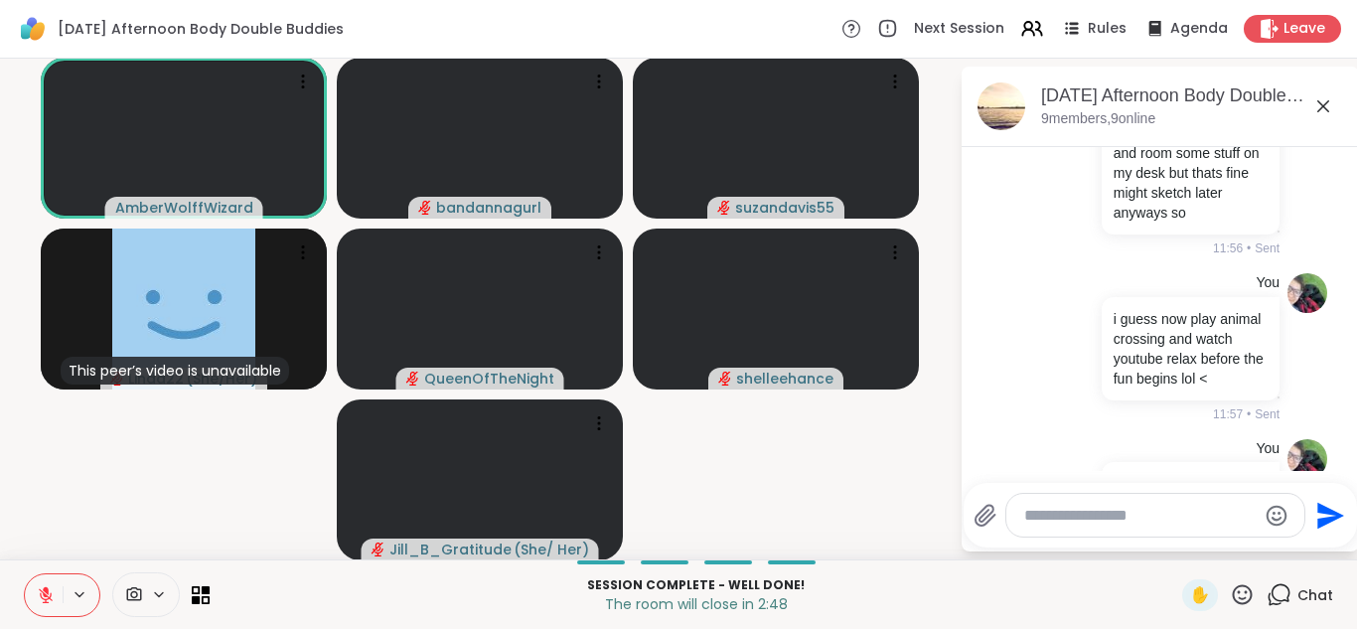
scroll to position [3635, 0]
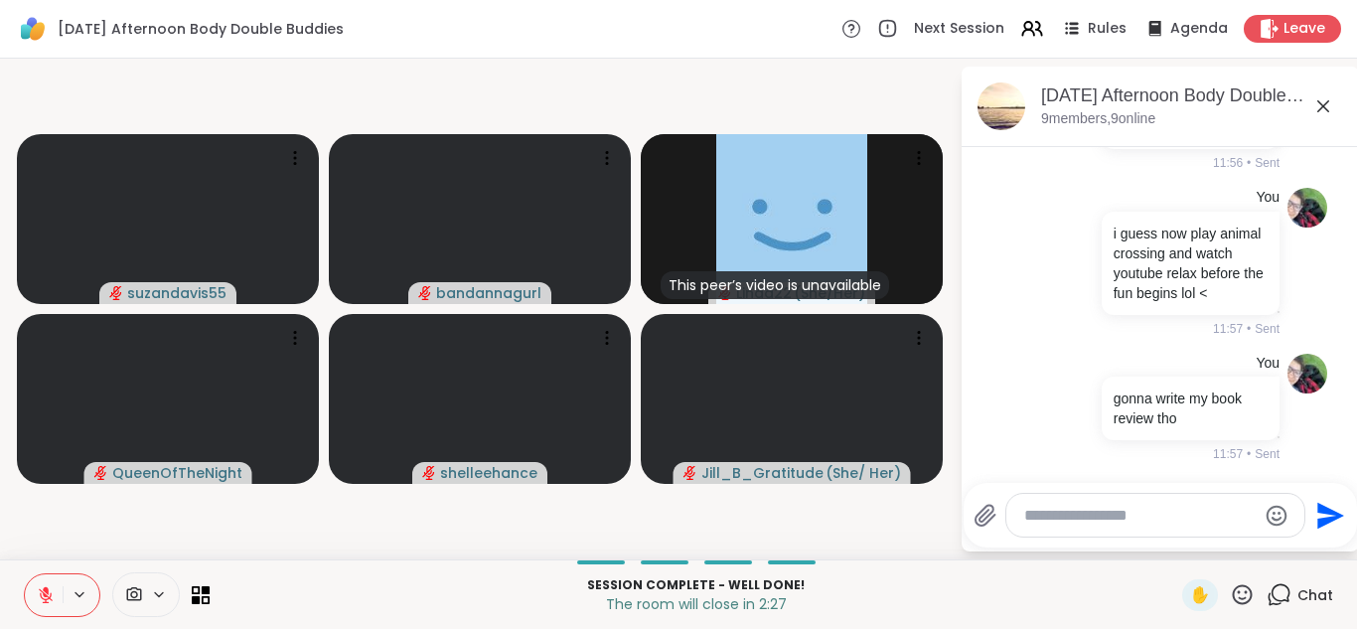
click at [1323, 112] on icon at bounding box center [1323, 106] width 24 height 24
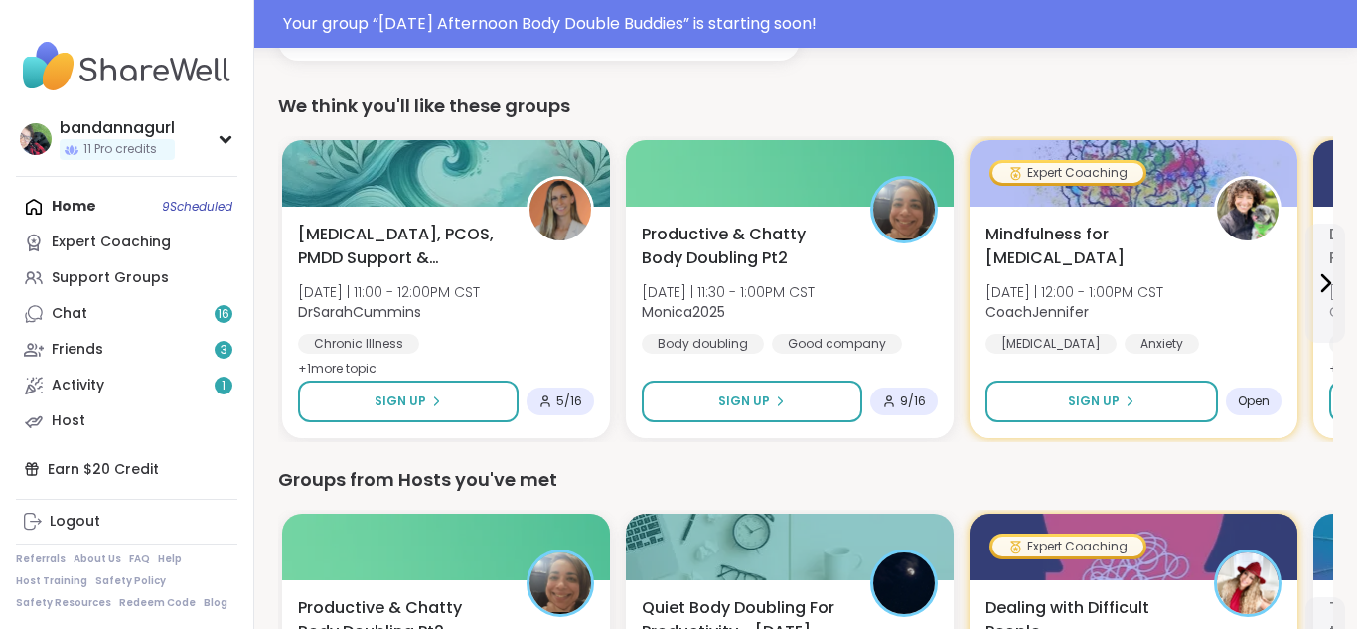
scroll to position [517, 0]
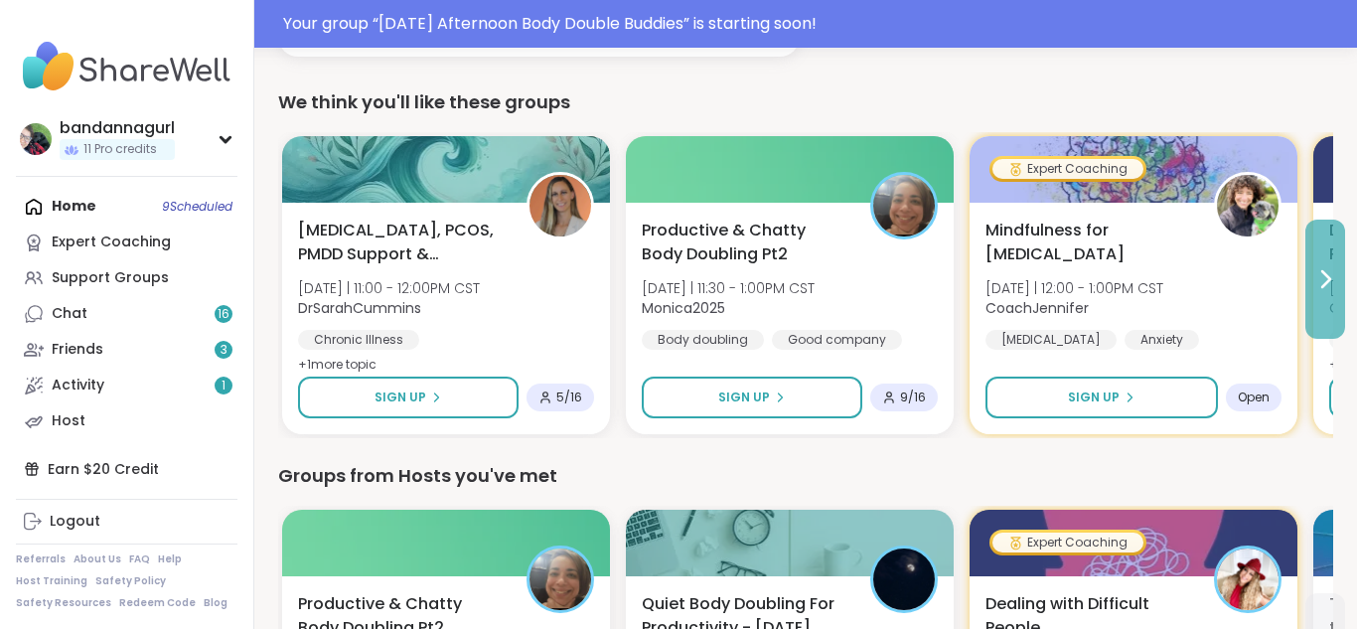
click at [1312, 296] on button at bounding box center [1325, 279] width 40 height 119
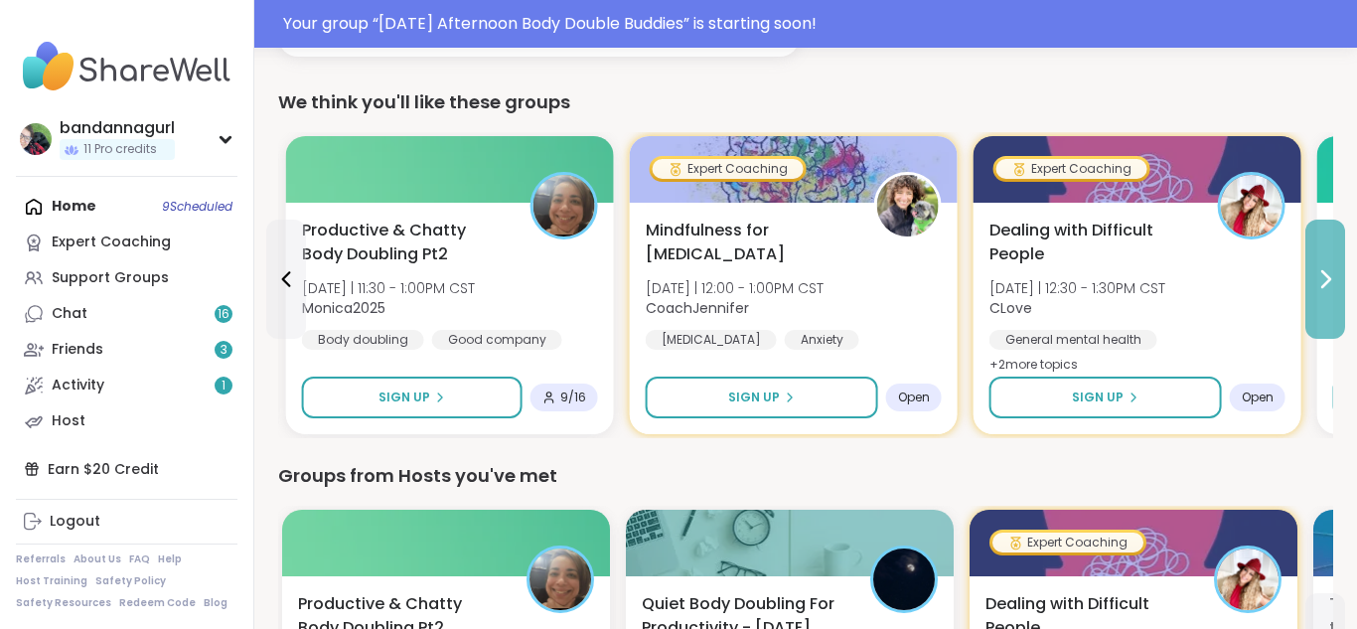
click at [1312, 296] on button at bounding box center [1325, 279] width 40 height 119
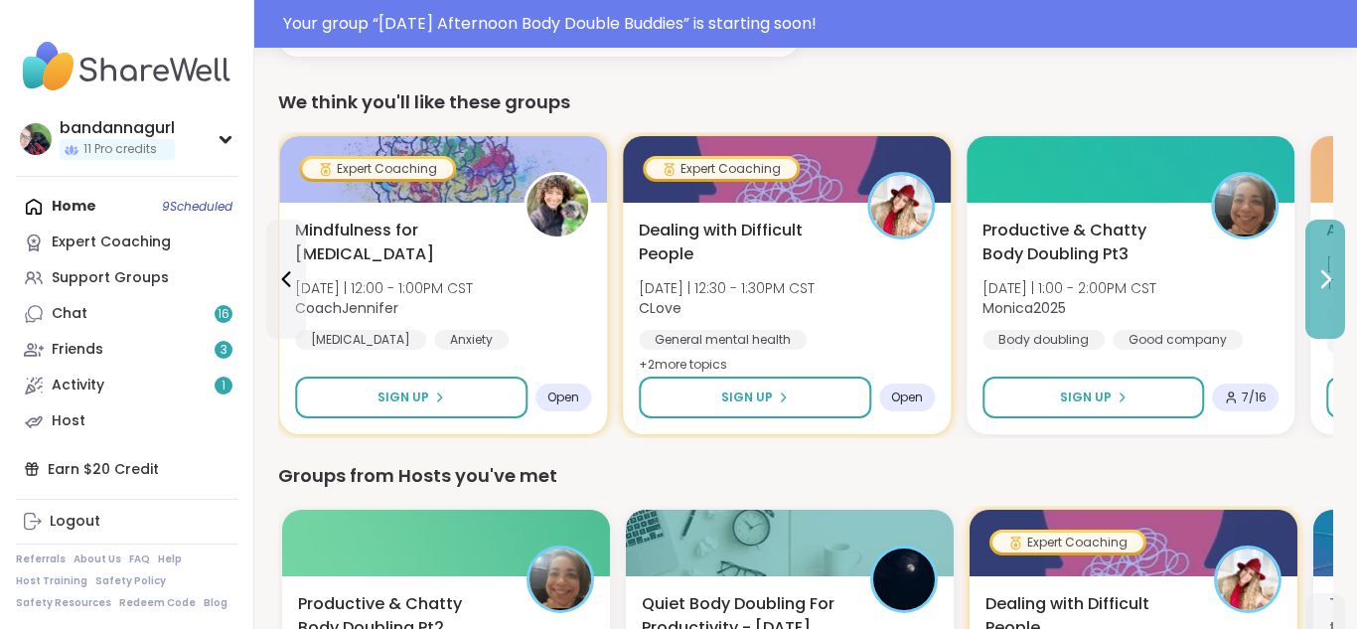
click at [1312, 296] on button at bounding box center [1325, 279] width 40 height 119
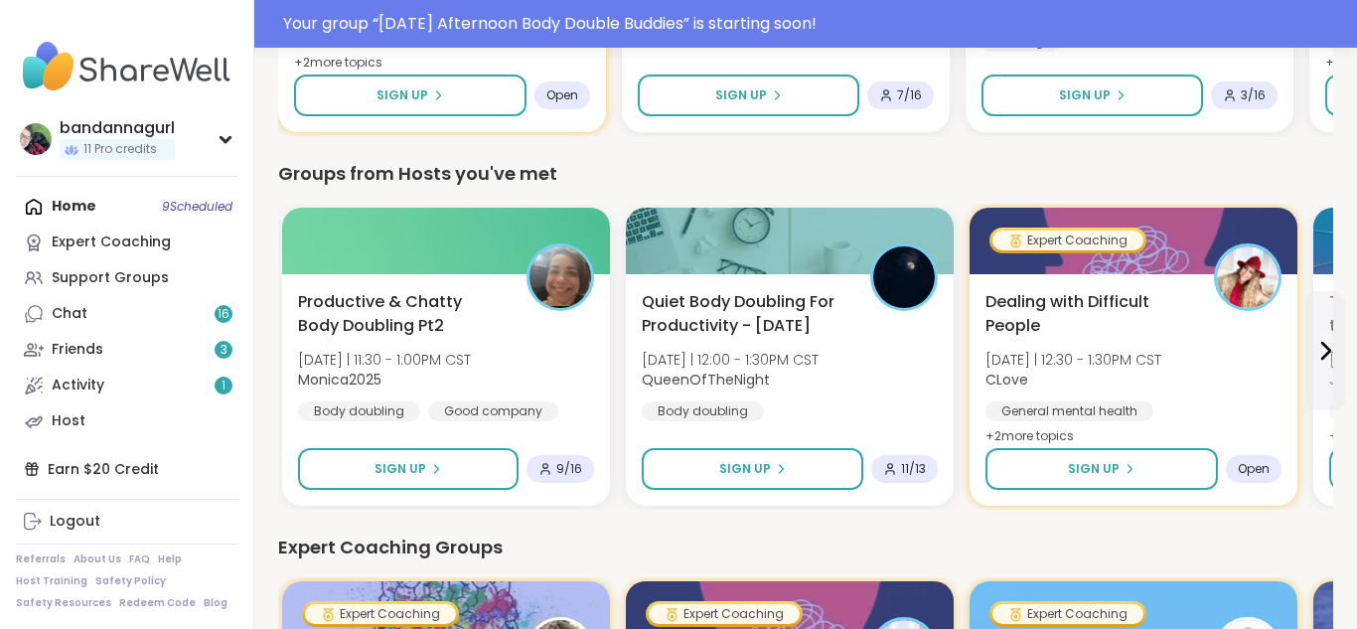
scroll to position [874, 0]
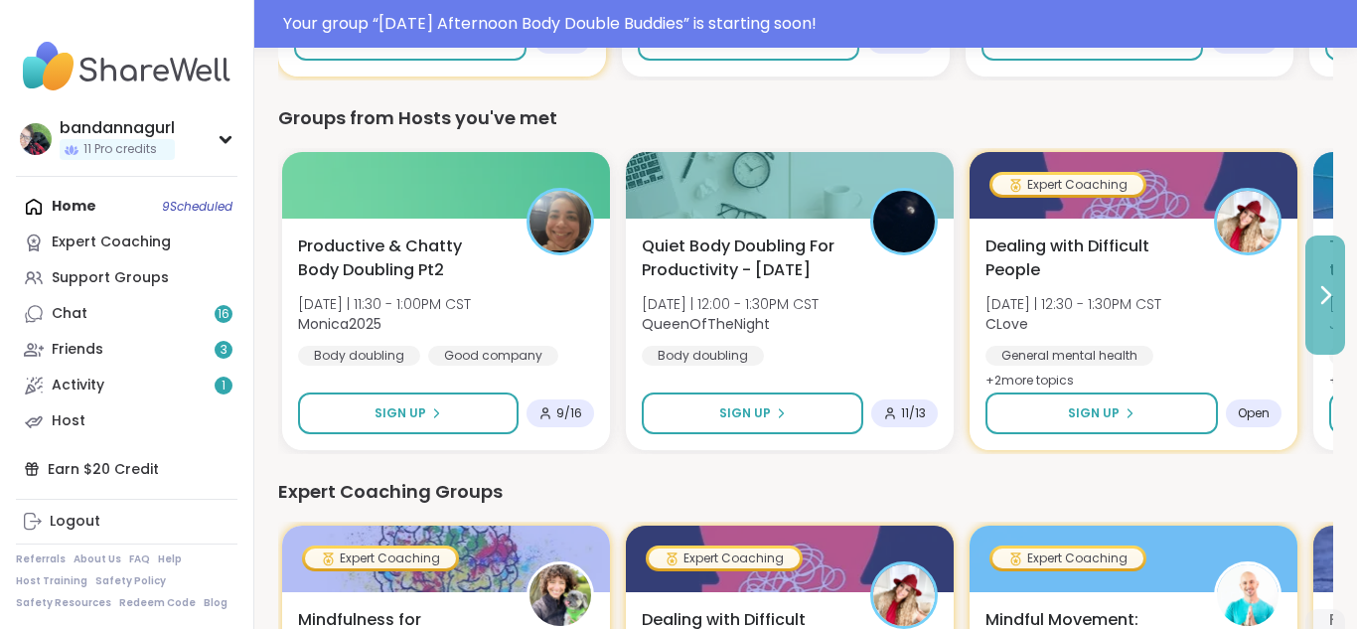
click at [1327, 281] on button at bounding box center [1325, 294] width 40 height 119
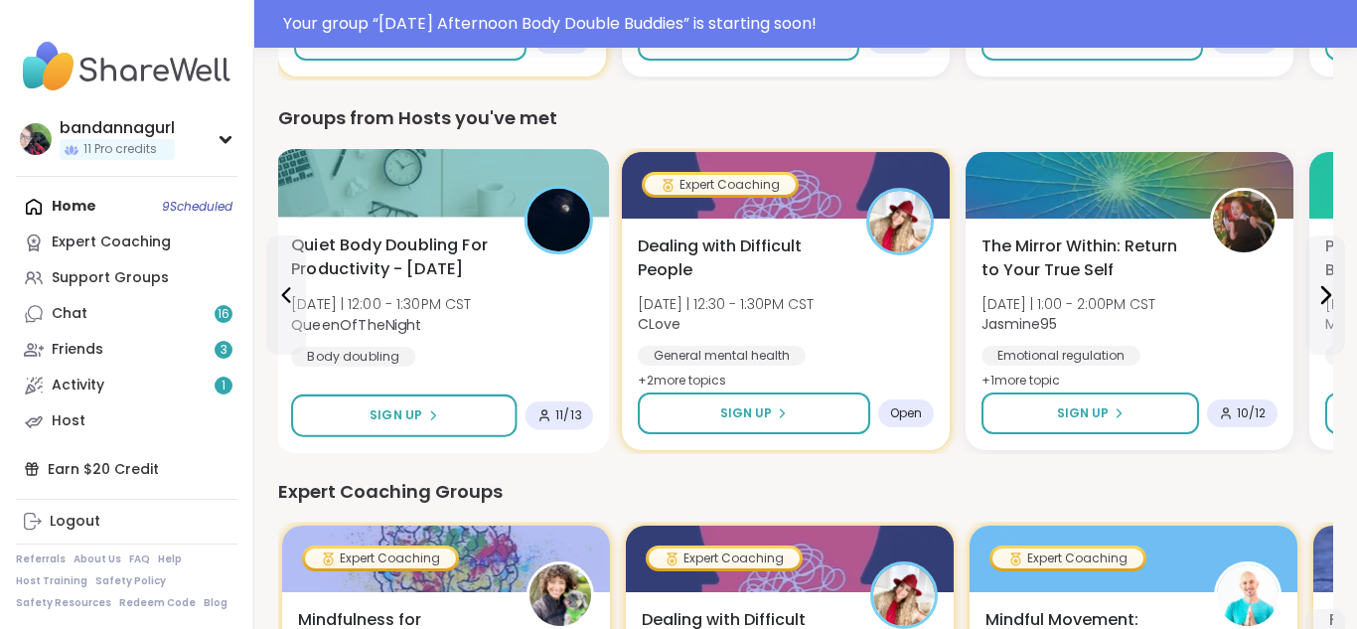
click at [426, 294] on span "[DATE] | 12:00 - 1:30PM CST" at bounding box center [381, 304] width 181 height 20
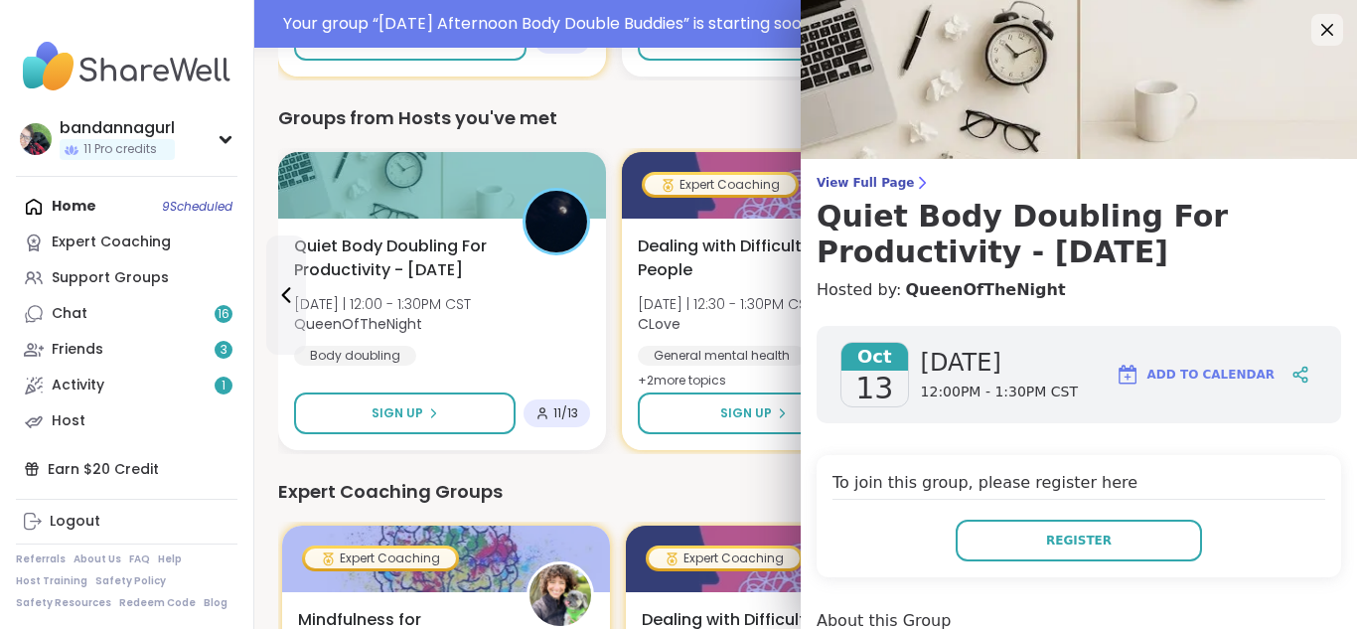
click at [1092, 285] on h4 "Hosted by: QueenOfTheNight" at bounding box center [1079, 290] width 525 height 24
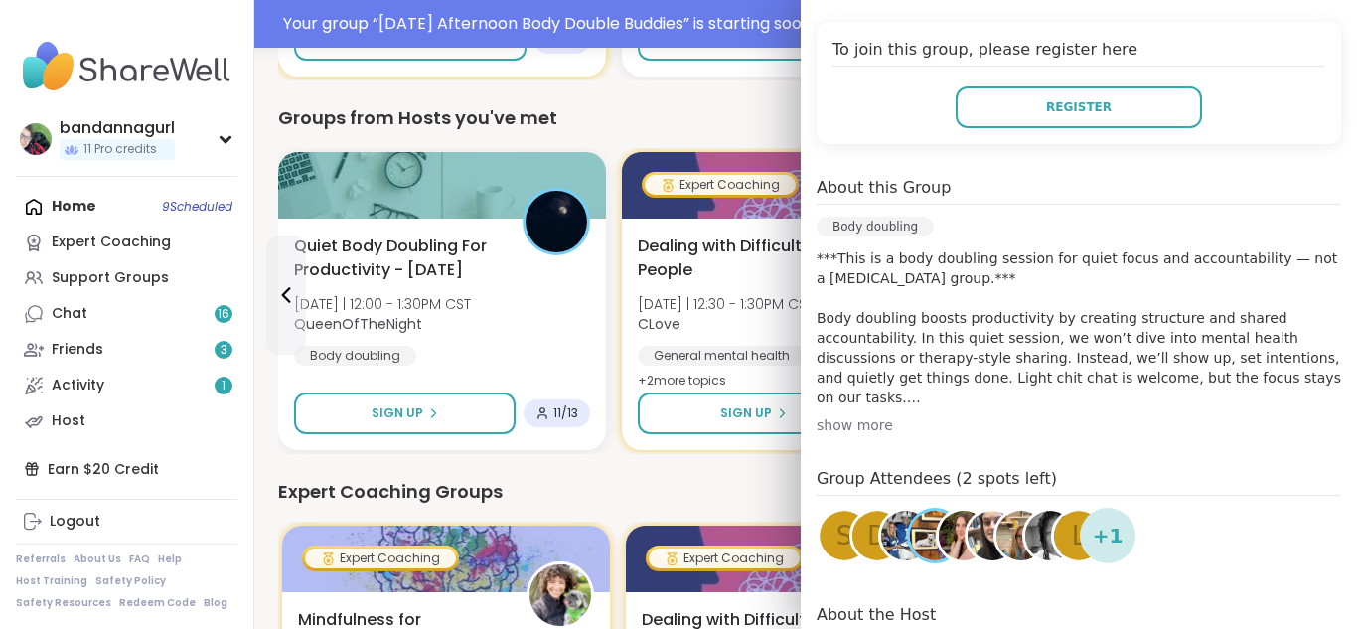
scroll to position [437, 0]
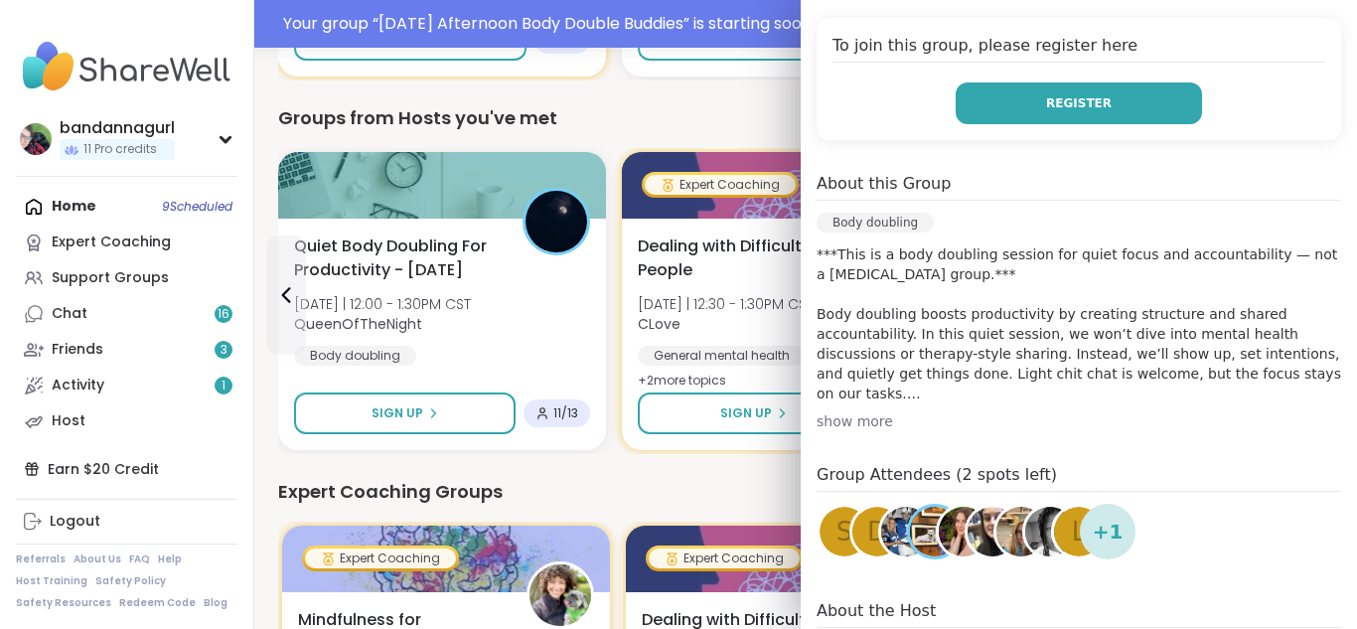
click at [1036, 103] on button "Register" at bounding box center [1079, 103] width 246 height 42
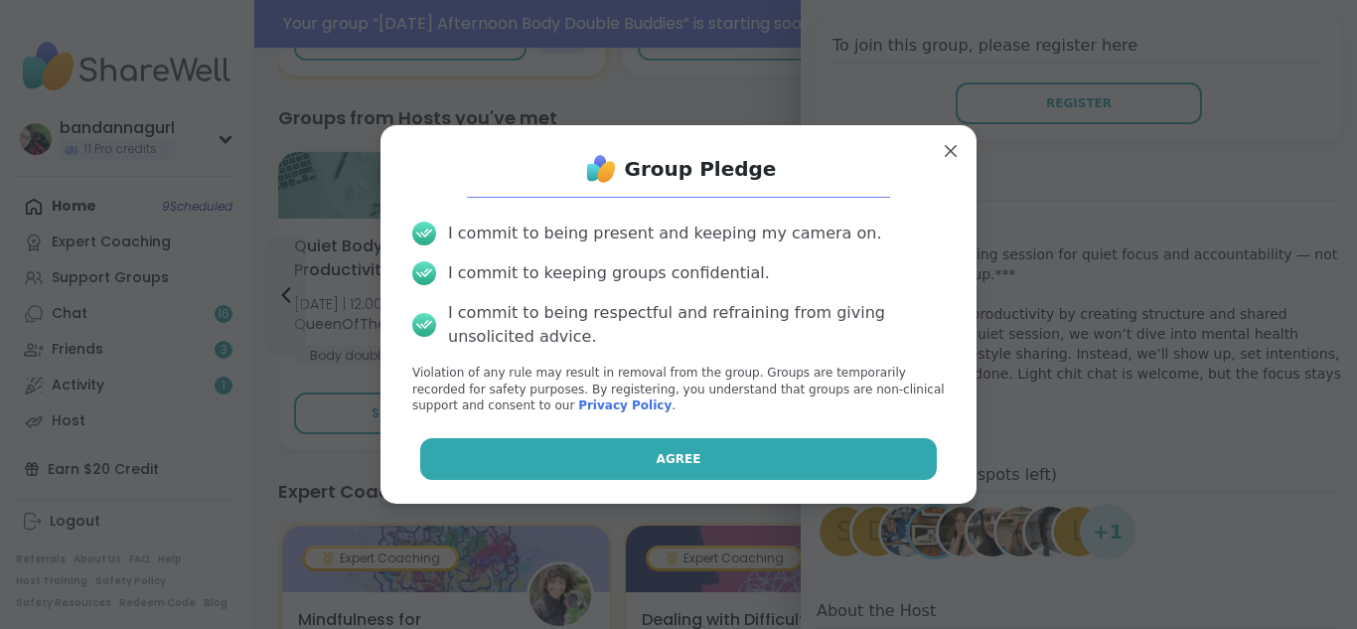
click at [536, 451] on button "Agree" at bounding box center [679, 459] width 518 height 42
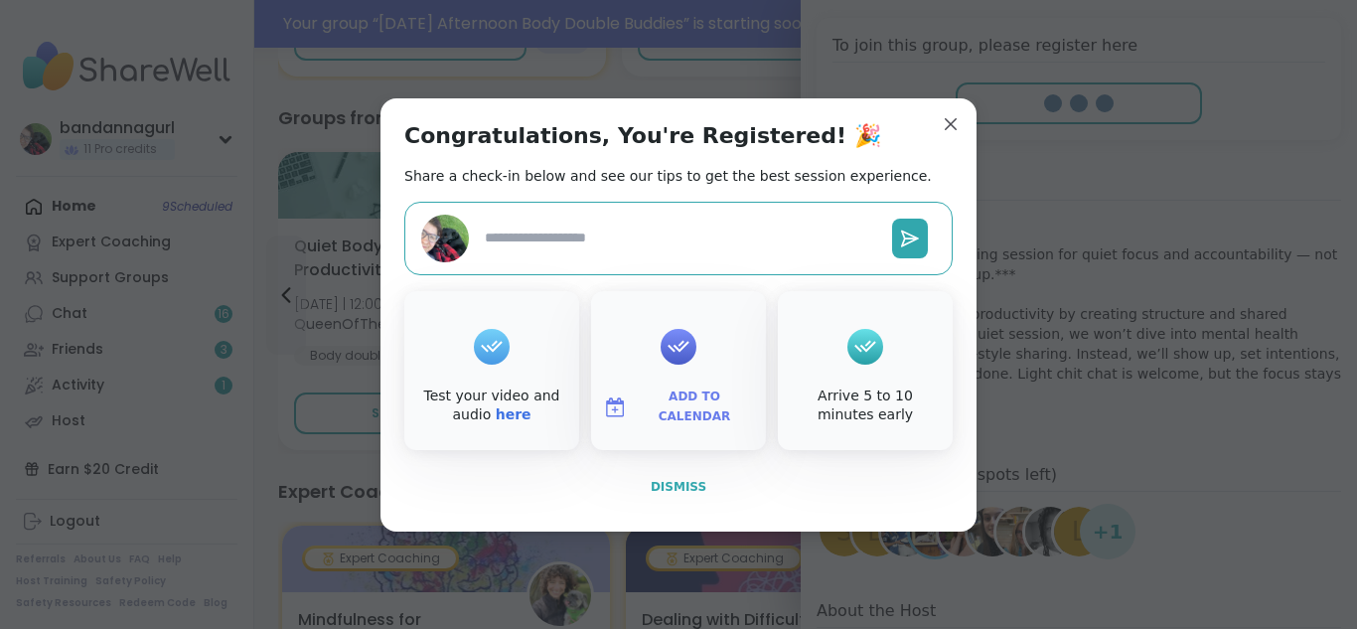
type textarea "*"
click at [675, 495] on button "Dismiss" at bounding box center [678, 487] width 548 height 42
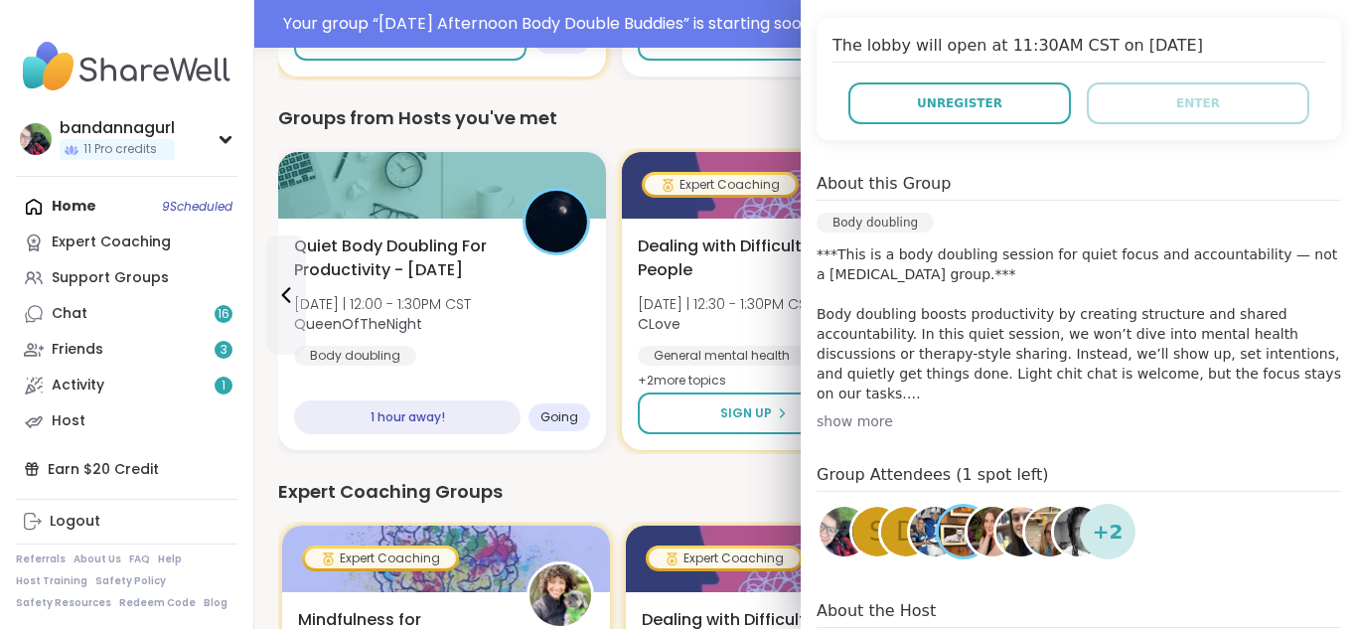
scroll to position [834, 0]
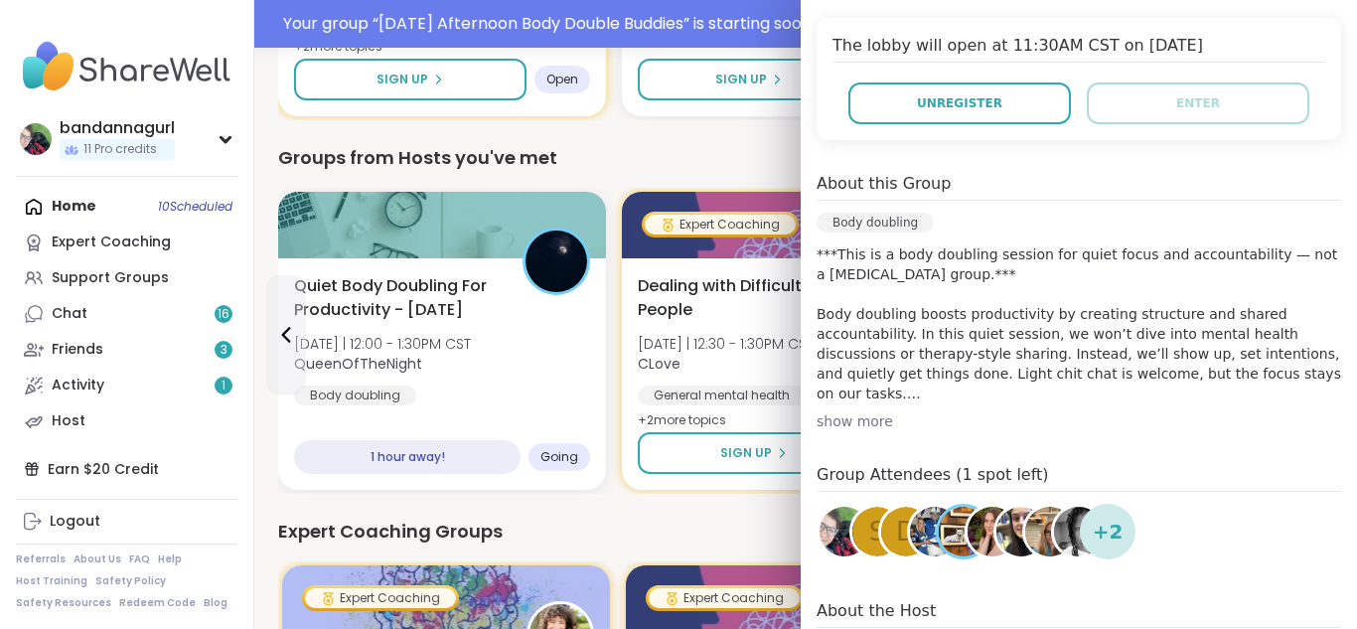
click at [739, 144] on div "Groups from Hosts you've met" at bounding box center [805, 158] width 1055 height 28
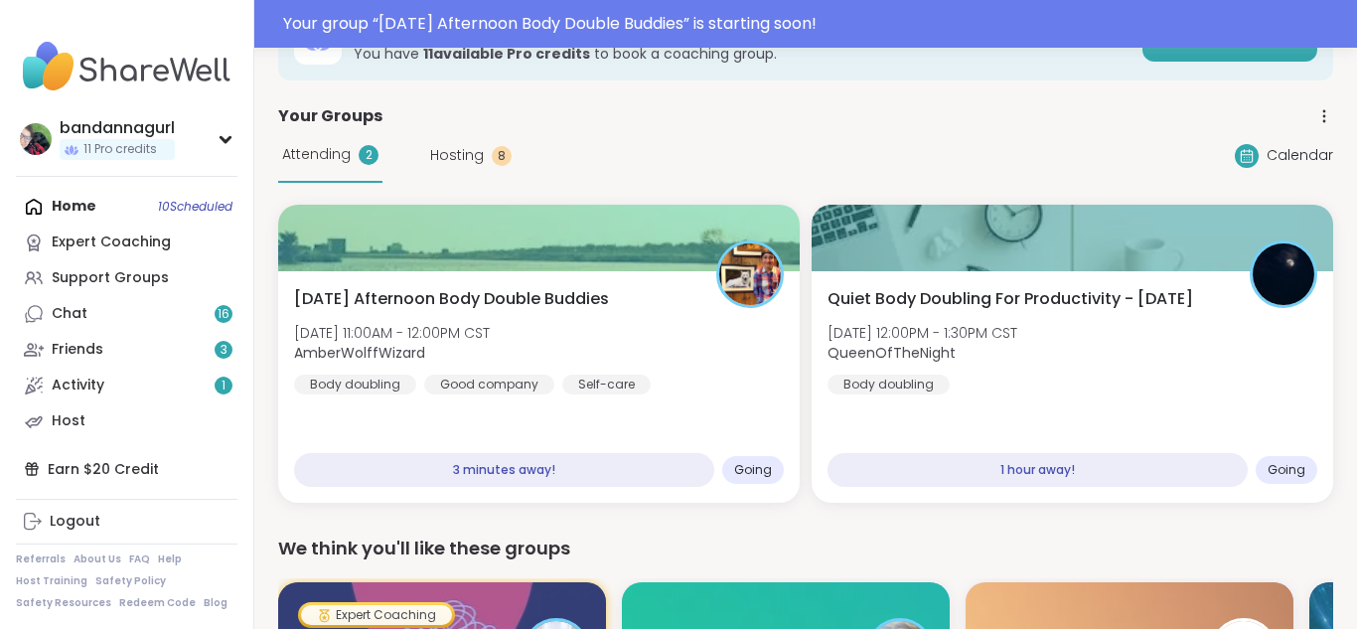
scroll to position [0, 0]
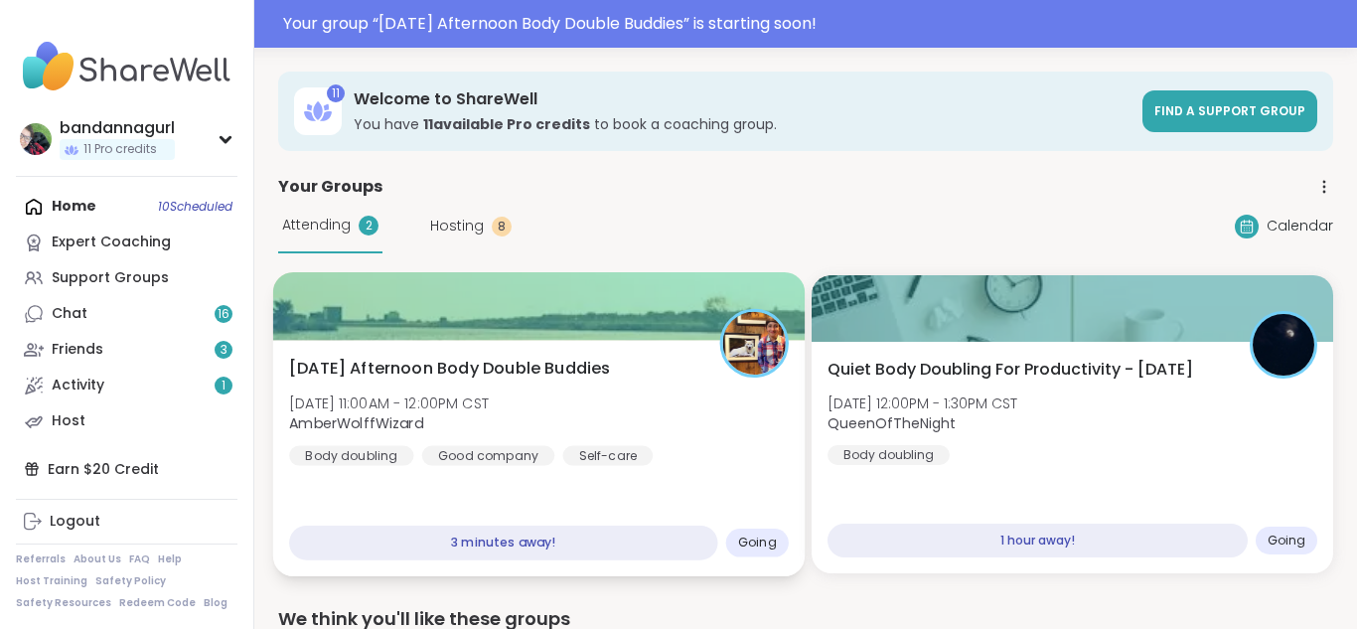
click at [483, 317] on div at bounding box center [539, 306] width 532 height 68
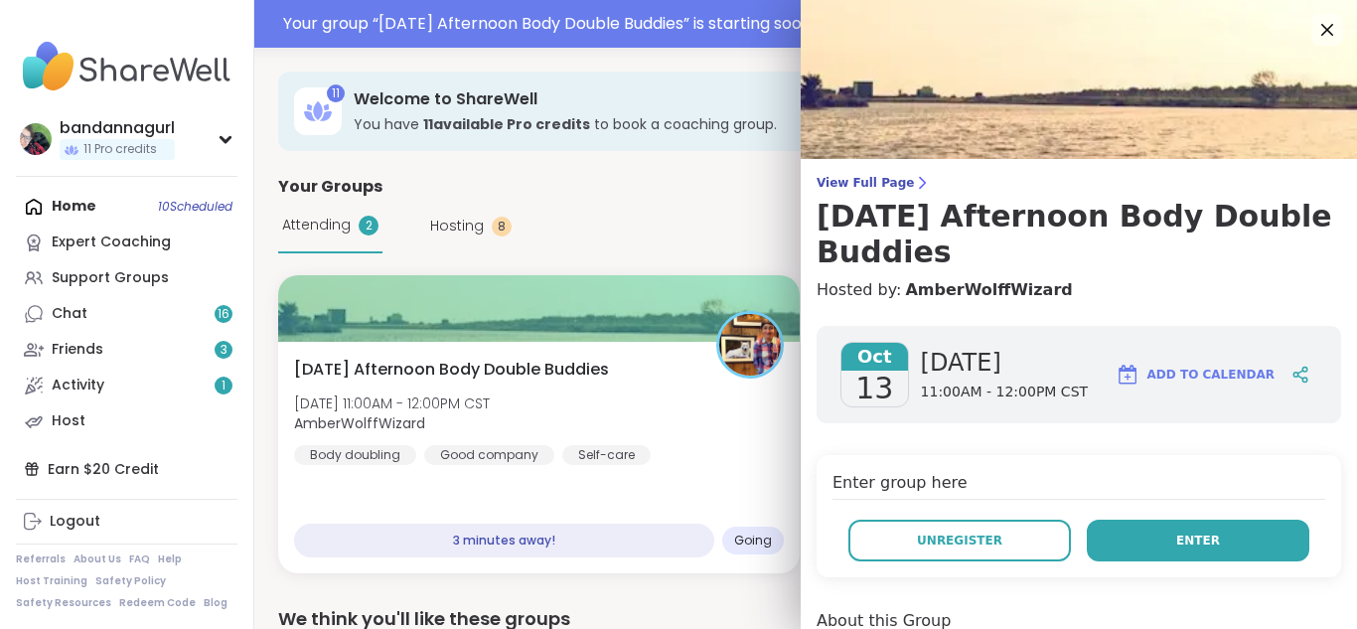
click at [1165, 554] on button "Enter" at bounding box center [1198, 541] width 223 height 42
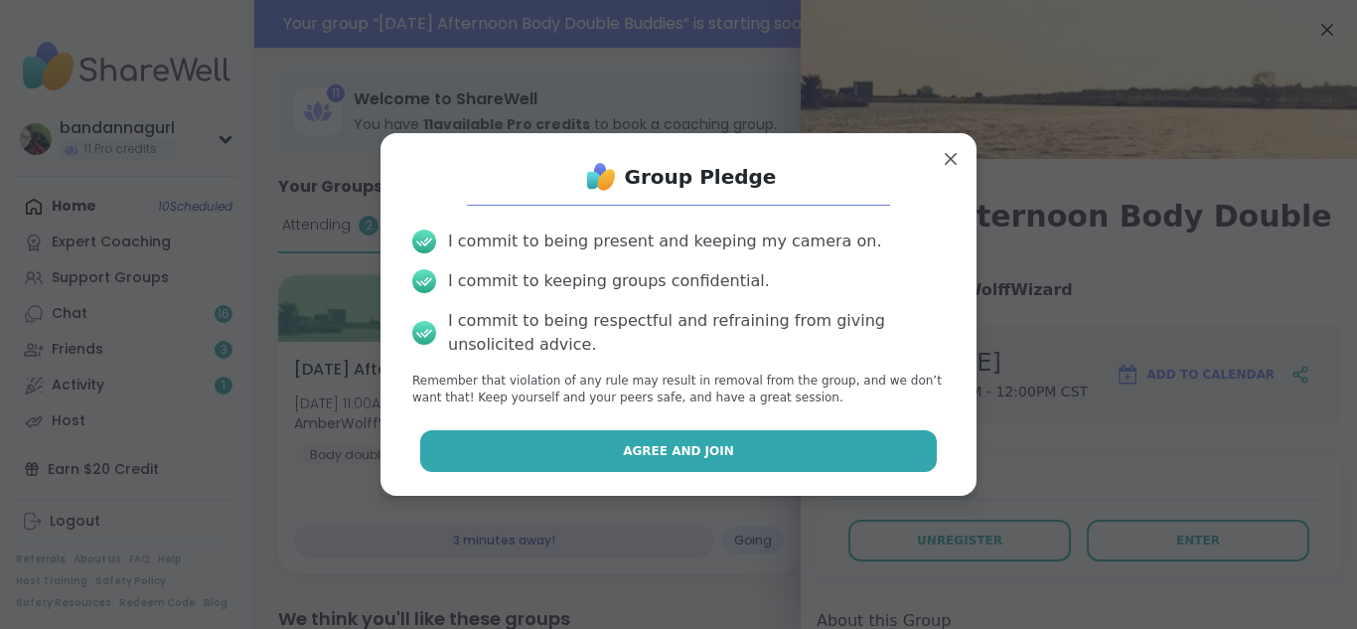
click at [725, 455] on span "Agree and Join" at bounding box center [678, 451] width 111 height 18
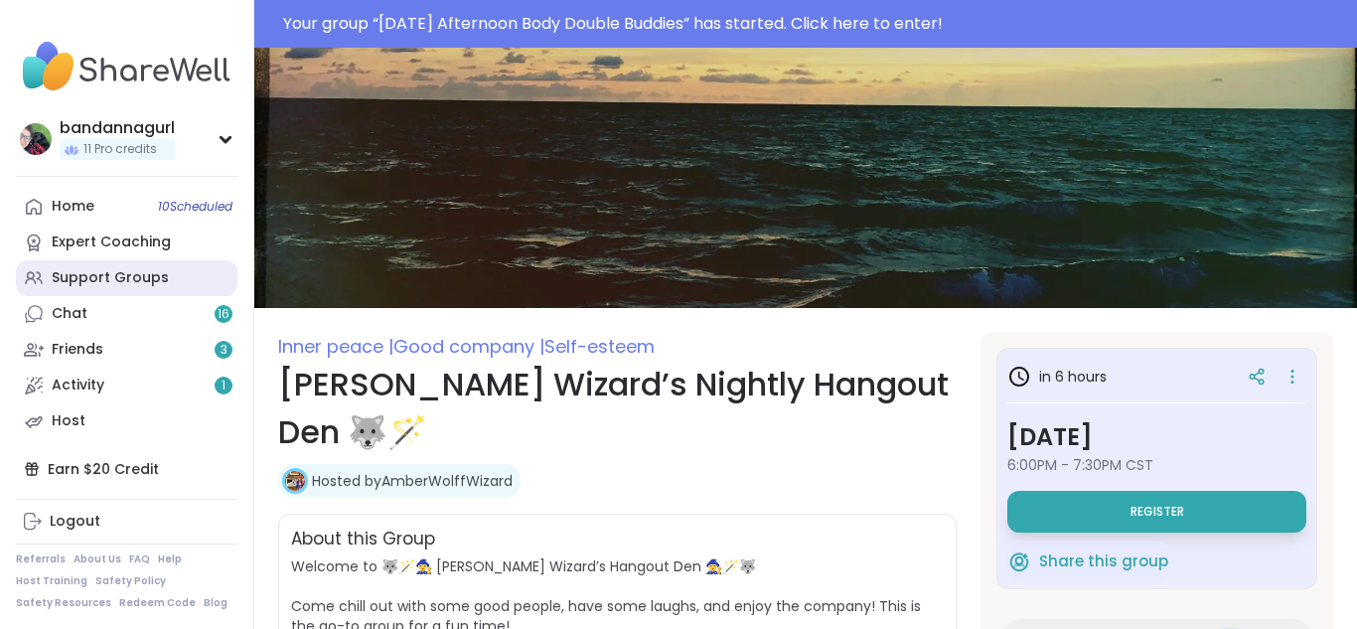
click at [117, 292] on link "Support Groups" at bounding box center [127, 278] width 222 height 36
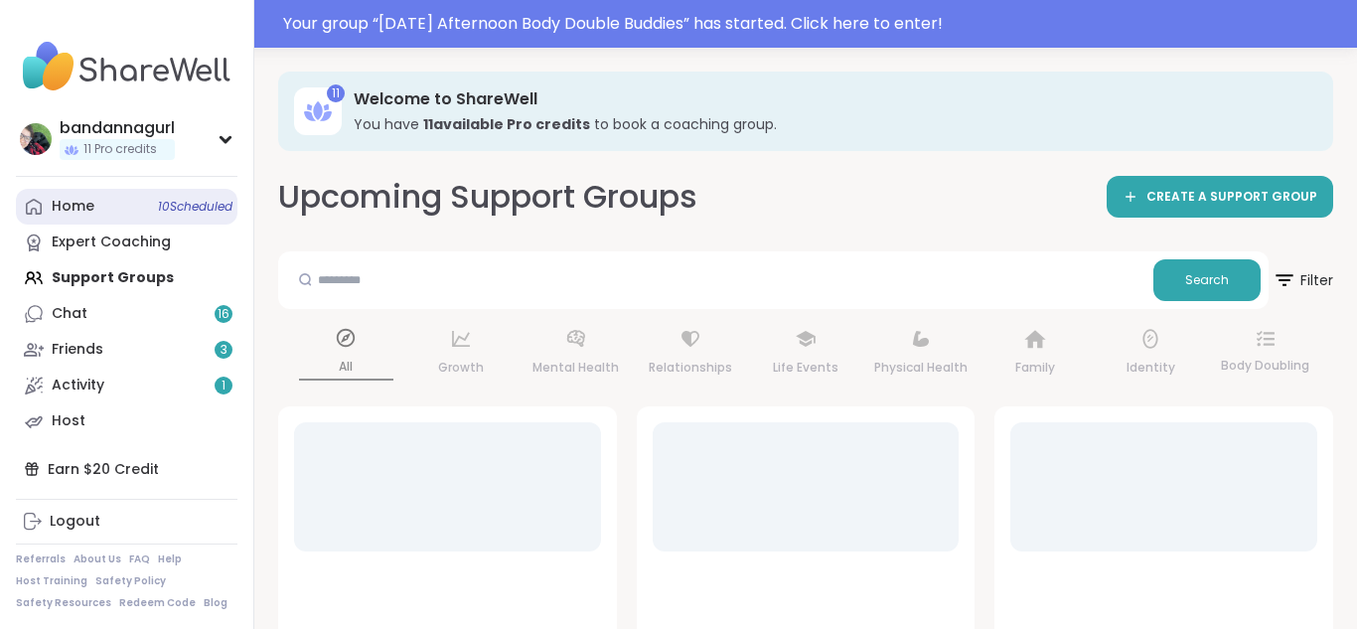
click at [72, 214] on div "Home 10 Scheduled" at bounding box center [73, 207] width 43 height 20
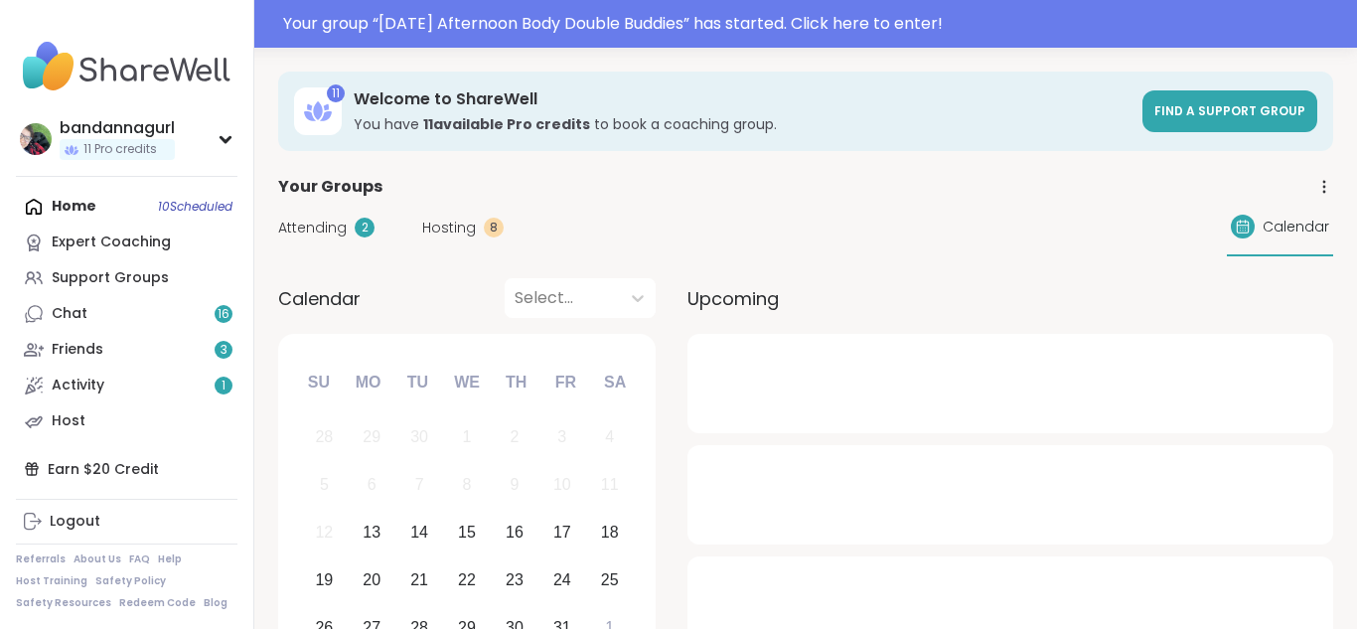
click at [432, 223] on span "Hosting" at bounding box center [449, 228] width 54 height 21
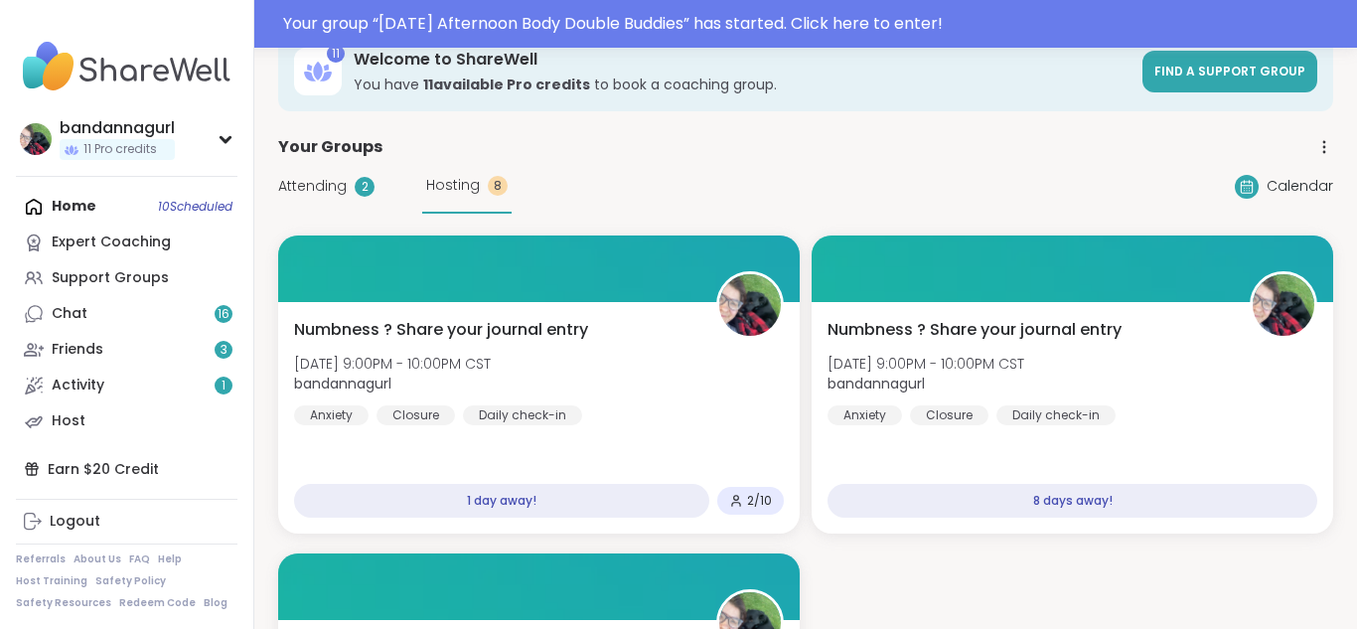
click at [292, 183] on span "Attending" at bounding box center [312, 186] width 69 height 21
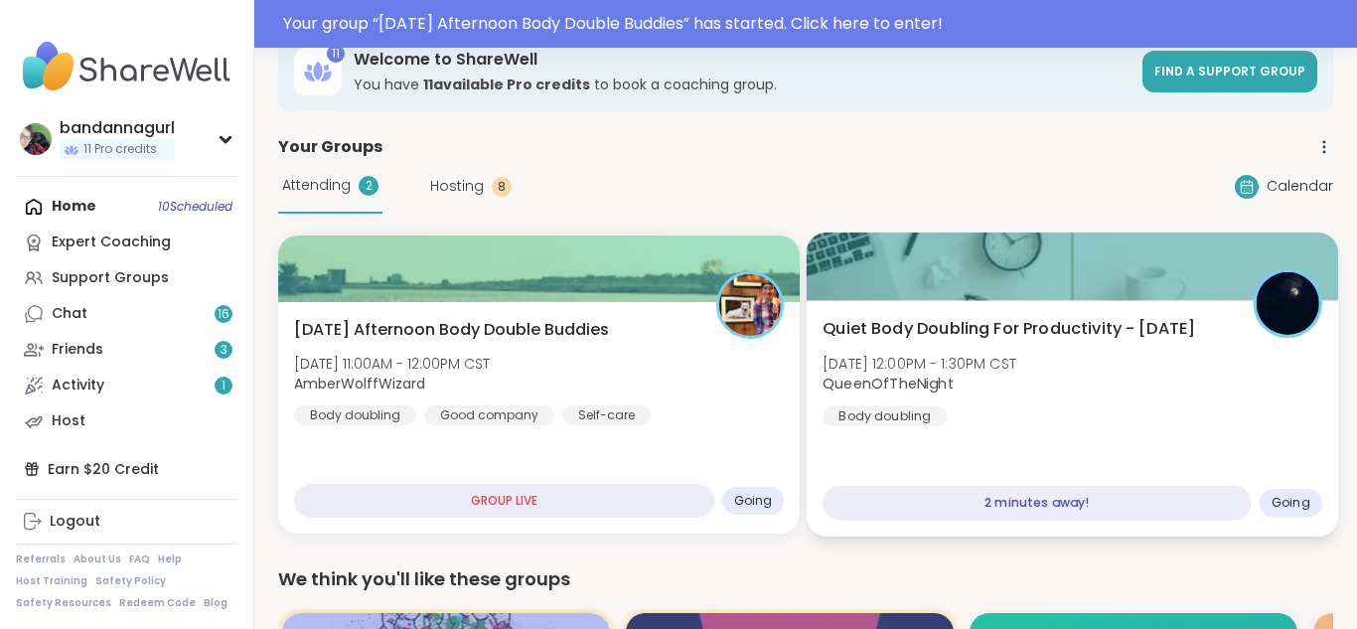
click at [948, 383] on b "QueenOfTheNight" at bounding box center [888, 384] width 131 height 20
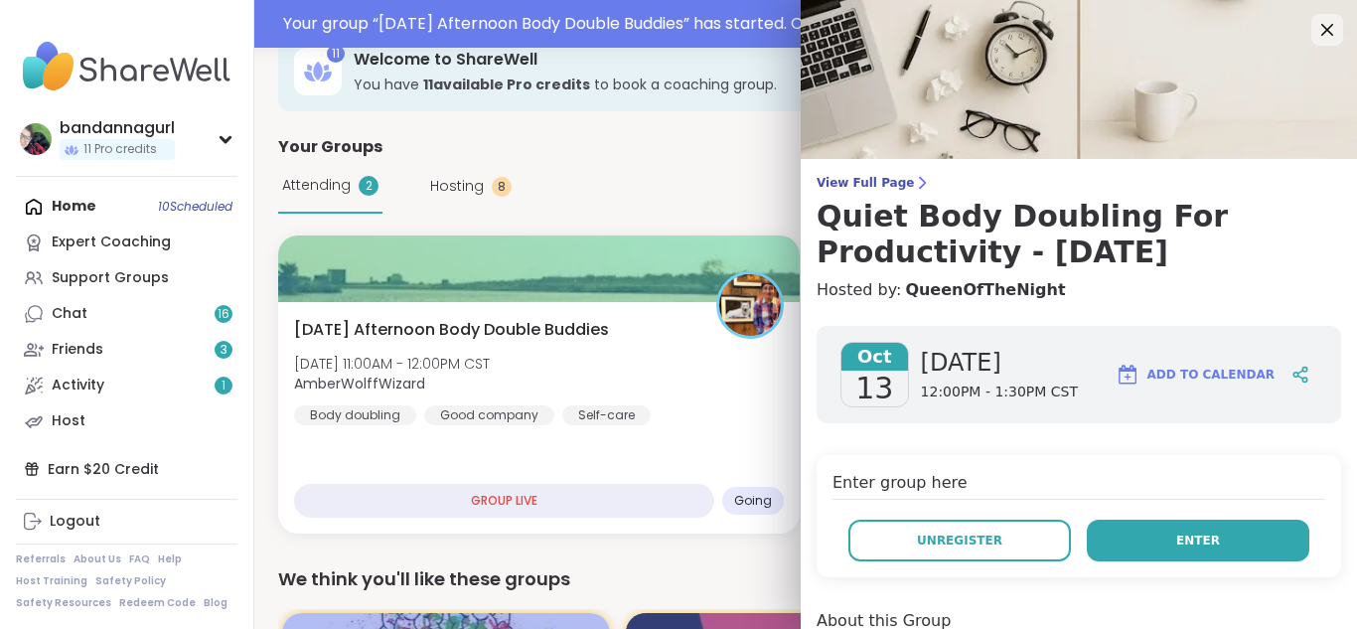
click at [1207, 525] on button "Enter" at bounding box center [1198, 541] width 223 height 42
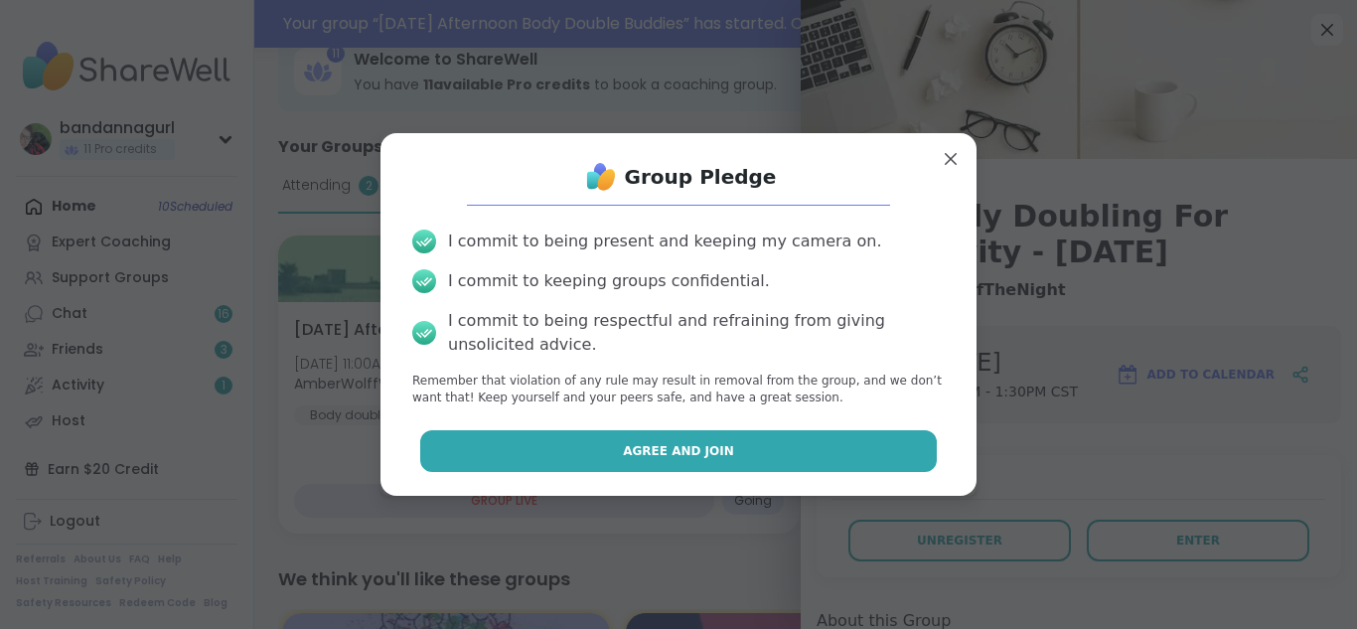
click at [679, 437] on button "Agree and Join" at bounding box center [679, 451] width 518 height 42
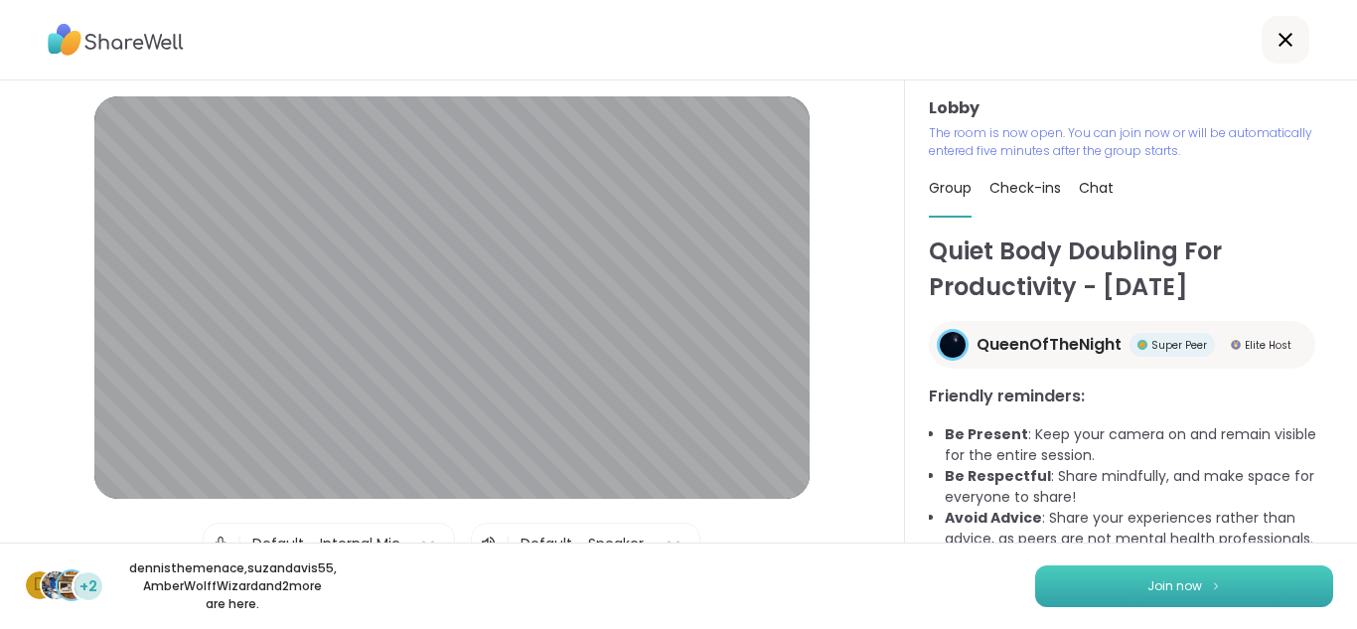
click at [1098, 586] on button "Join now" at bounding box center [1184, 586] width 298 height 42
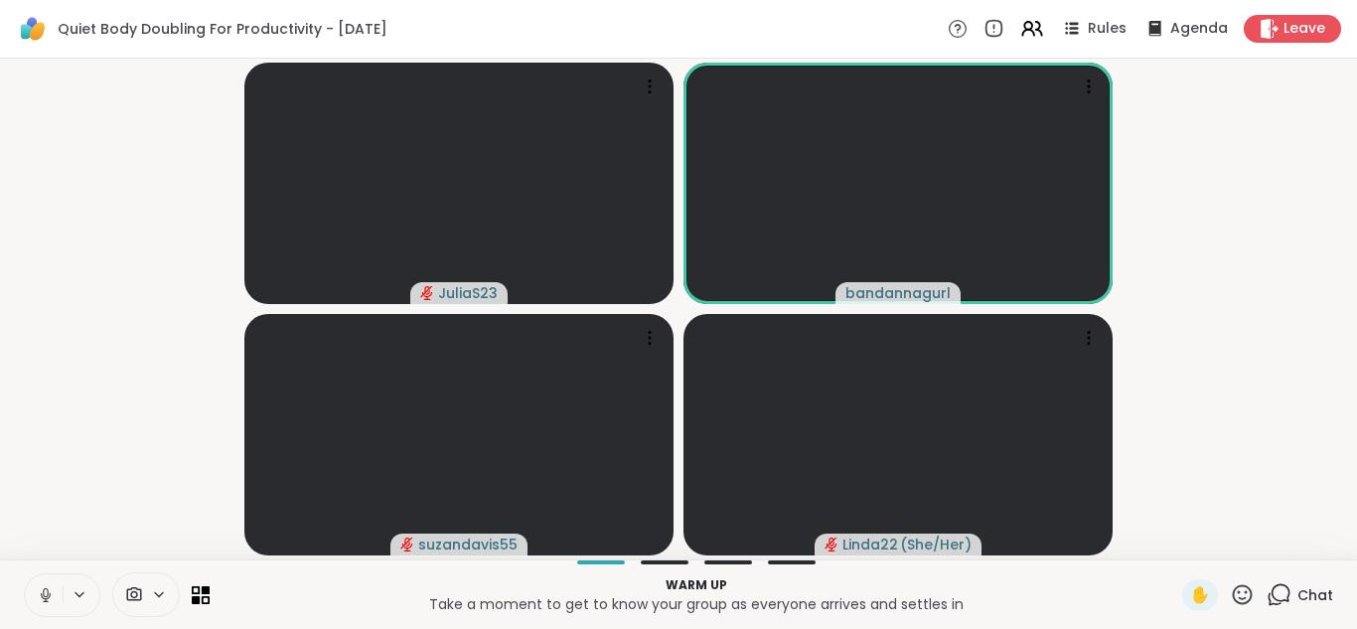
click at [35, 590] on button at bounding box center [44, 595] width 38 height 42
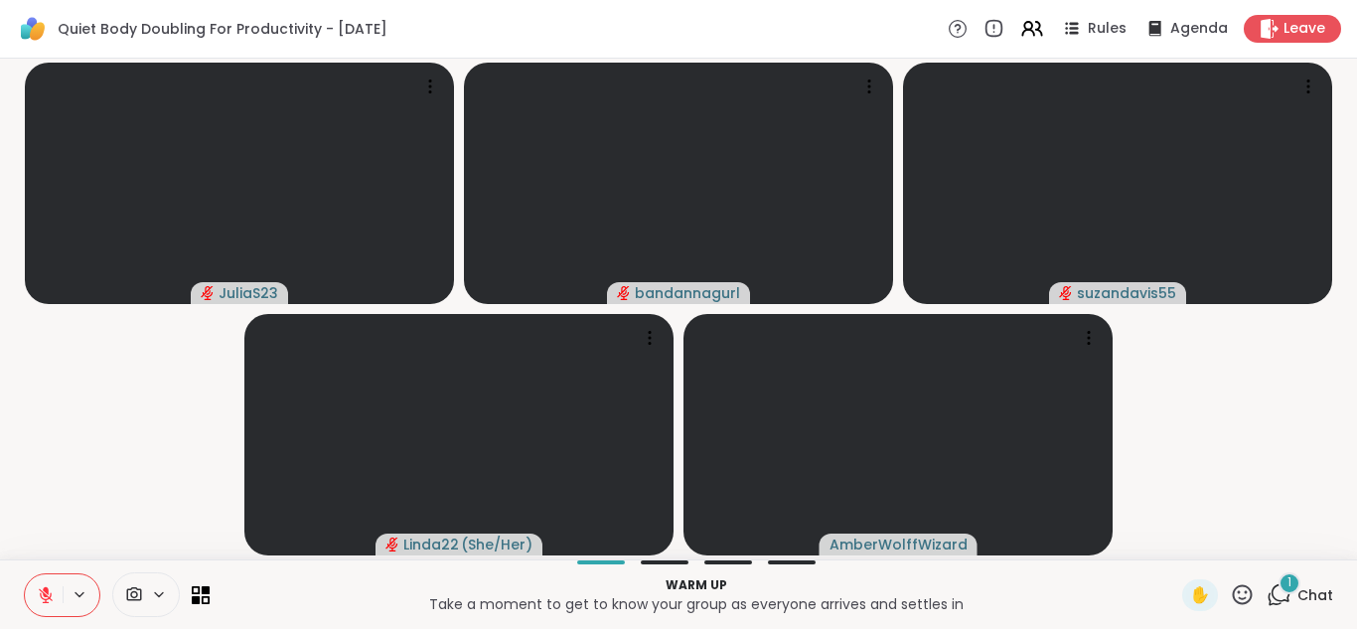
click at [1279, 594] on icon at bounding box center [1279, 594] width 25 height 25
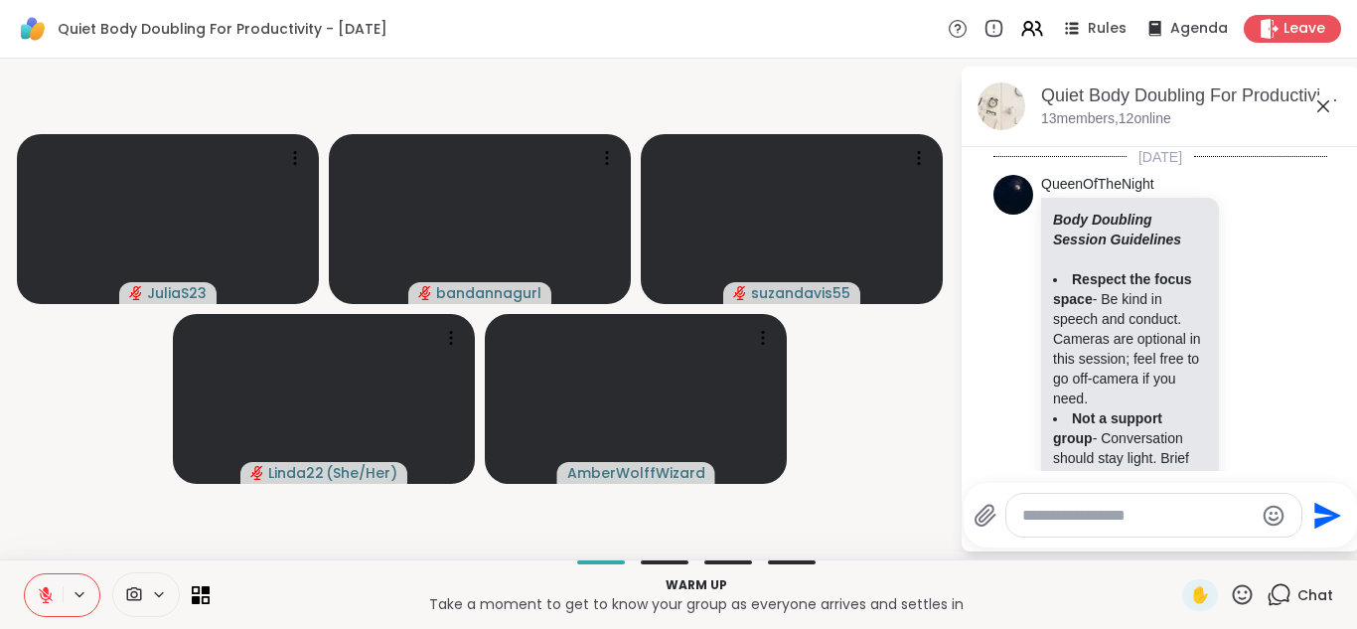
scroll to position [1869, 0]
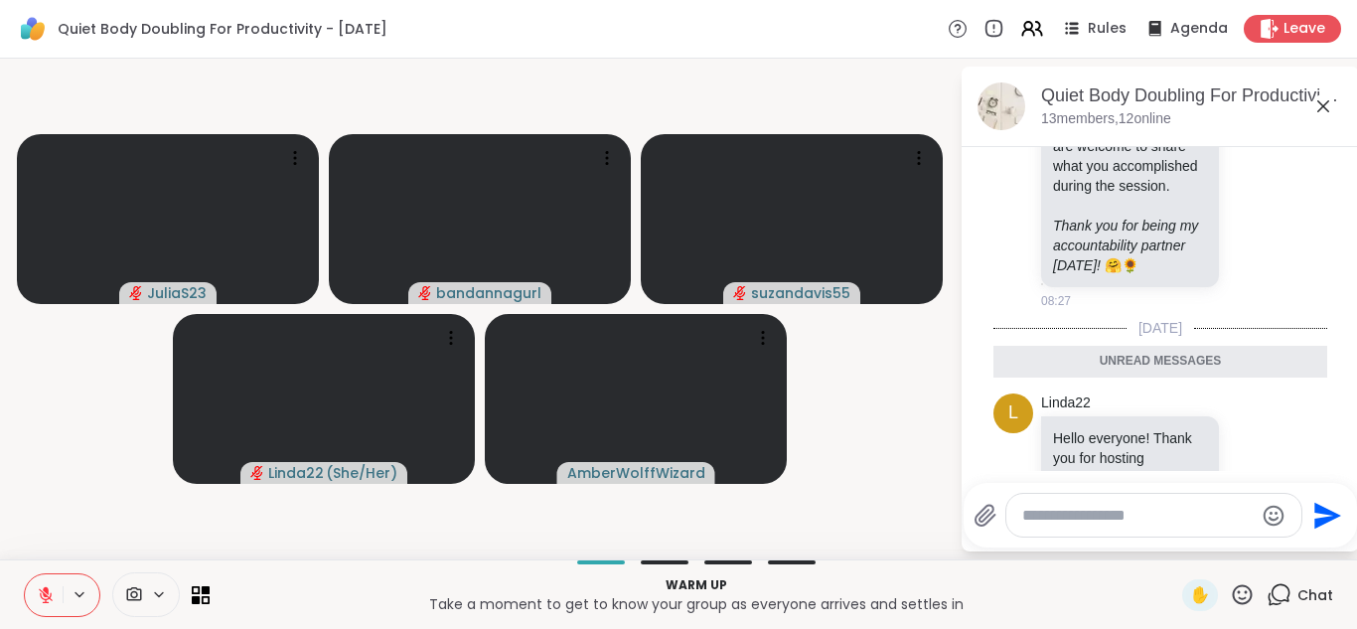
click at [1069, 508] on textarea "Type your message" at bounding box center [1137, 516] width 231 height 20
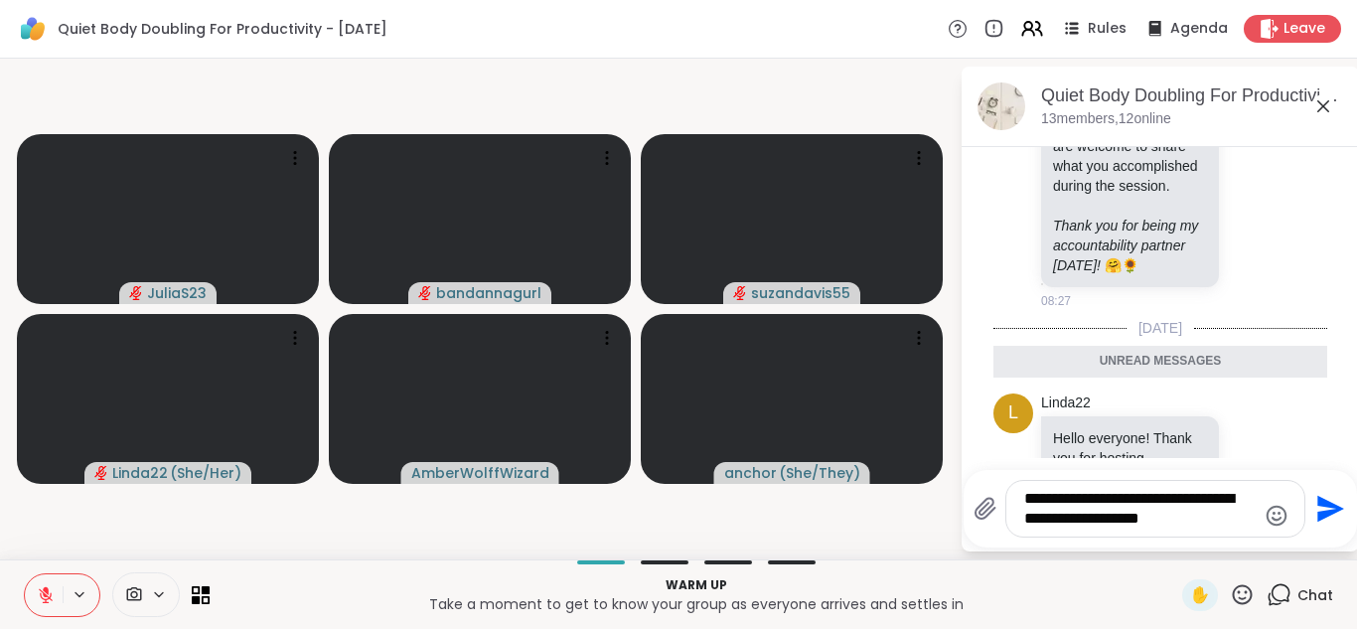
type textarea "**********"
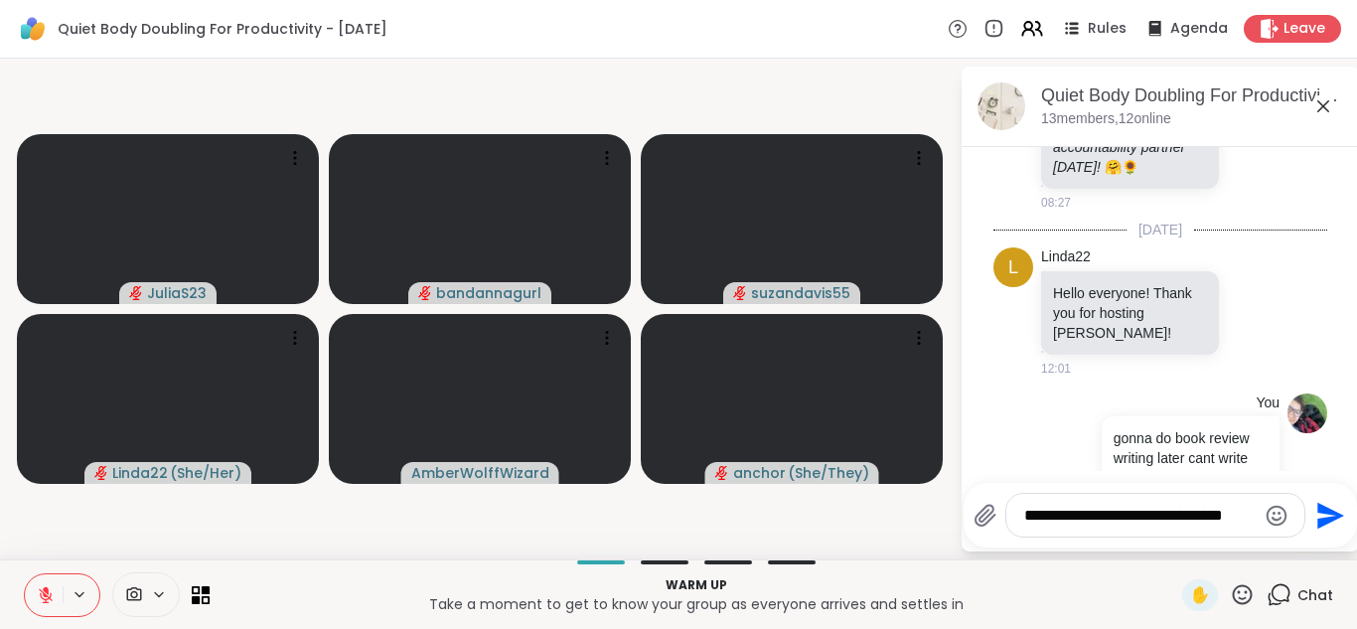
scroll to position [1980, 0]
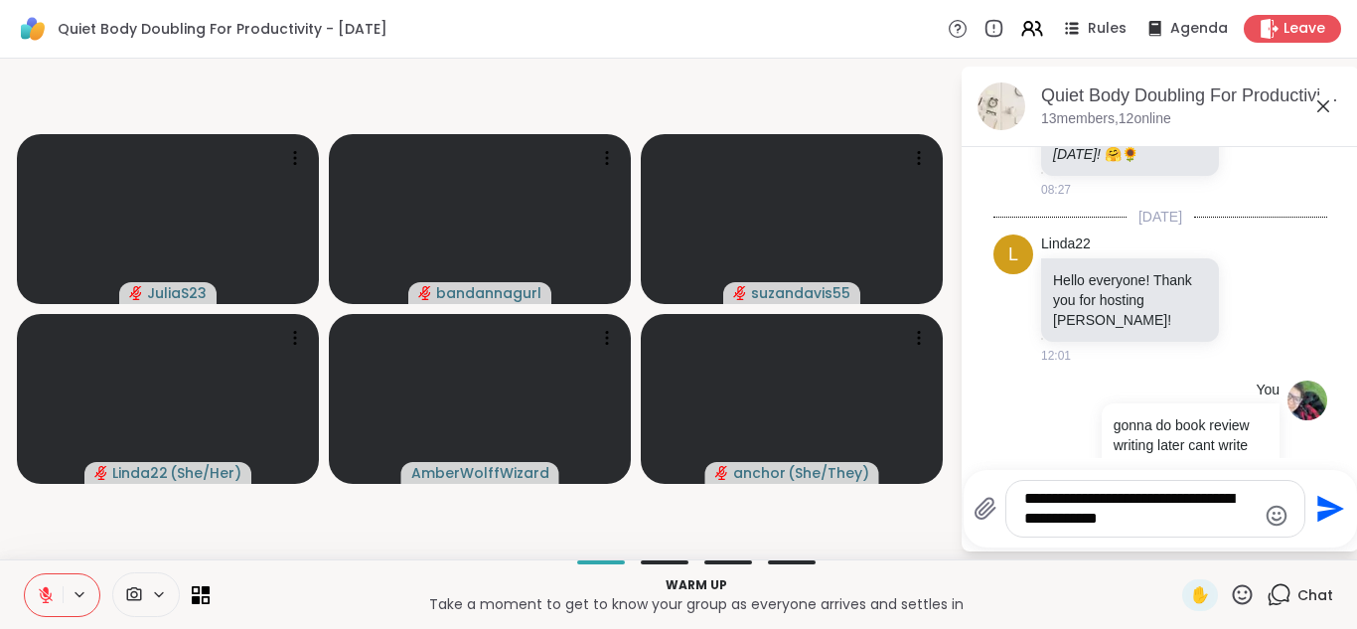
type textarea "**********"
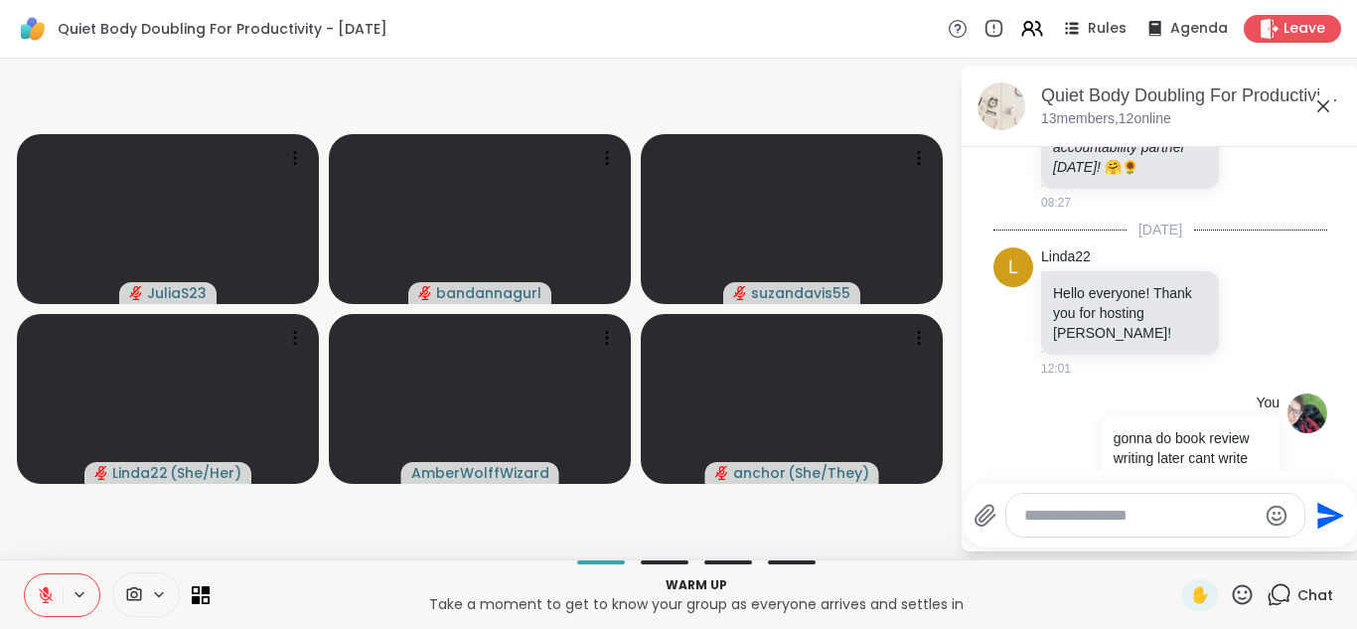
scroll to position [2093, 0]
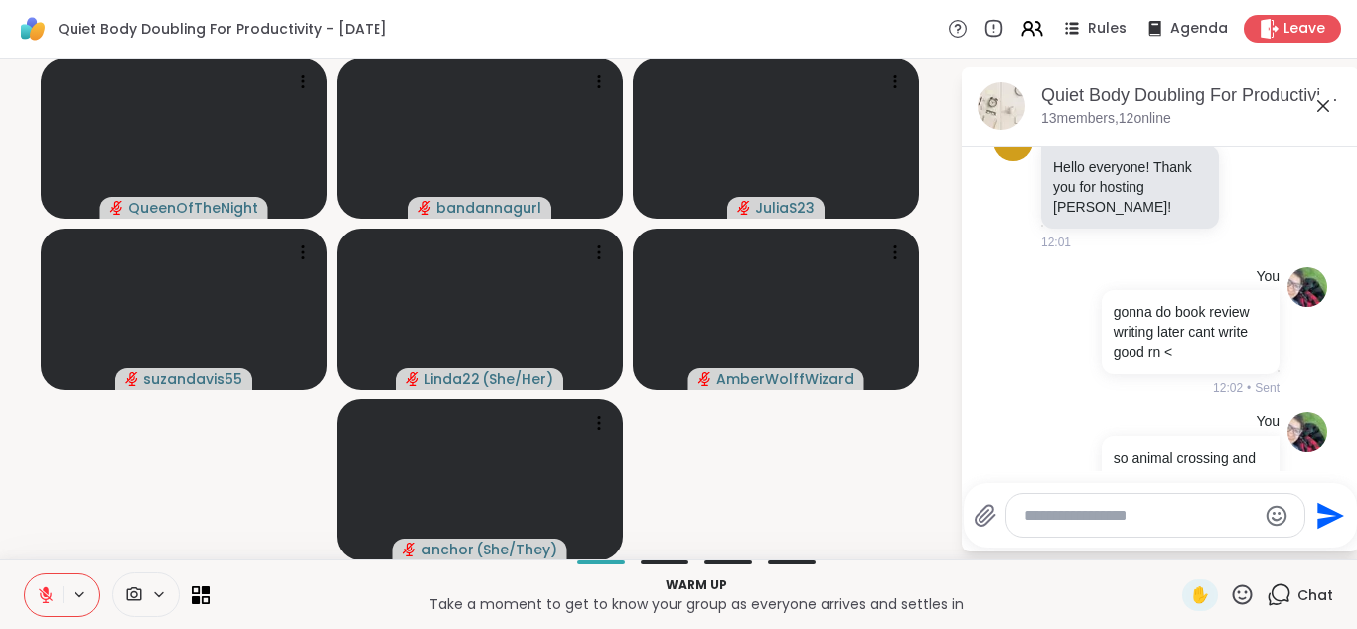
click at [1329, 99] on icon at bounding box center [1323, 106] width 24 height 24
